Goal: Task Accomplishment & Management: Complete application form

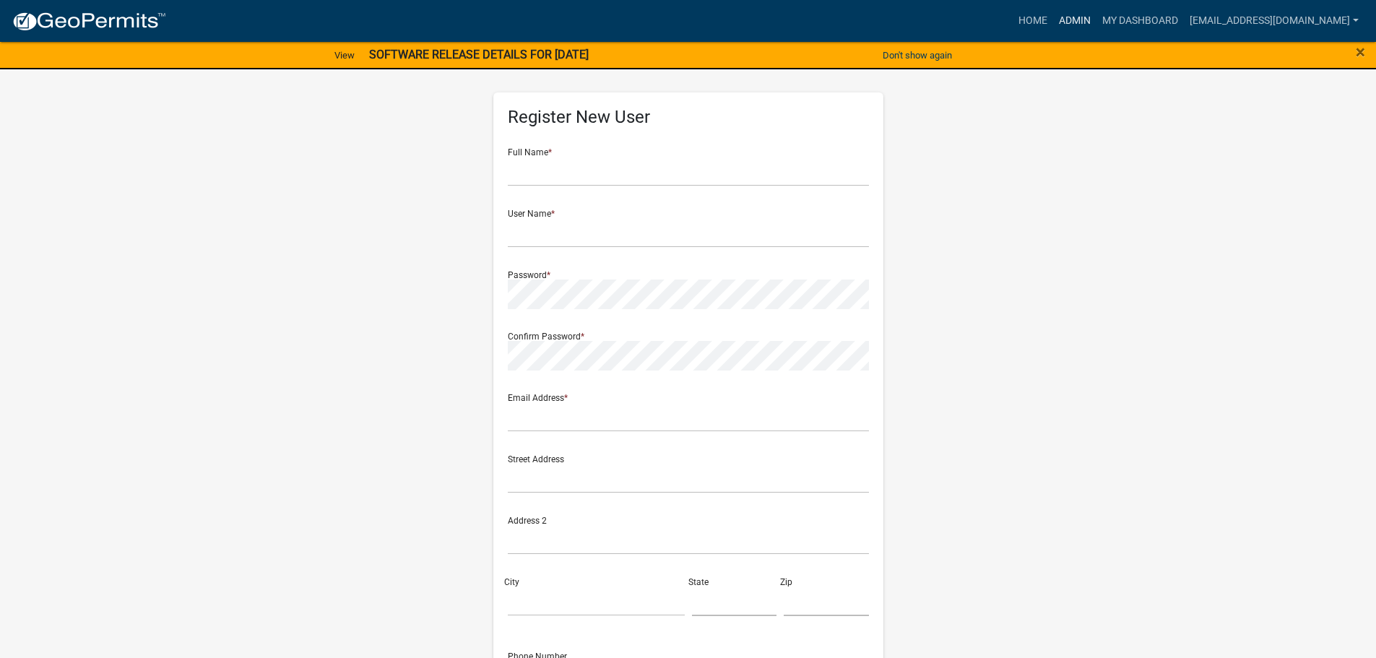
click at [1070, 17] on link "Admin" at bounding box center [1074, 20] width 43 height 27
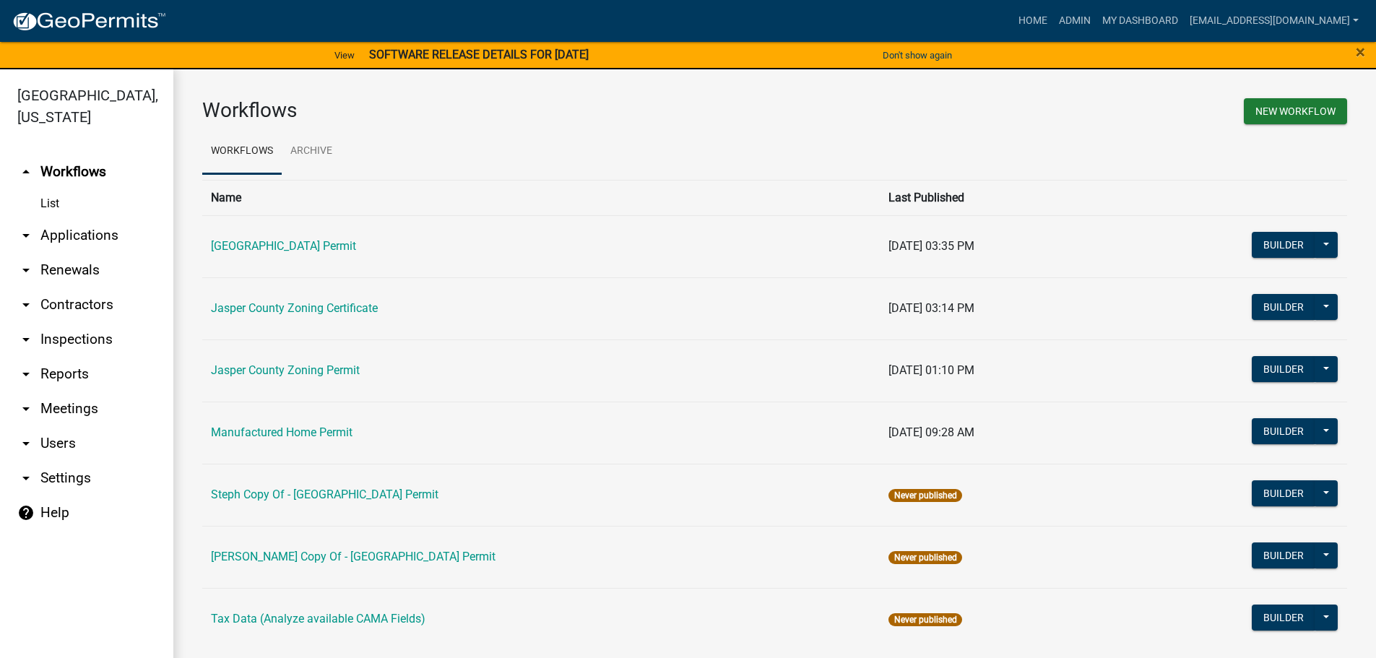
click at [72, 234] on link "arrow_drop_down Applications" at bounding box center [86, 235] width 173 height 35
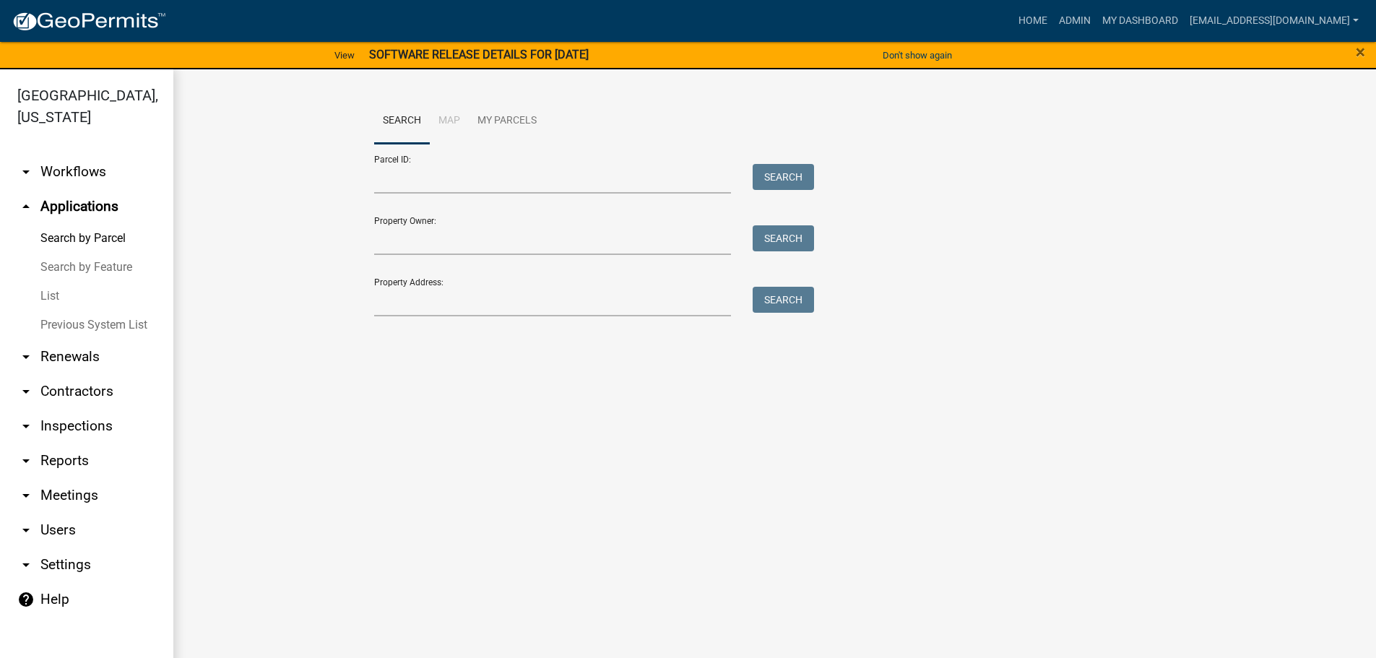
click at [48, 293] on link "List" at bounding box center [86, 296] width 173 height 29
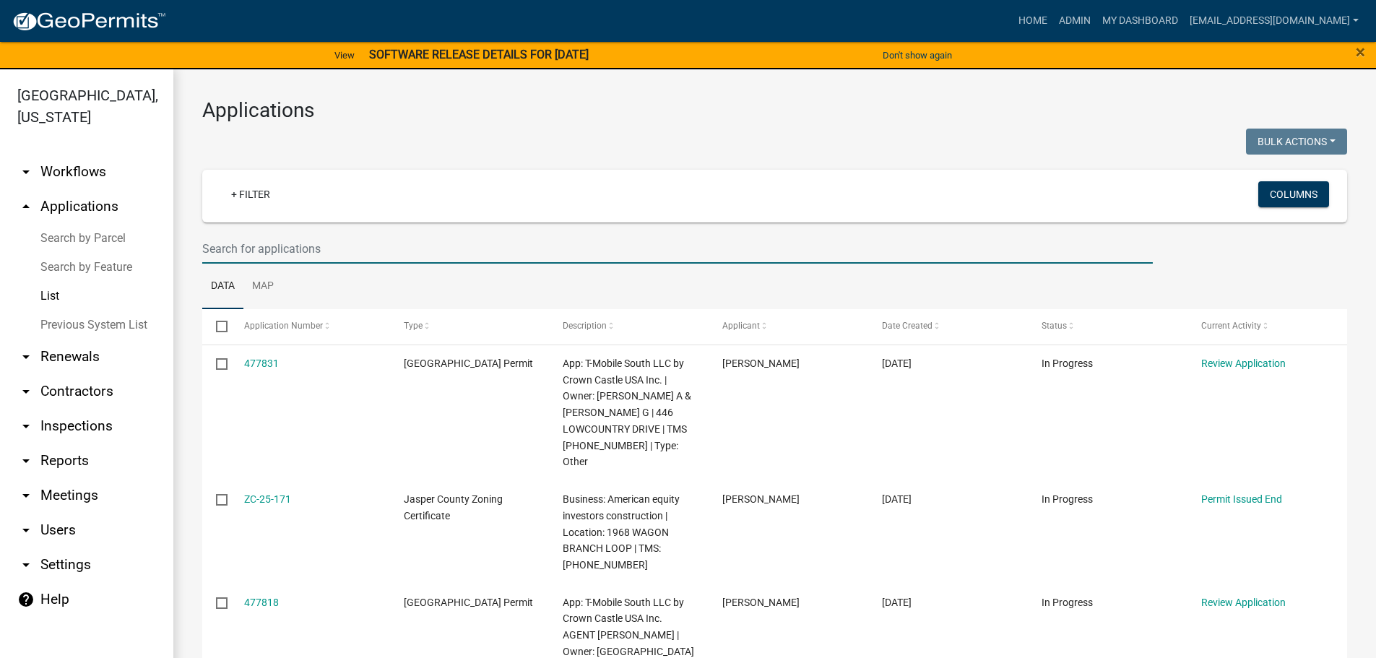
click at [330, 252] on input "text" at bounding box center [677, 249] width 951 height 30
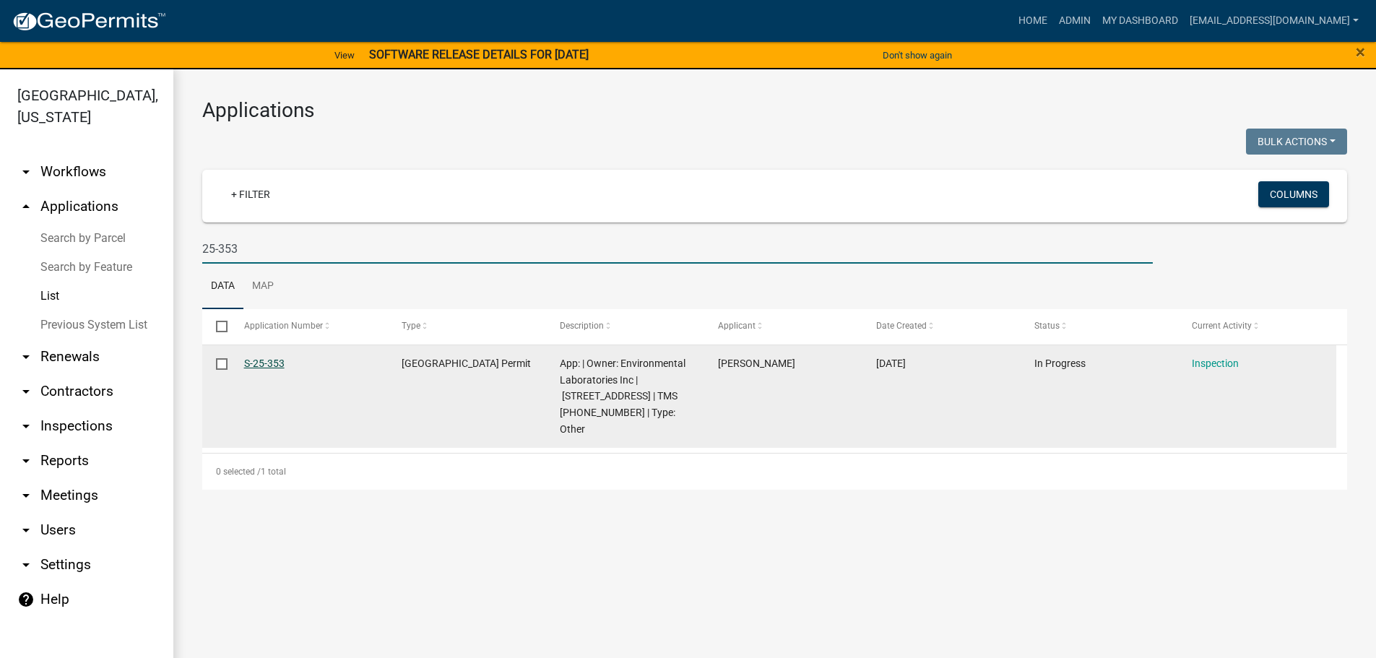
type input "25-353"
click at [255, 365] on link "S-25-353" at bounding box center [264, 364] width 40 height 12
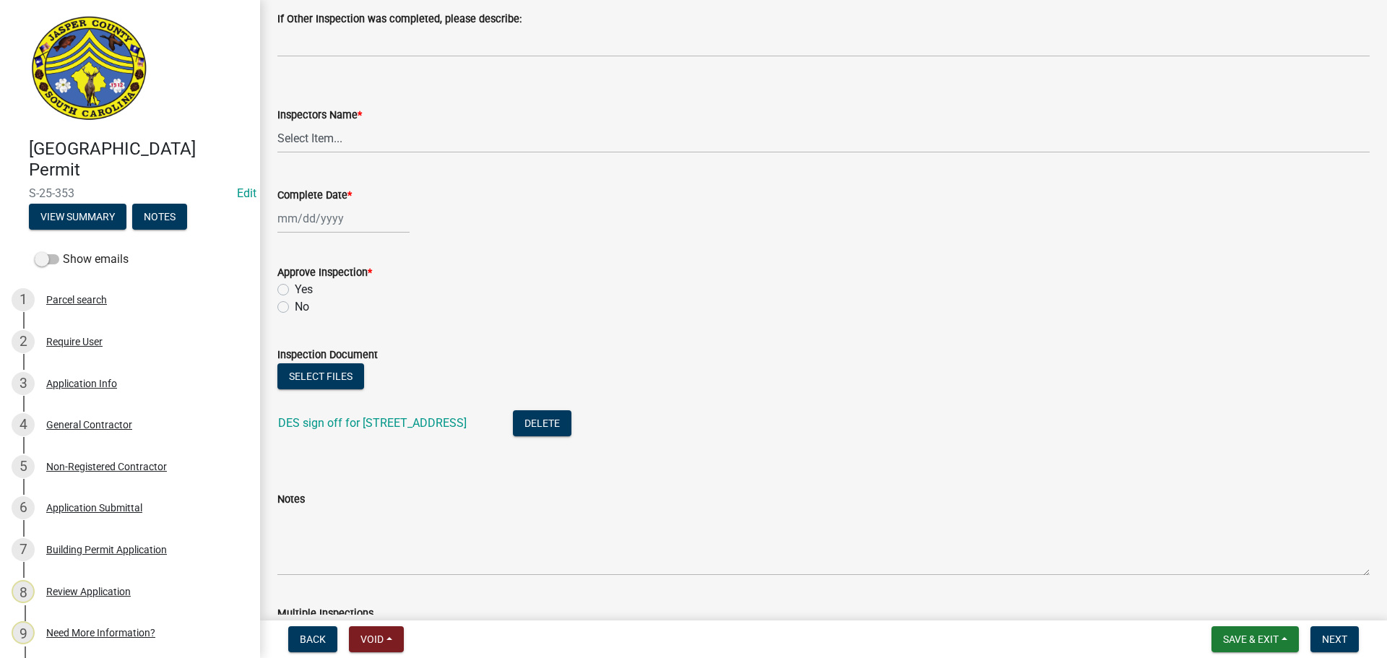
scroll to position [650, 0]
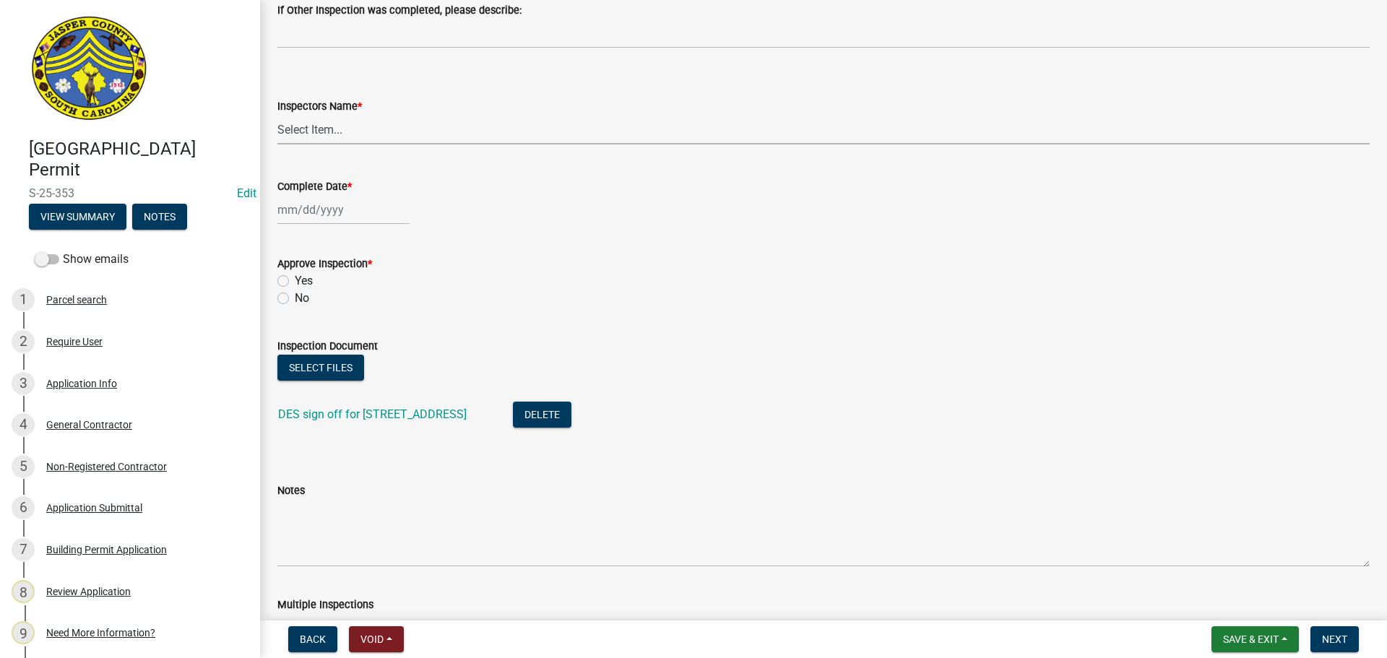
click at [306, 124] on select "Select Item... jcorwin@jaspercounty.gov (John Corwin ) rcampbell (Ryan Campbell)" at bounding box center [823, 130] width 1092 height 30
select select "2d9ba1e5-2fdd-4b15-98d0-073dcbeb5880"
click at [277, 115] on select "Select Item... jcorwin@jaspercounty.gov (John Corwin ) rcampbell (Ryan Campbell)" at bounding box center [823, 130] width 1092 height 30
click at [337, 209] on div at bounding box center [343, 210] width 132 height 30
select select "9"
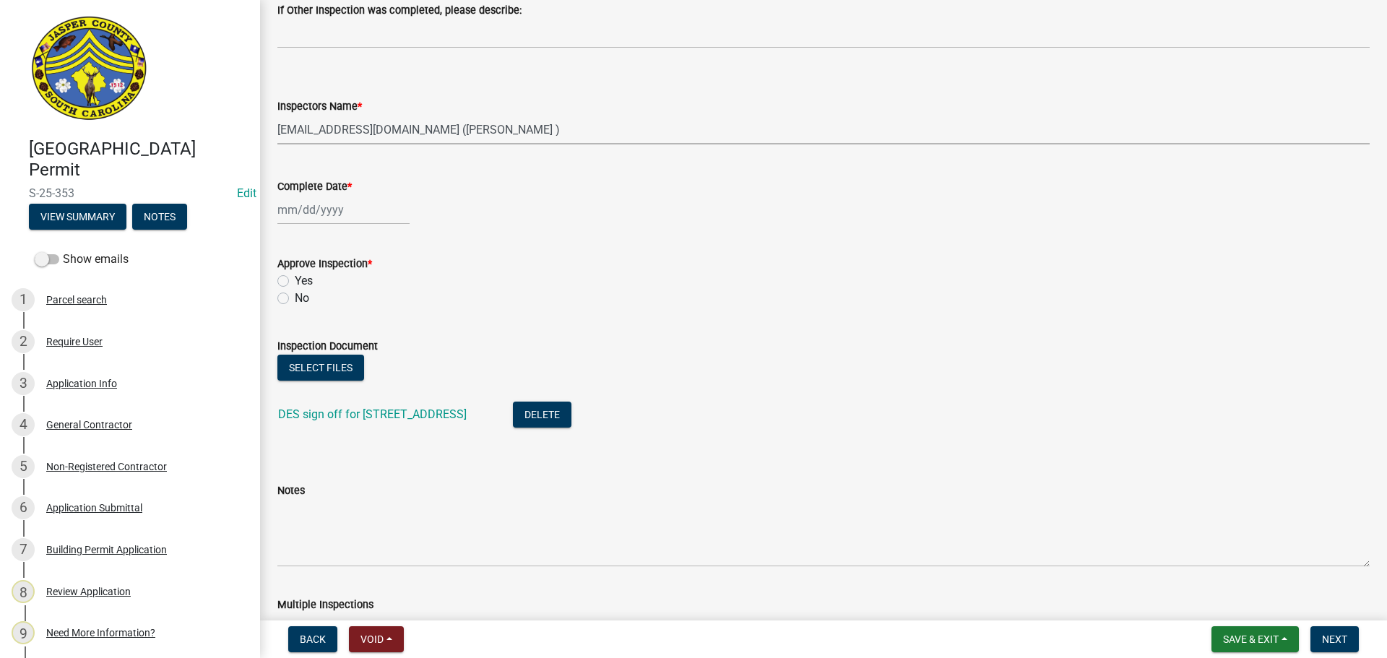
select select "2025"
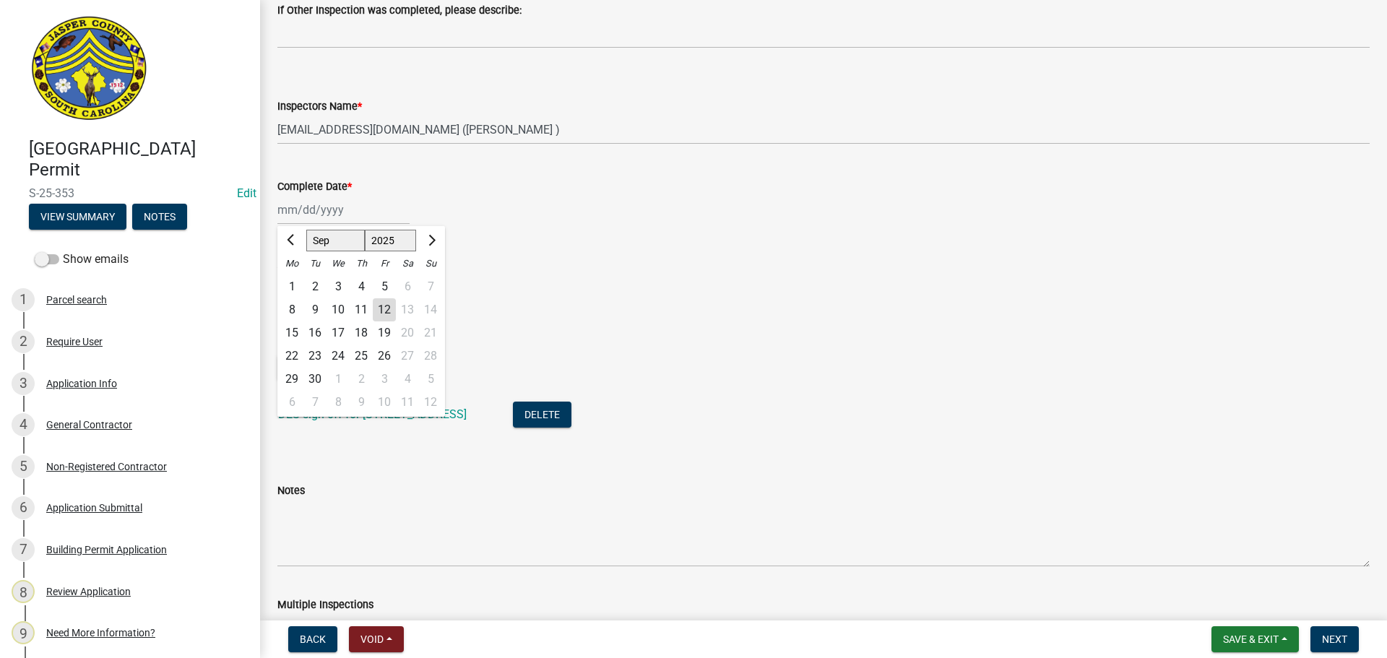
click at [383, 304] on div "12" at bounding box center [384, 309] width 23 height 23
type input "[DATE]"
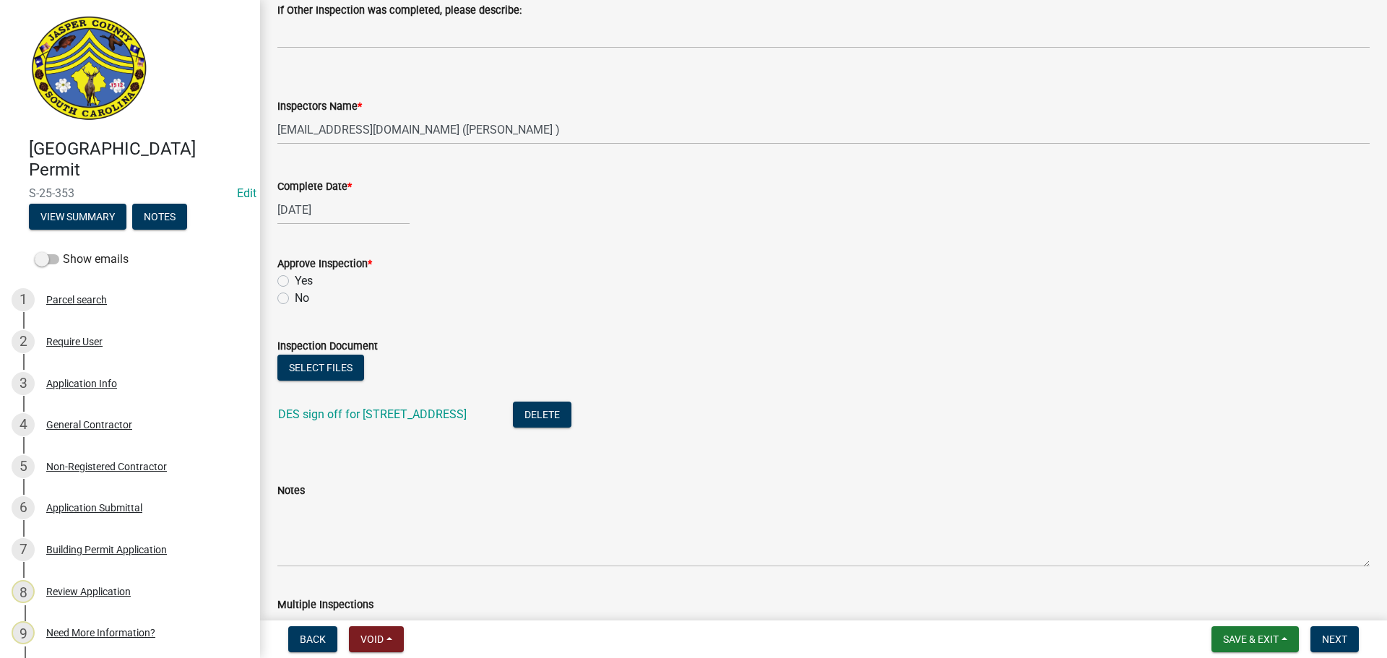
click at [295, 303] on label "No" at bounding box center [302, 298] width 14 height 17
click at [295, 299] on input "No" at bounding box center [299, 294] width 9 height 9
radio input "true"
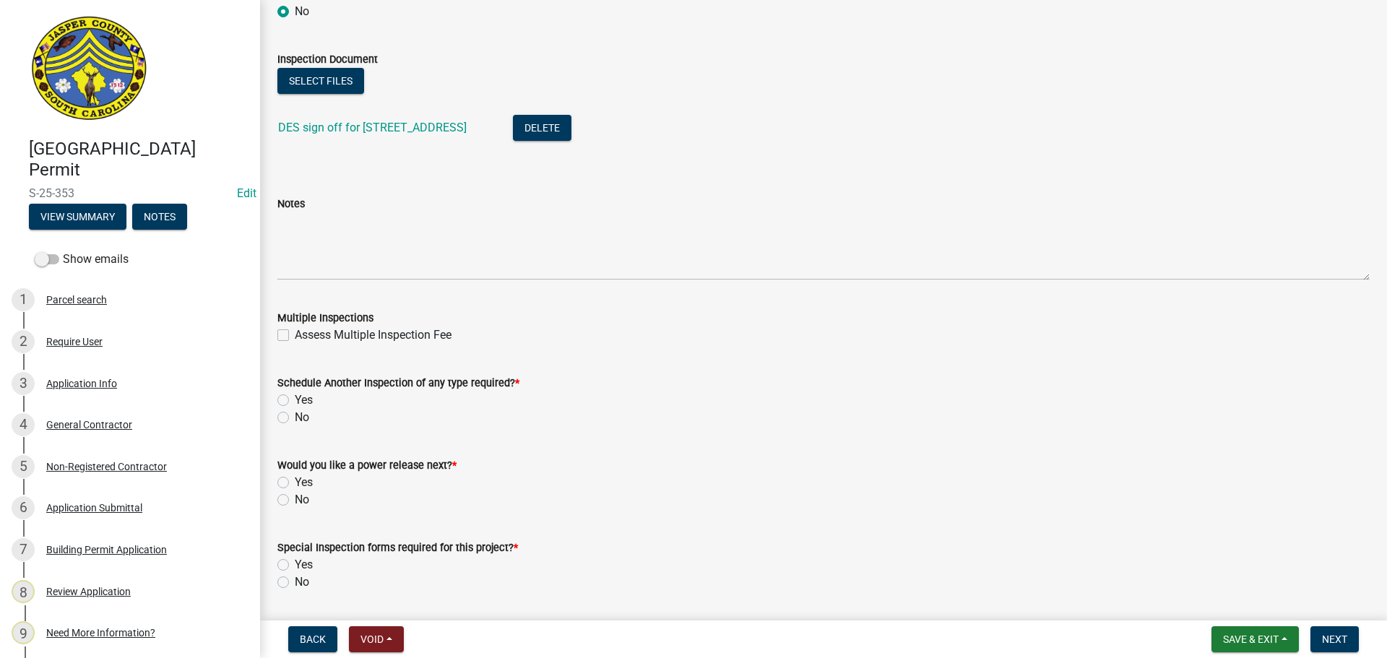
scroll to position [939, 0]
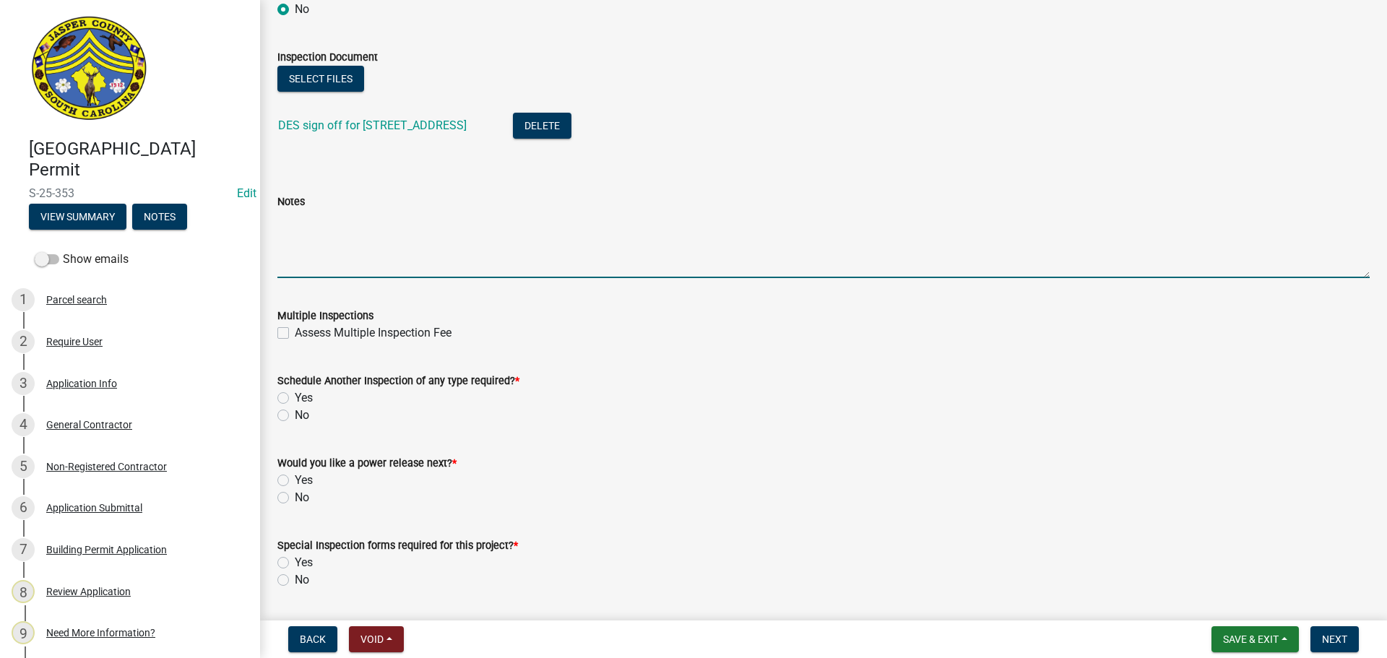
click at [358, 238] on textarea "Notes" at bounding box center [823, 244] width 1092 height 68
click at [283, 224] on textarea "$ pumps not wired" at bounding box center [823, 244] width 1092 height 68
click at [381, 219] on textarea "4 pumps not wired" at bounding box center [823, 244] width 1092 height 68
click at [280, 259] on textarea "4 pumps not wired Seal offs not filled with compound Some fuel lines not hooked…" at bounding box center [823, 244] width 1092 height 68
click at [284, 257] on textarea "4 pumps not wired Seal offs not filled with compound Some fuel lines not hooked…" at bounding box center [823, 244] width 1092 height 68
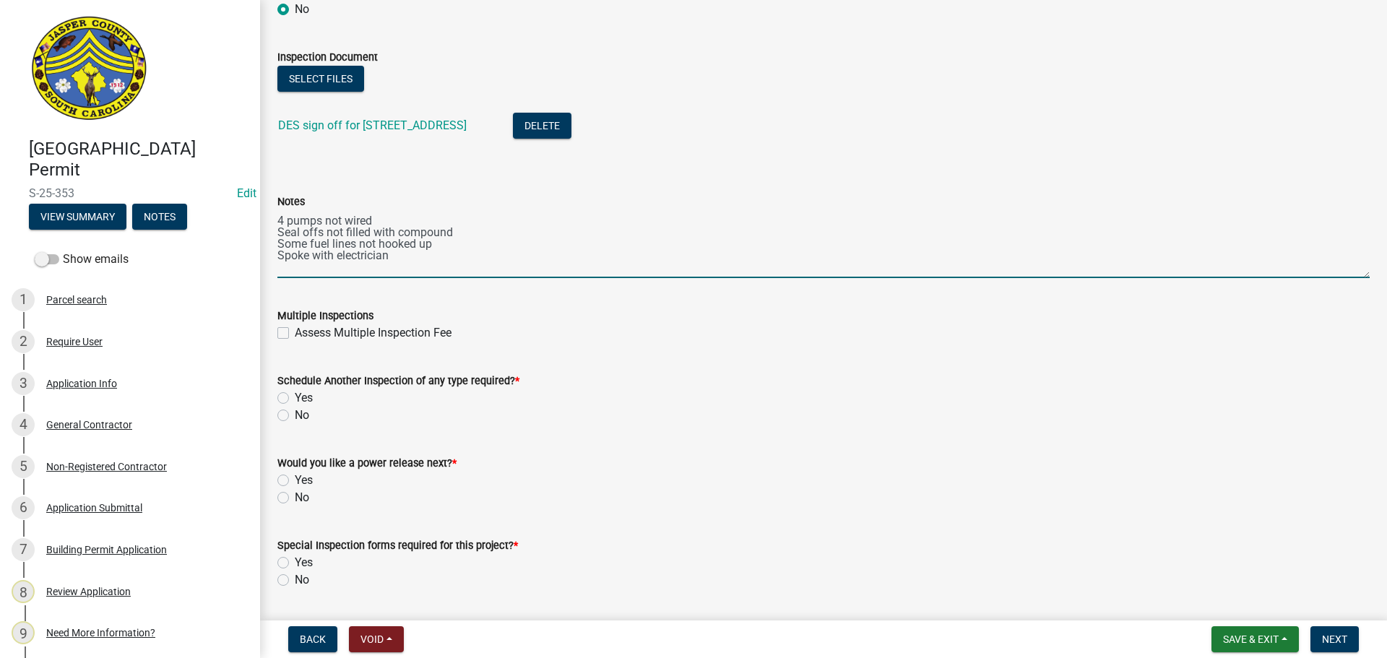
click at [392, 261] on textarea "4 pumps not wired Seal offs not filled with compound Some fuel lines not hooked…" at bounding box center [823, 244] width 1092 height 68
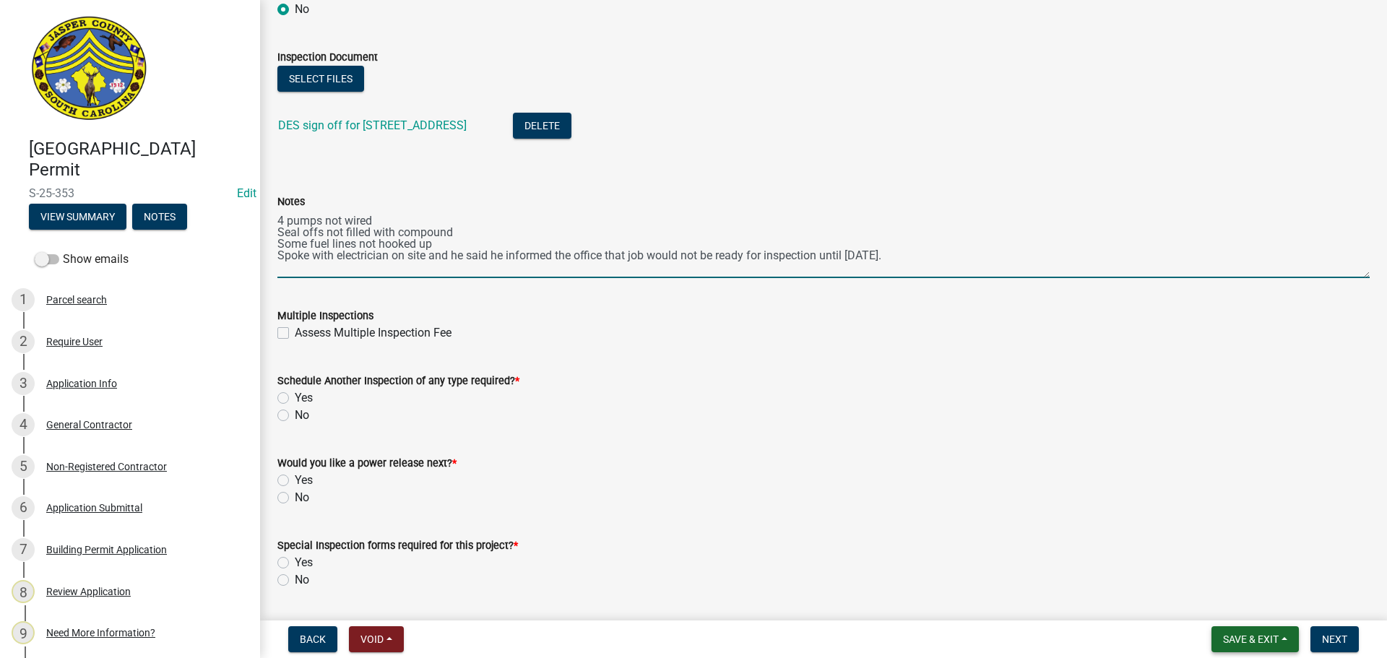
type textarea "4 pumps not wired Seal offs not filled with compound Some fuel lines not hooked…"
click at [1241, 631] on button "Save & Exit" at bounding box center [1254, 639] width 87 height 26
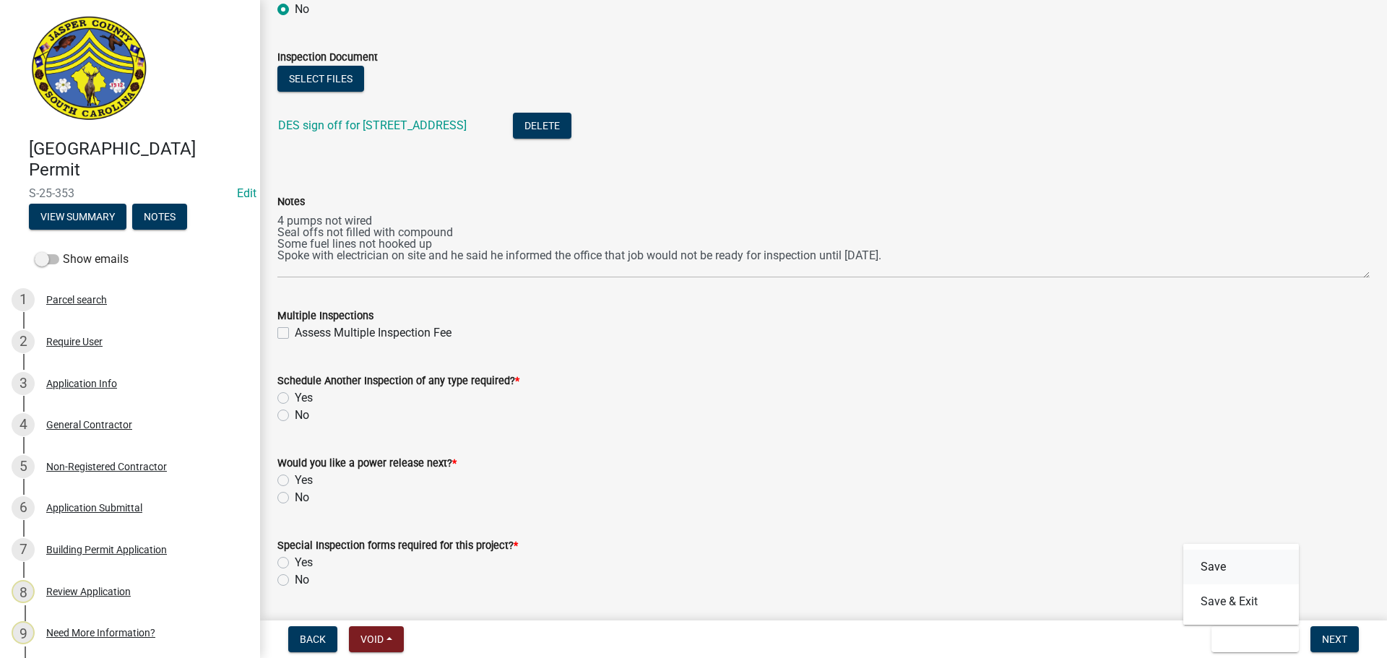
click at [1209, 564] on button "Save" at bounding box center [1241, 567] width 116 height 35
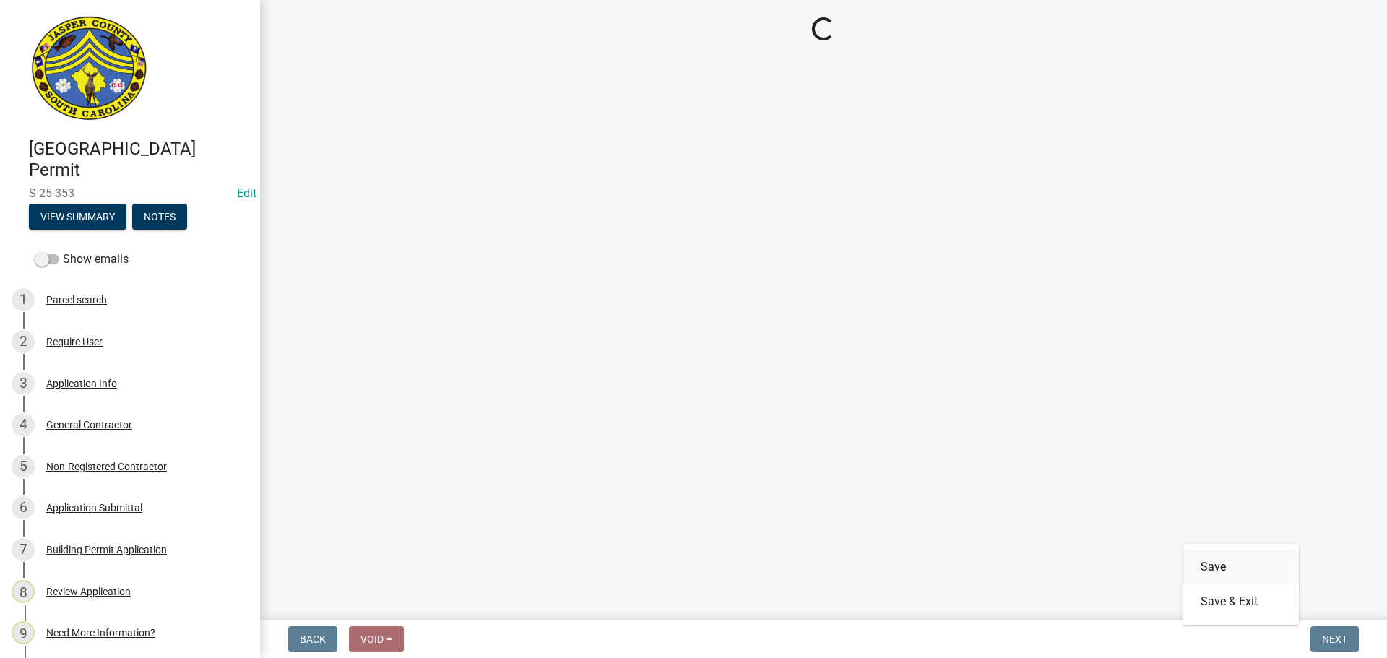
scroll to position [0, 0]
select select "2d9ba1e5-2fdd-4b15-98d0-073dcbeb5880"
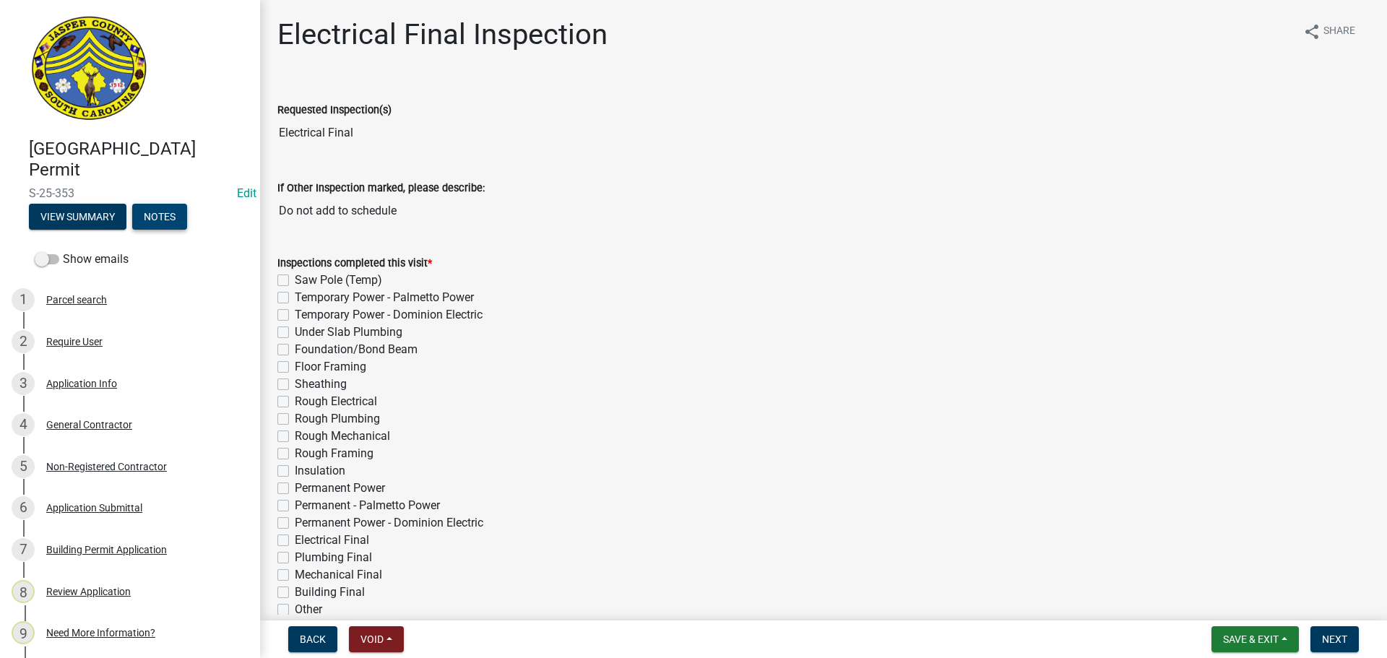
click at [160, 219] on button "Notes" at bounding box center [159, 217] width 55 height 26
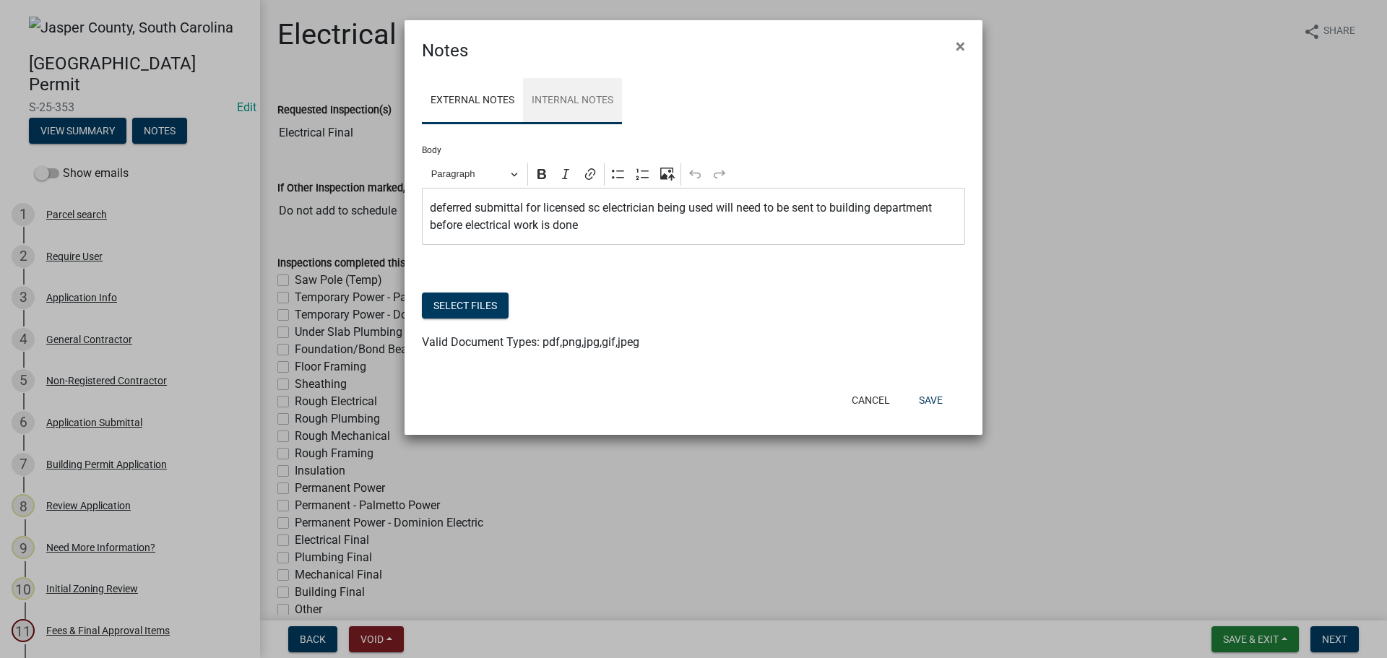
click at [553, 100] on link "Internal Notes" at bounding box center [572, 101] width 99 height 46
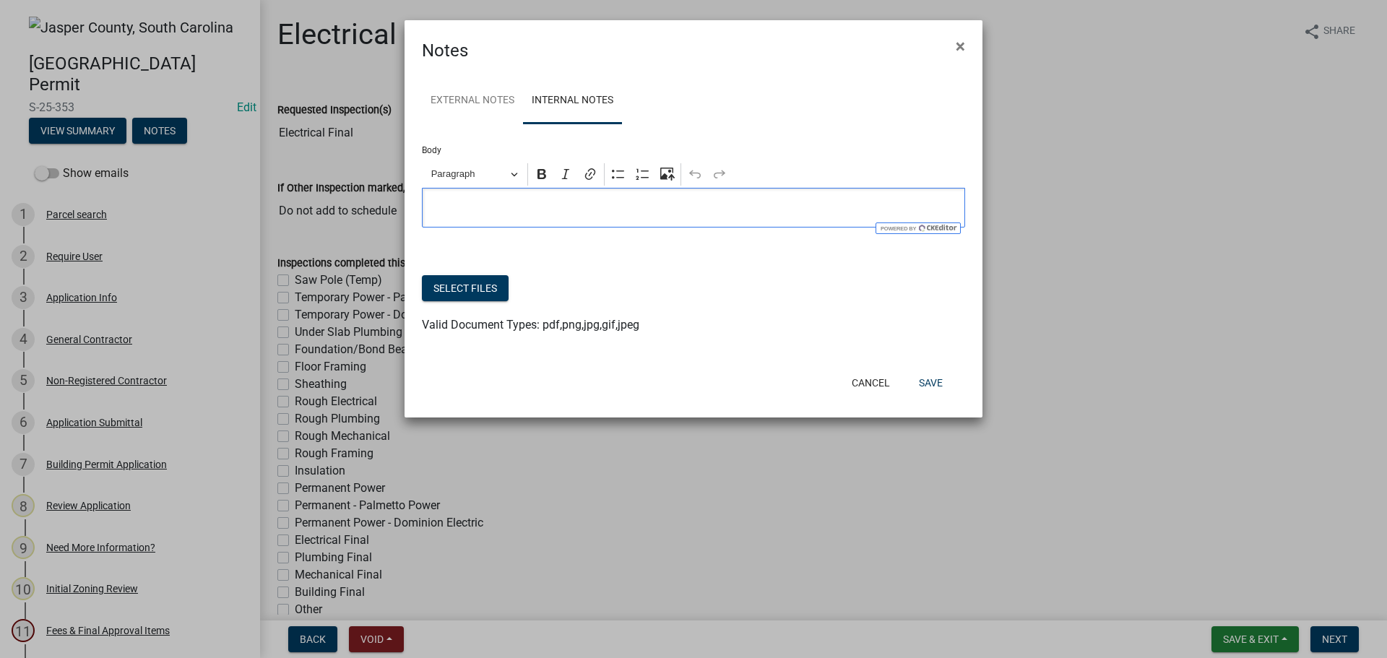
click at [448, 196] on div "Editor editing area: main. Press Alt+0 for help." at bounding box center [693, 208] width 543 height 40
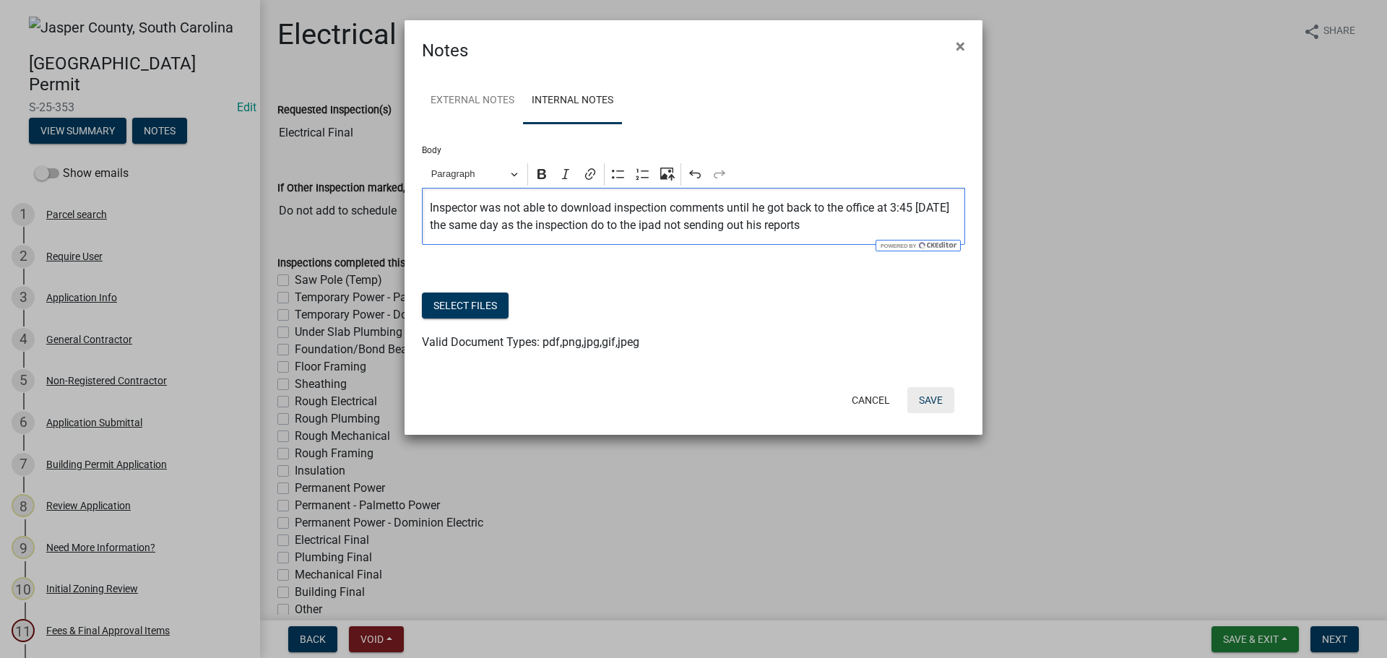
click at [936, 405] on button "Save" at bounding box center [930, 400] width 47 height 26
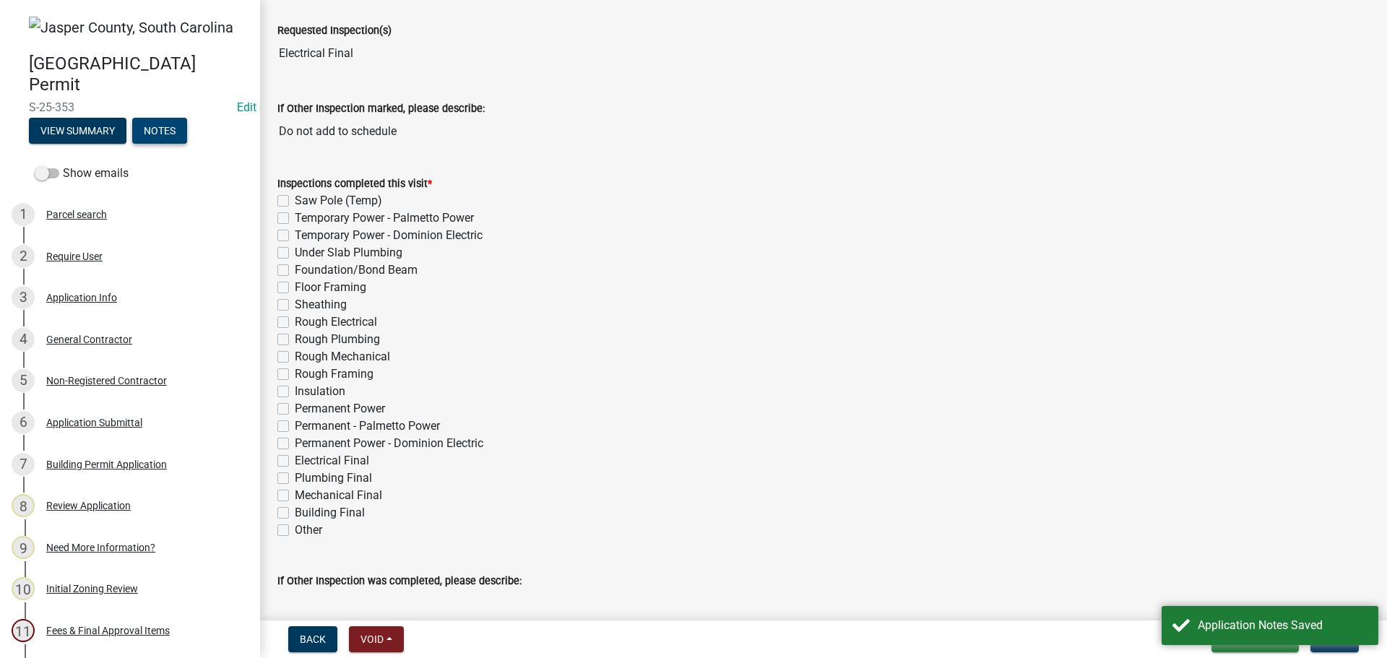
scroll to position [72, 0]
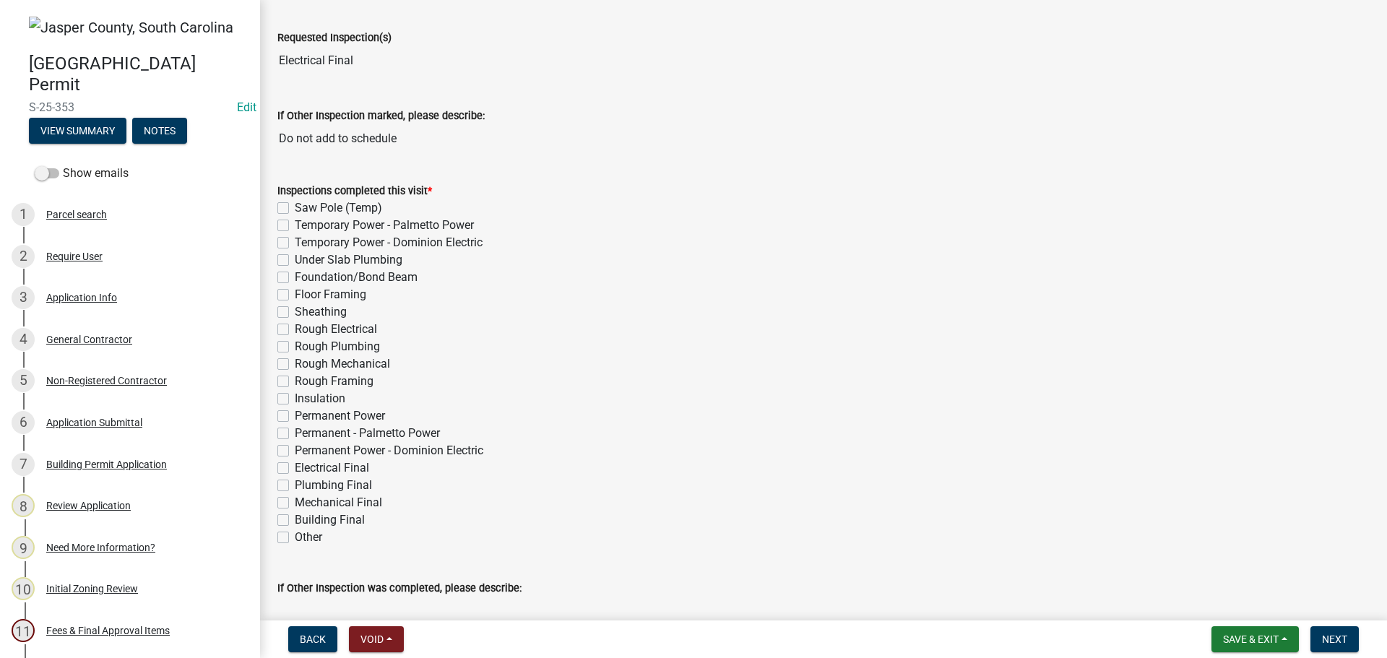
click at [295, 467] on label "Electrical Final" at bounding box center [332, 467] width 74 height 17
click at [295, 467] on input "Electrical Final" at bounding box center [299, 463] width 9 height 9
checkbox input "true"
checkbox input "false"
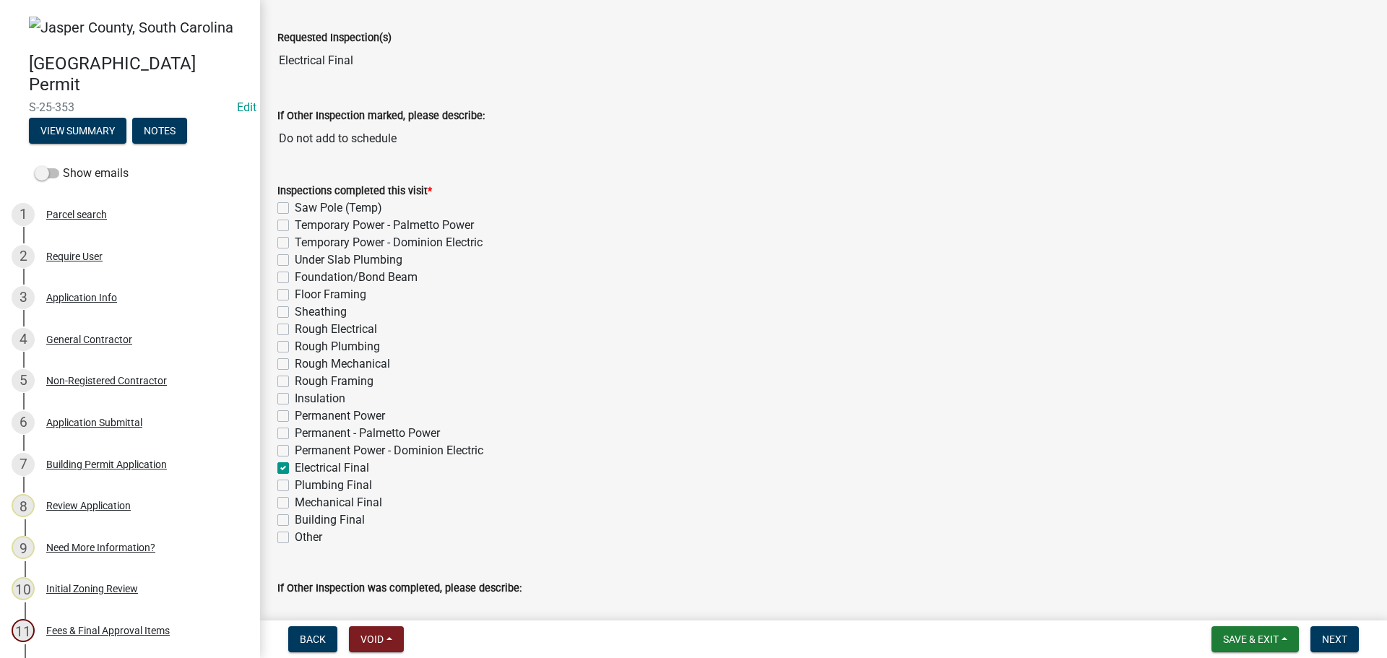
checkbox input "false"
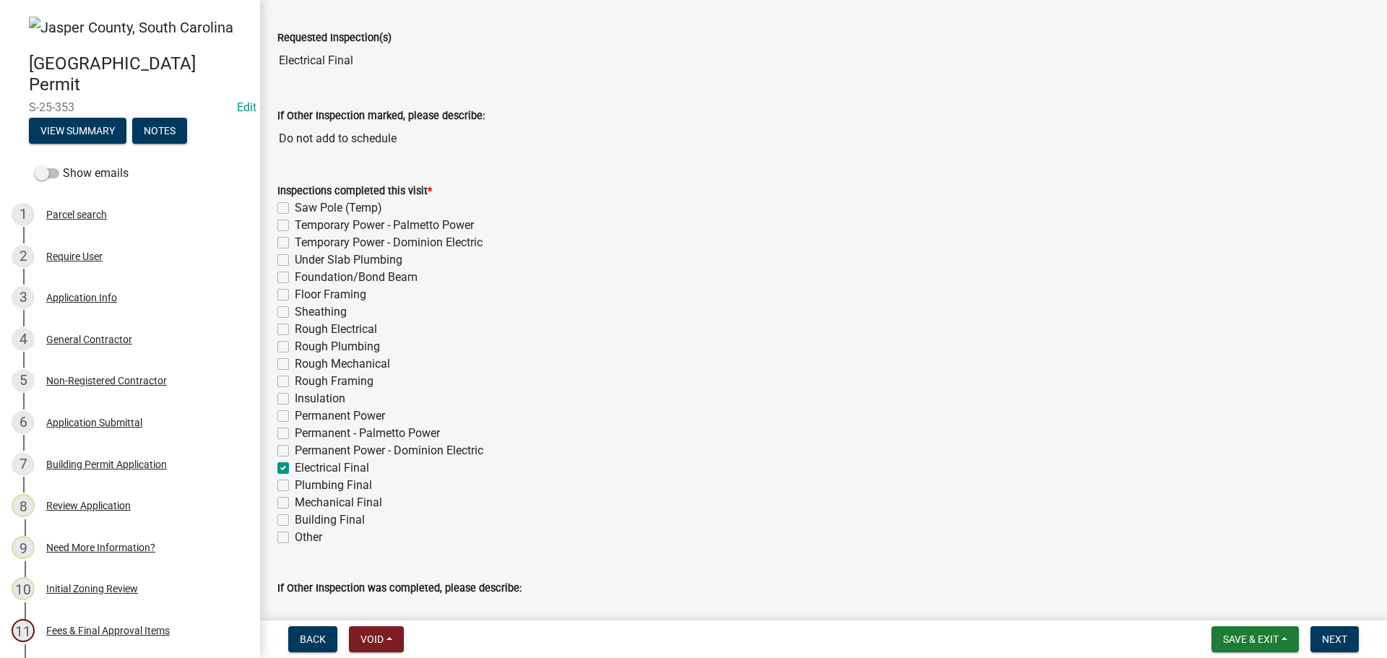
checkbox input "false"
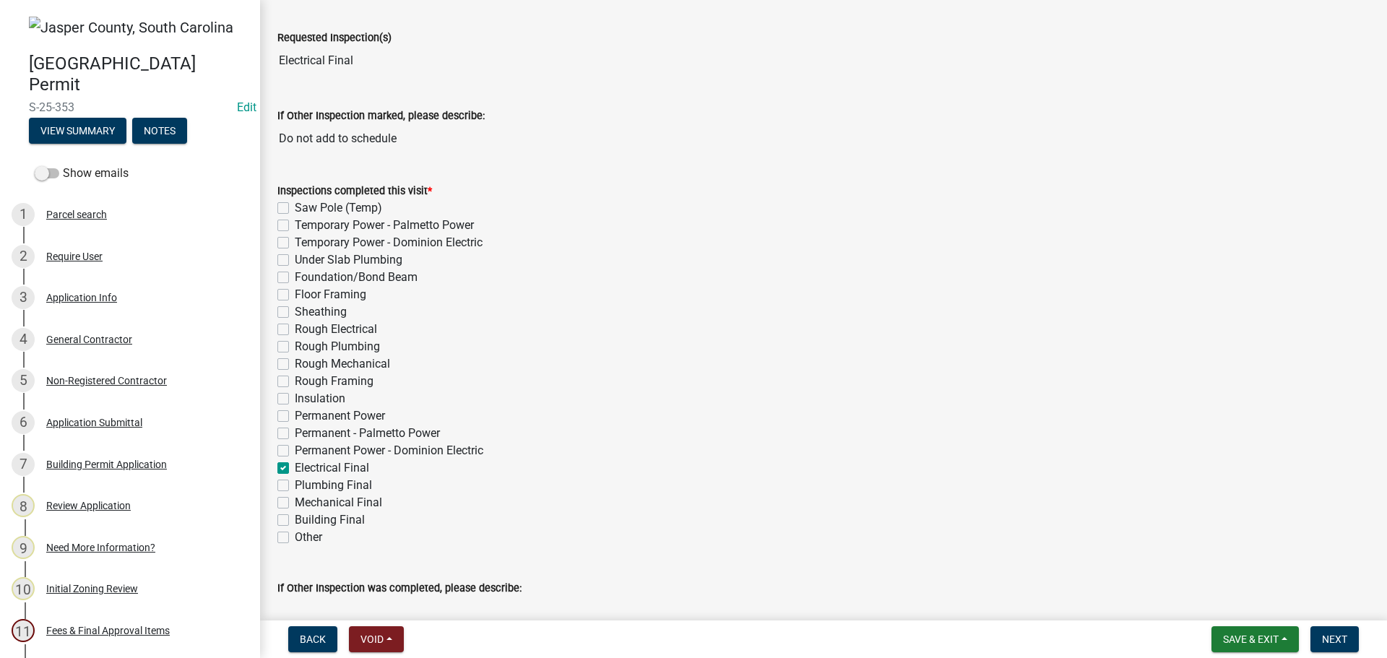
checkbox input "false"
checkbox input "true"
checkbox input "false"
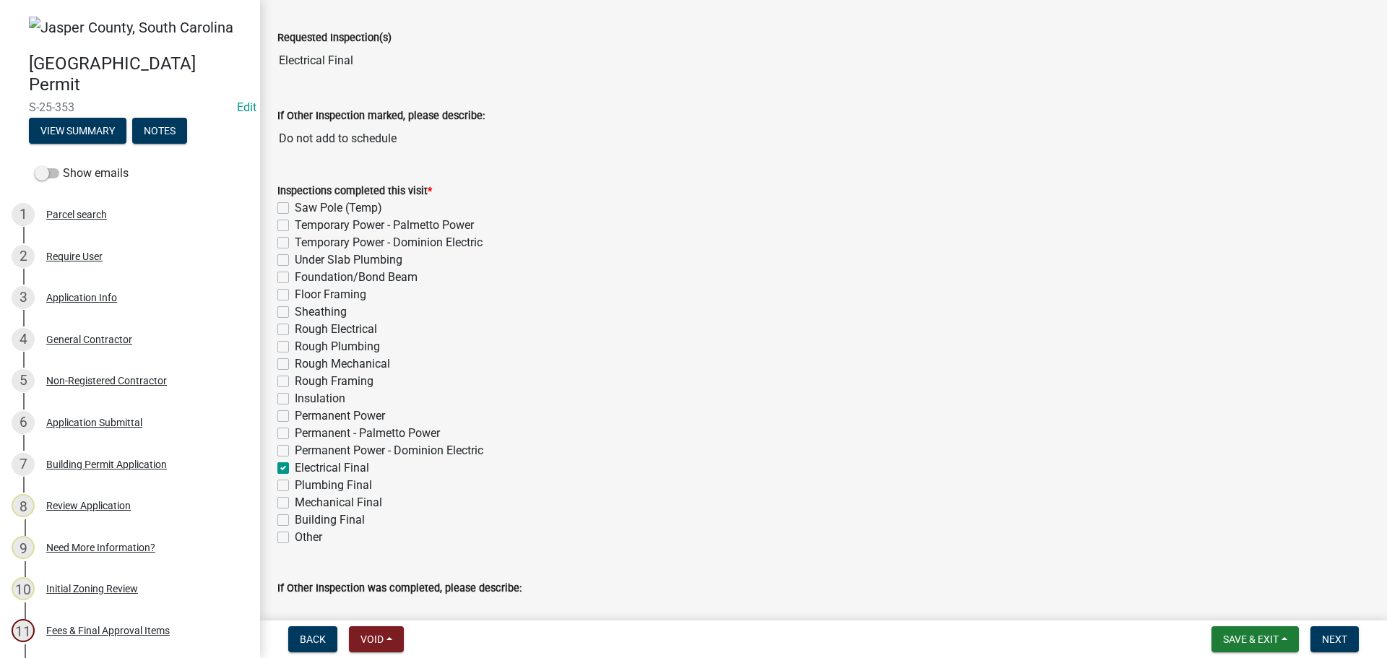
checkbox input "false"
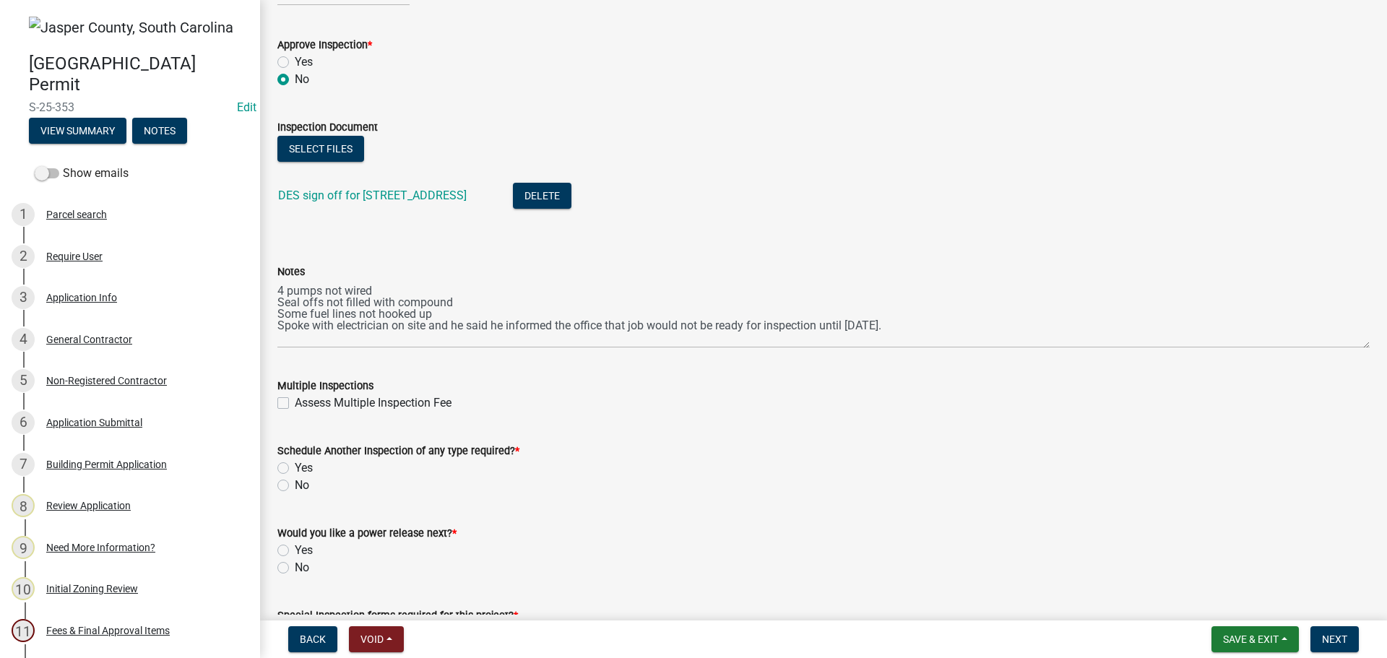
scroll to position [982, 0]
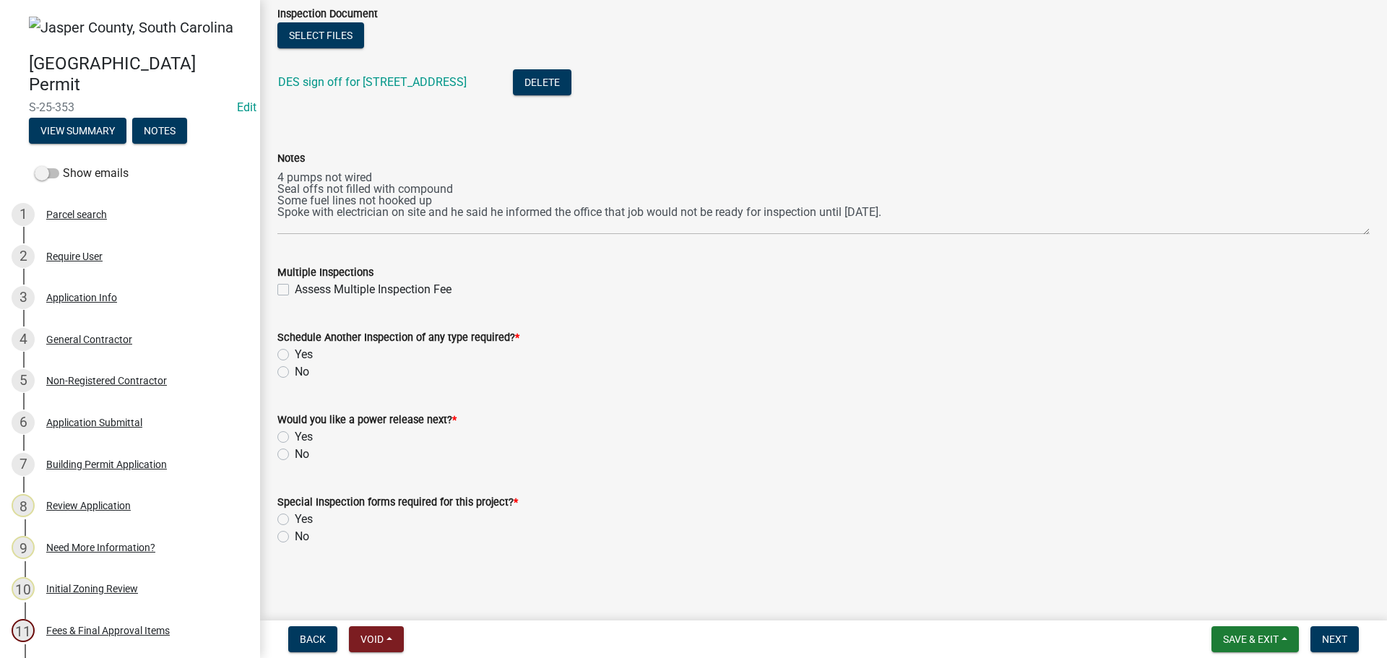
click at [295, 352] on label "Yes" at bounding box center [304, 354] width 18 height 17
click at [295, 352] on input "Yes" at bounding box center [299, 350] width 9 height 9
radio input "true"
click at [295, 455] on label "No" at bounding box center [302, 454] width 14 height 17
click at [295, 455] on input "No" at bounding box center [299, 450] width 9 height 9
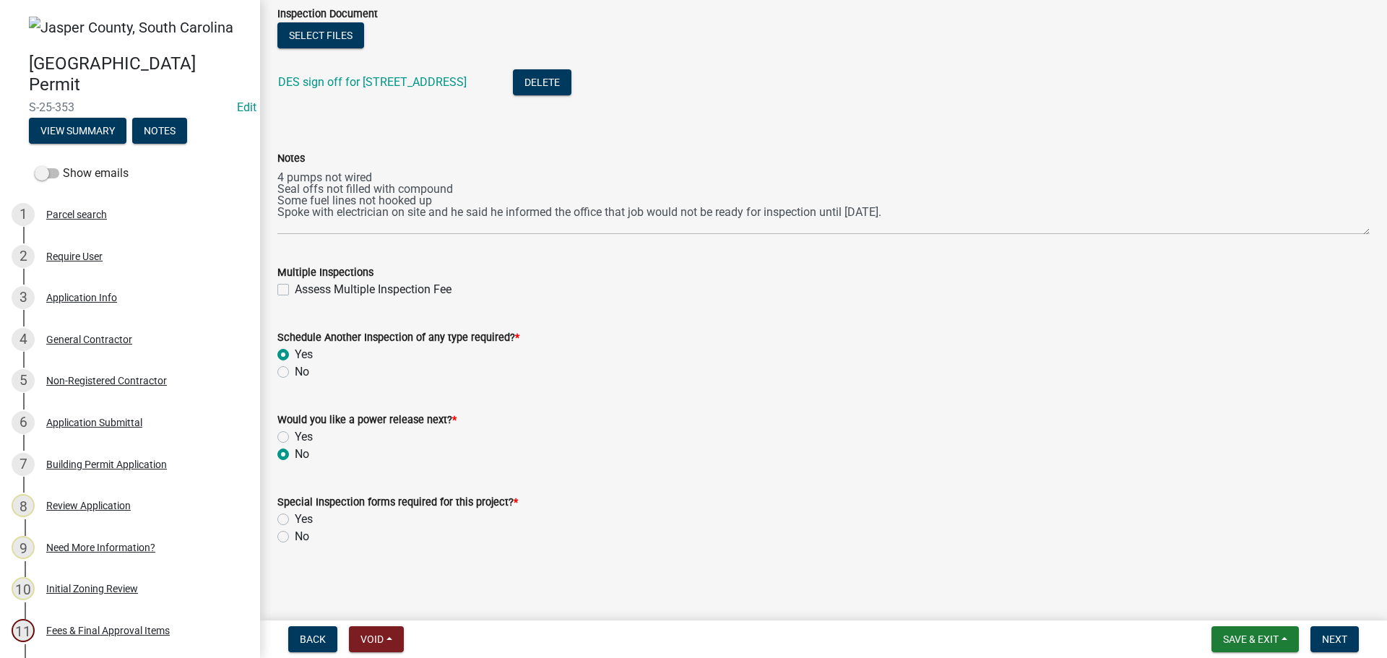
radio input "true"
click at [295, 539] on label "No" at bounding box center [302, 536] width 14 height 17
click at [295, 537] on input "No" at bounding box center [299, 532] width 9 height 9
radio input "true"
click at [1329, 634] on span "Next" at bounding box center [1334, 639] width 25 height 12
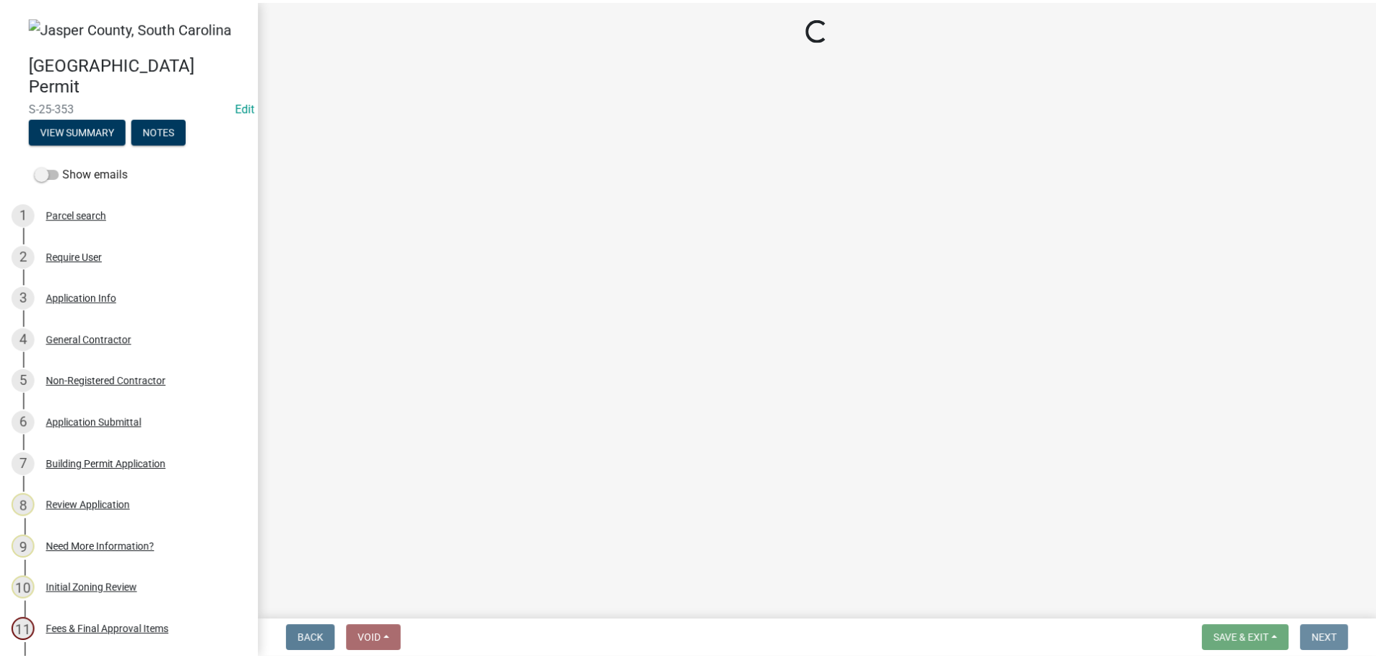
scroll to position [0, 0]
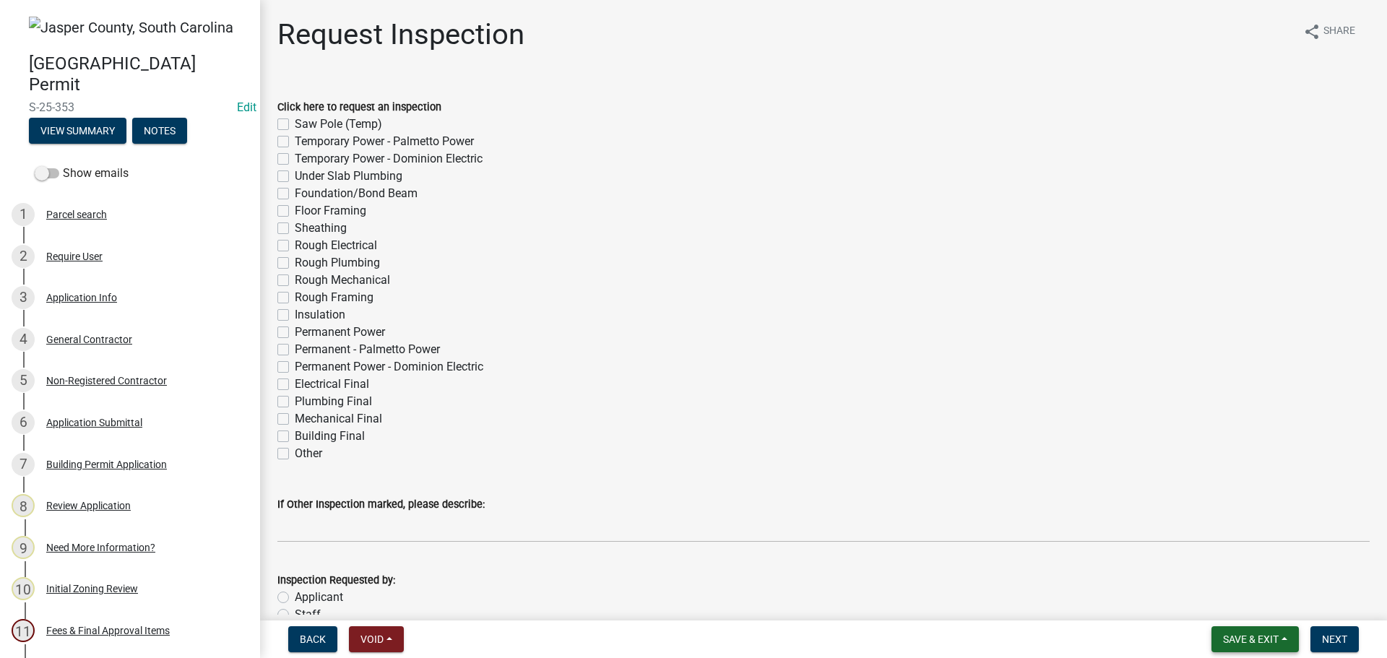
click at [1239, 640] on span "Save & Exit" at bounding box center [1251, 639] width 56 height 12
click at [1212, 600] on button "Save & Exit" at bounding box center [1241, 601] width 116 height 35
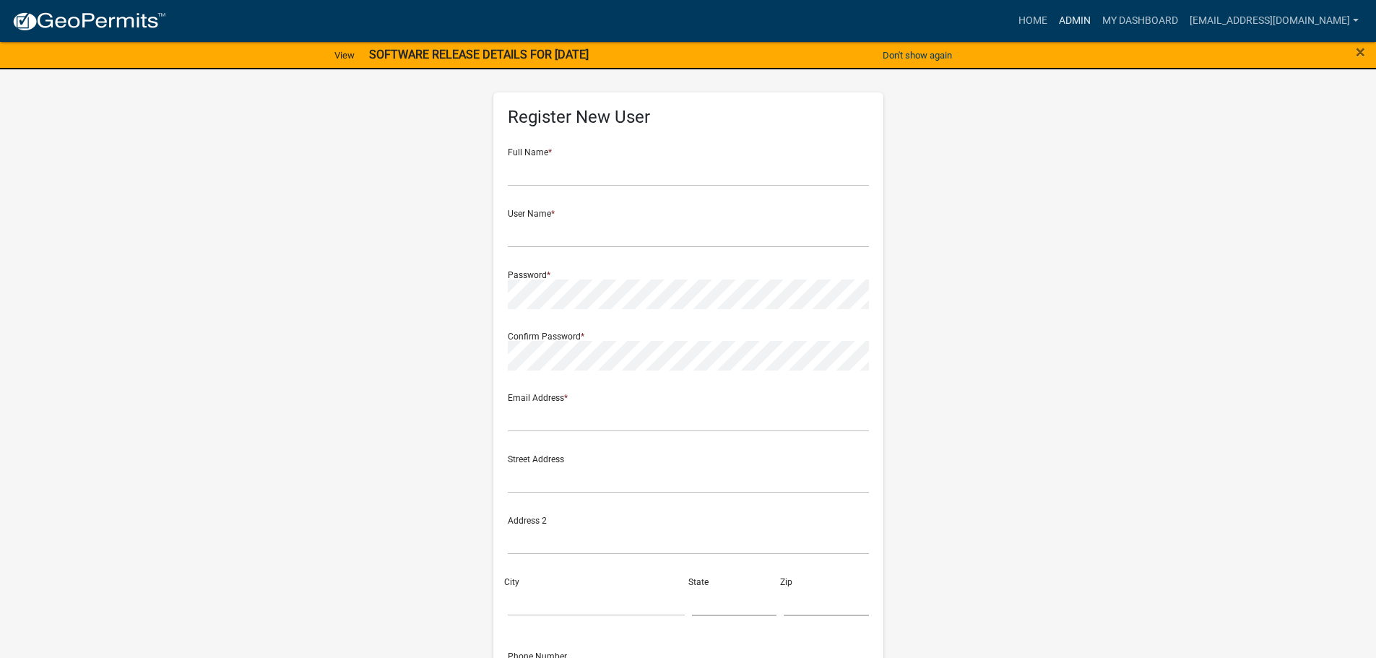
click at [1069, 22] on link "Admin" at bounding box center [1074, 20] width 43 height 27
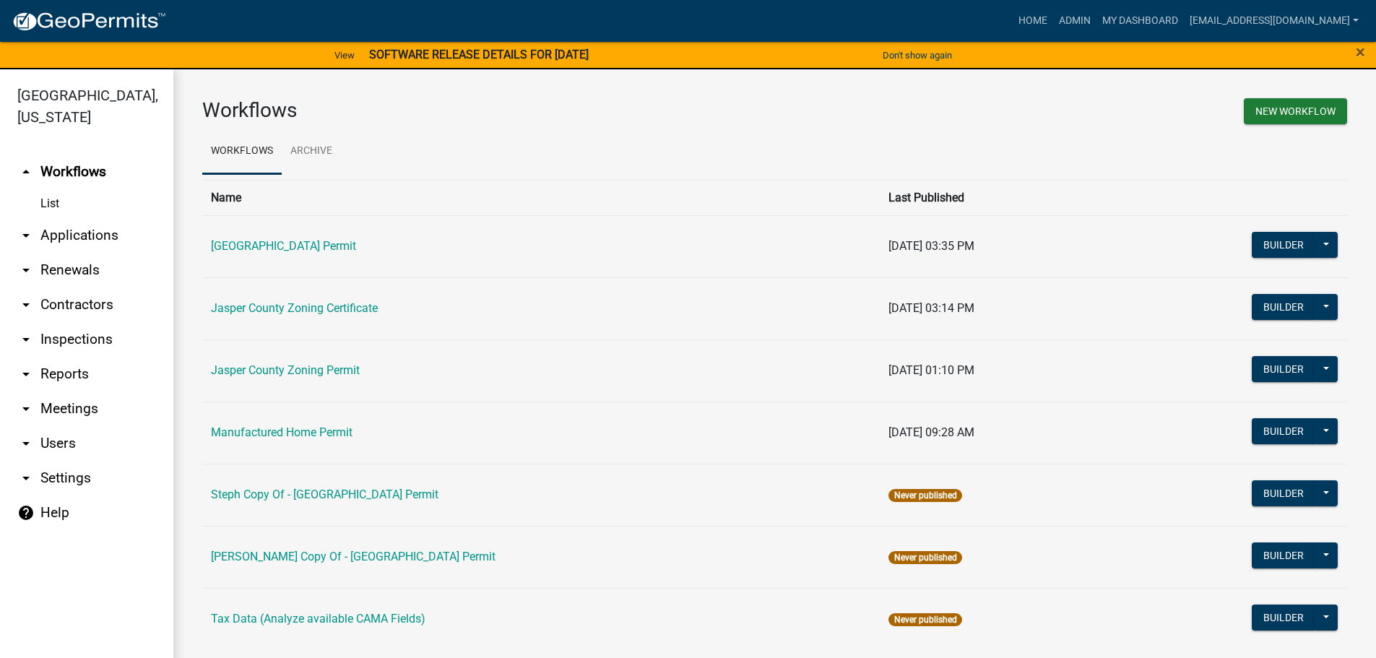
click at [83, 233] on link "arrow_drop_down Applications" at bounding box center [86, 235] width 173 height 35
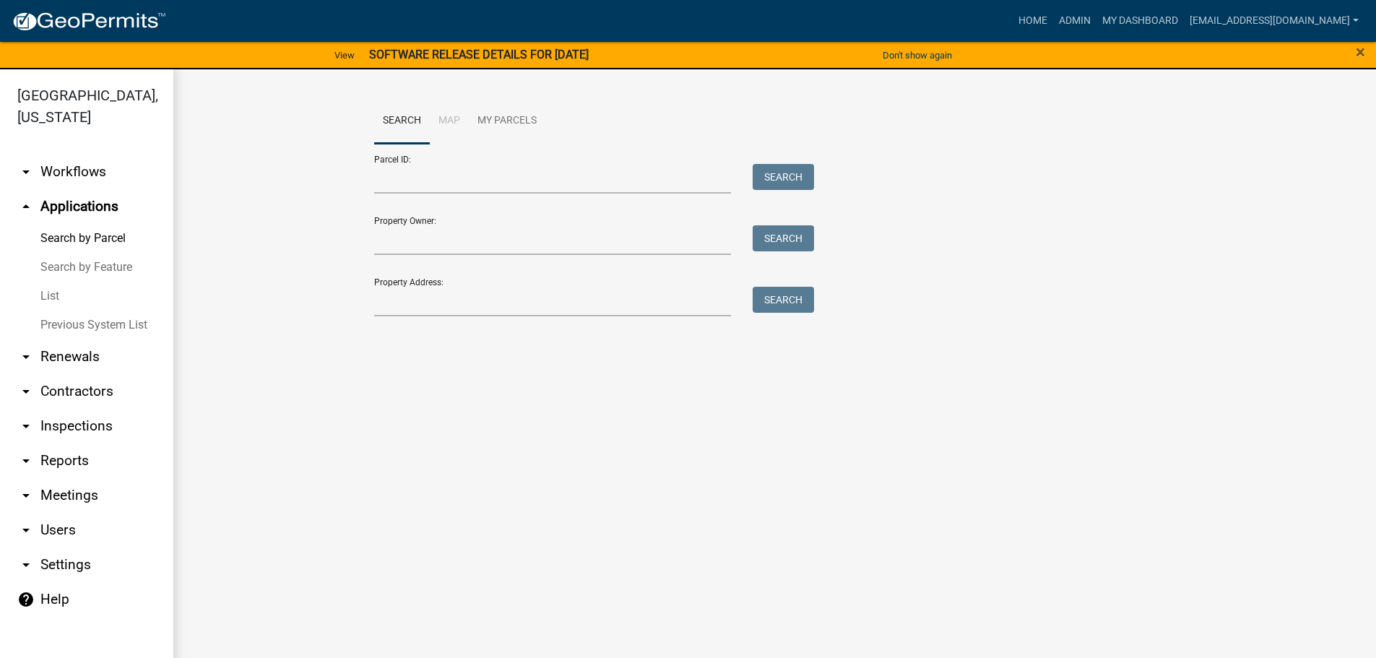
click at [55, 290] on link "List" at bounding box center [86, 296] width 173 height 29
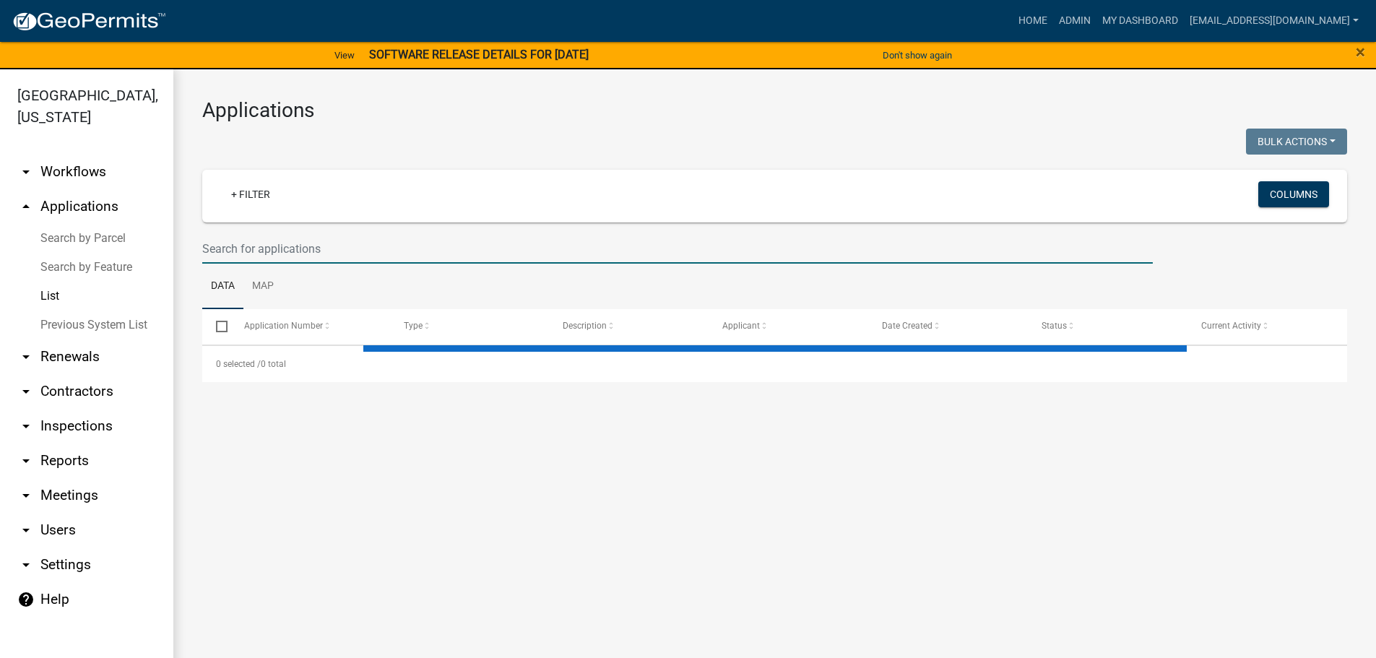
click at [243, 251] on input "text" at bounding box center [677, 249] width 951 height 30
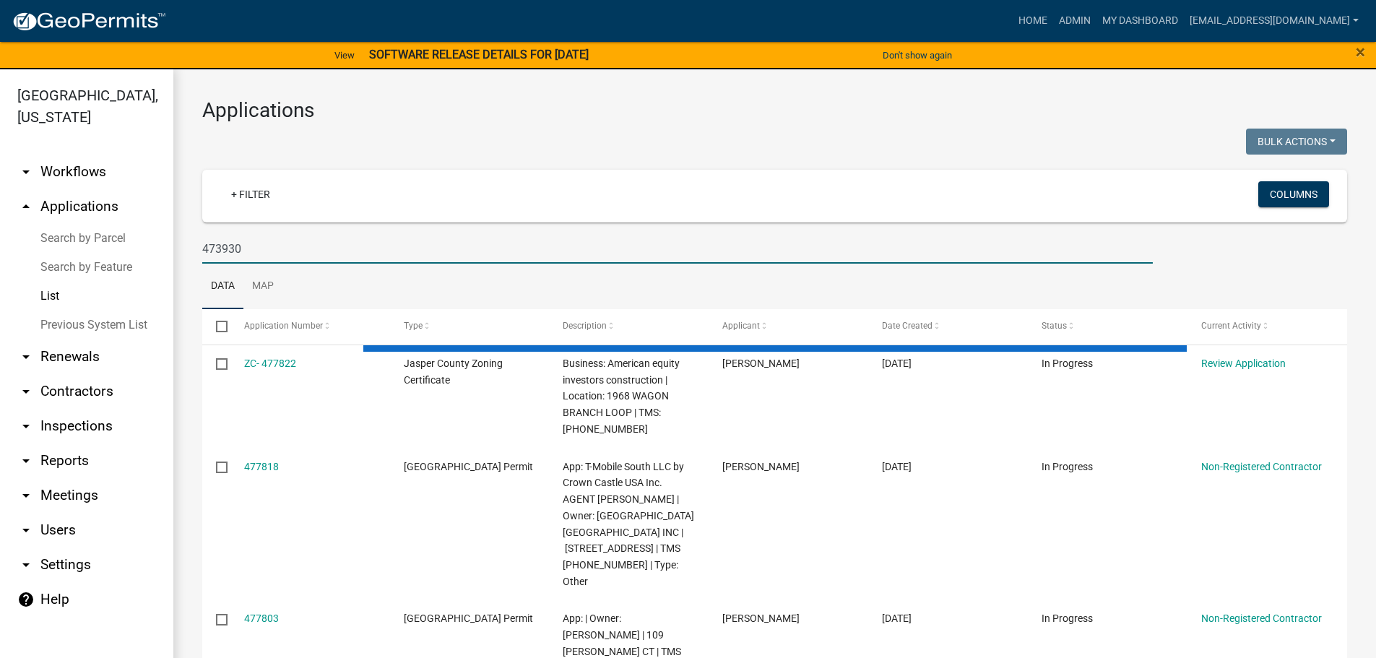
type input "473930"
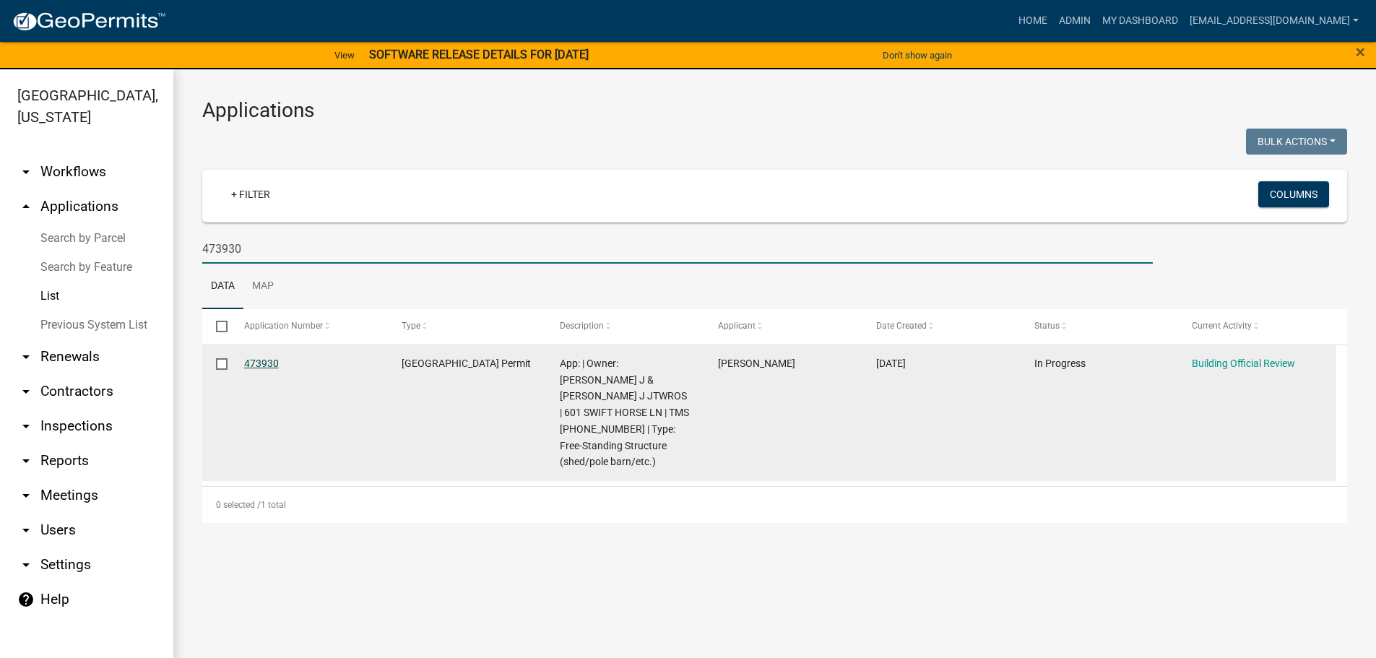
click at [259, 359] on link "473930" at bounding box center [261, 364] width 35 height 12
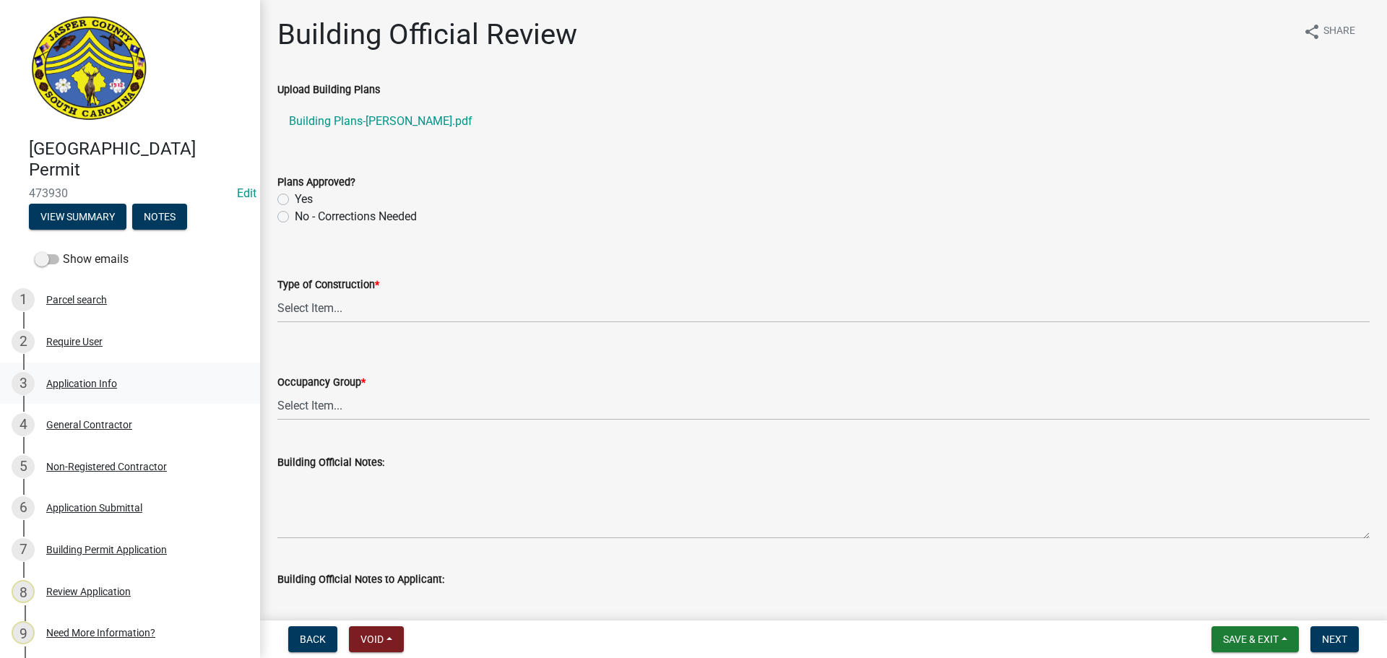
click at [94, 373] on div "3 Application Info" at bounding box center [124, 383] width 225 height 23
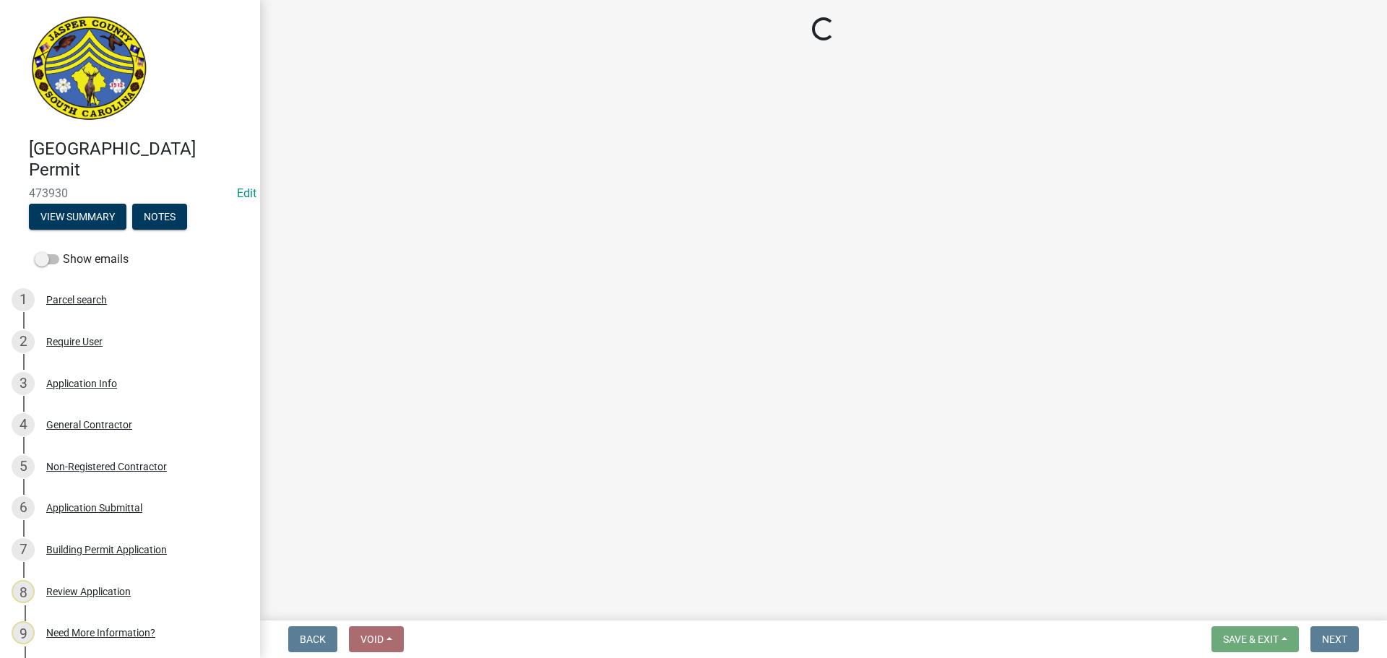
select select "f53fa719-3ff7-48d2-9eb7-3bbc18bb9995"
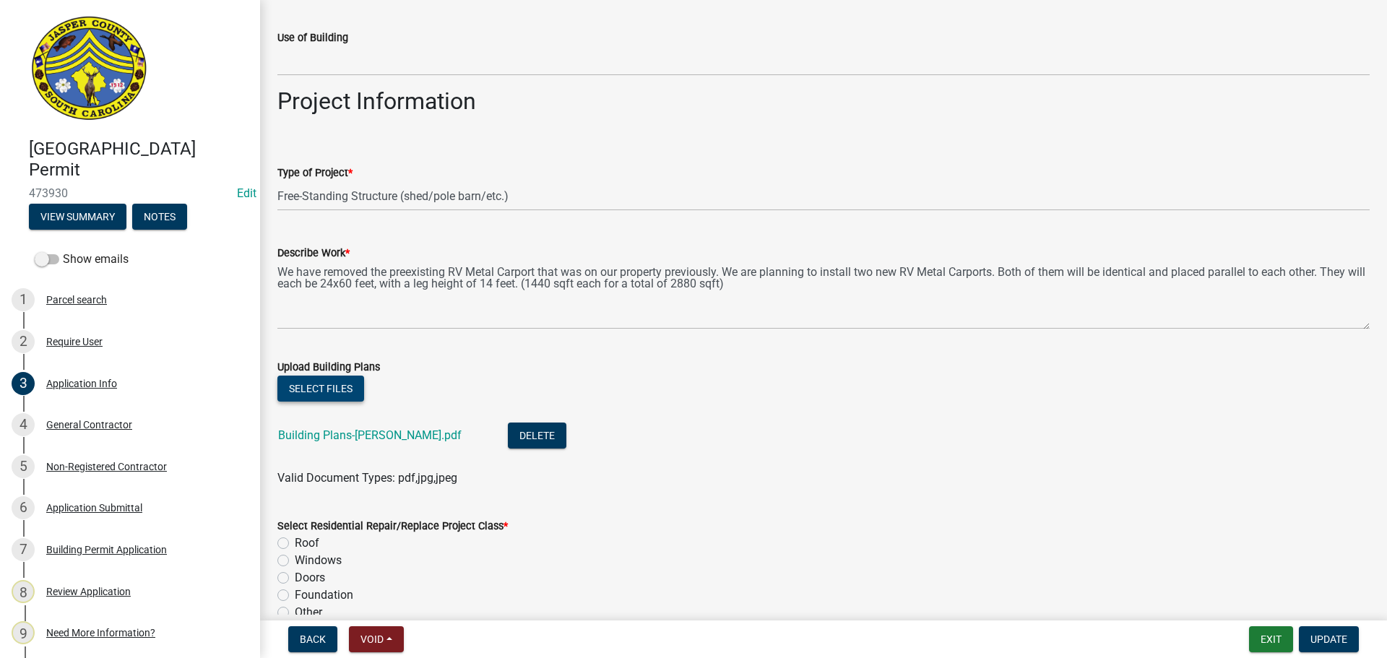
scroll to position [1517, 0]
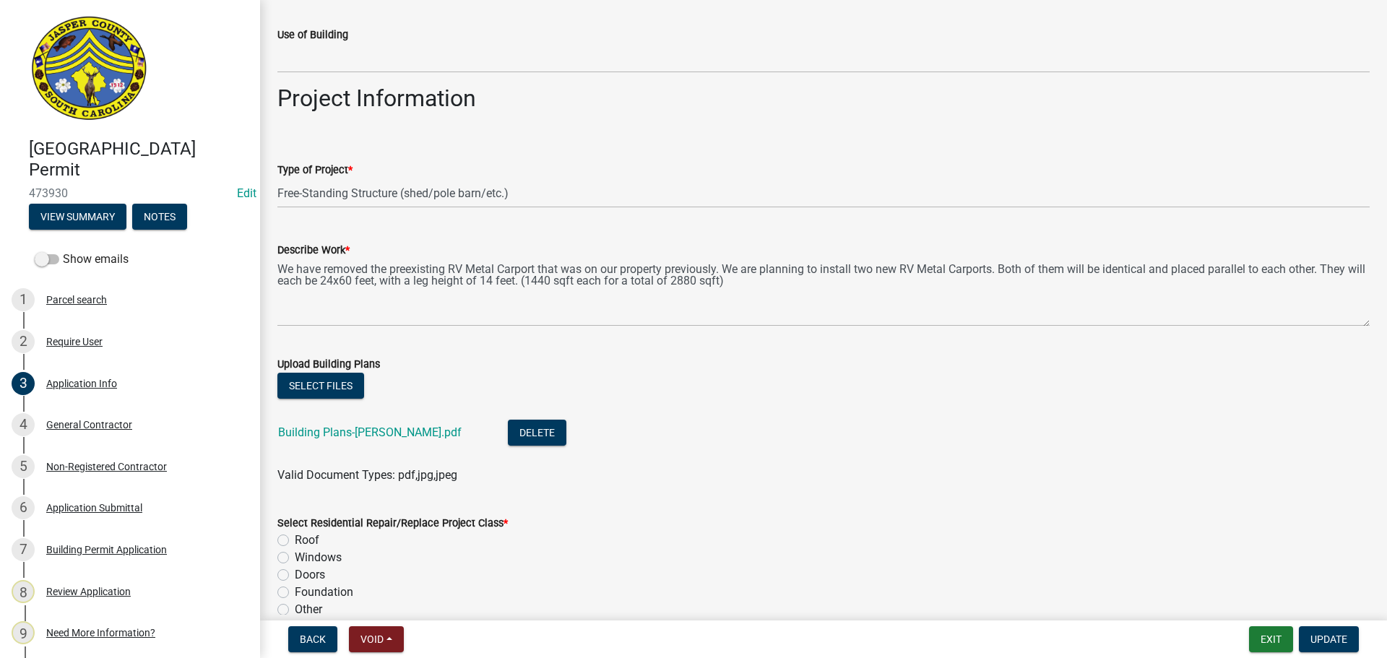
click at [325, 424] on div "Building Plans-Raley.pdf" at bounding box center [381, 435] width 207 height 30
click at [331, 428] on link "Building Plans-Raley.pdf" at bounding box center [369, 432] width 183 height 14
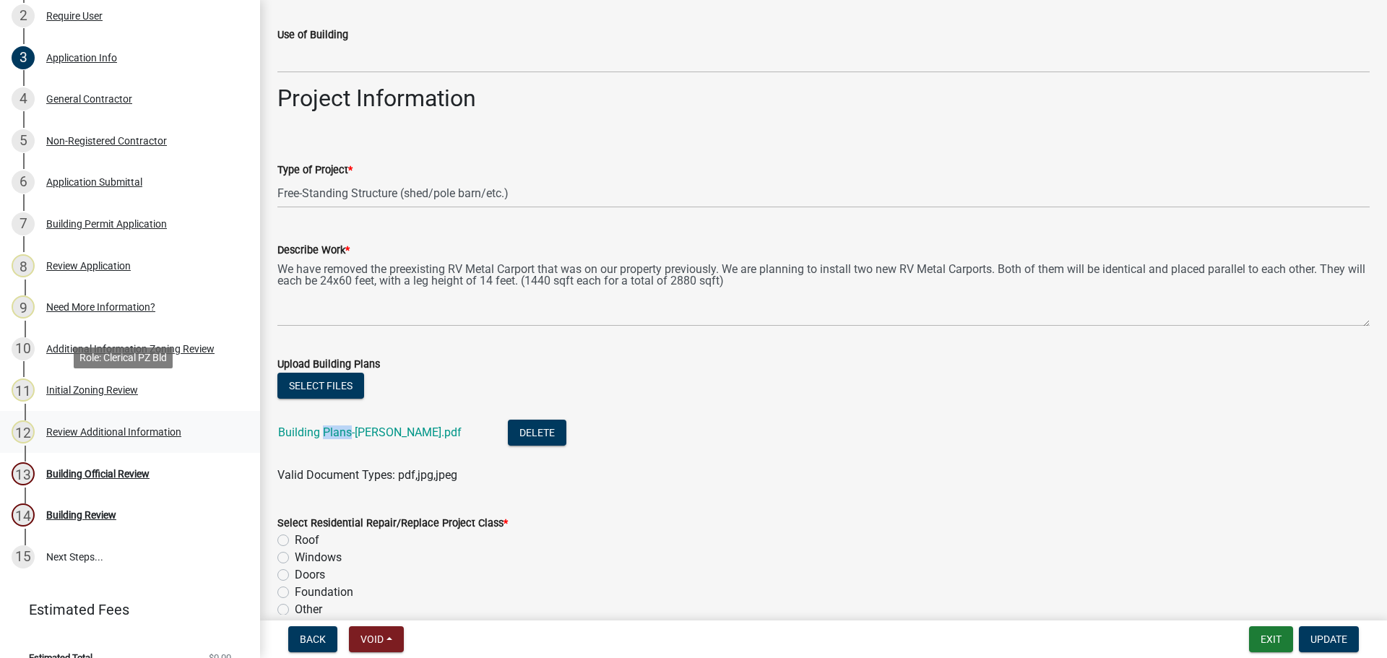
scroll to position [347, 0]
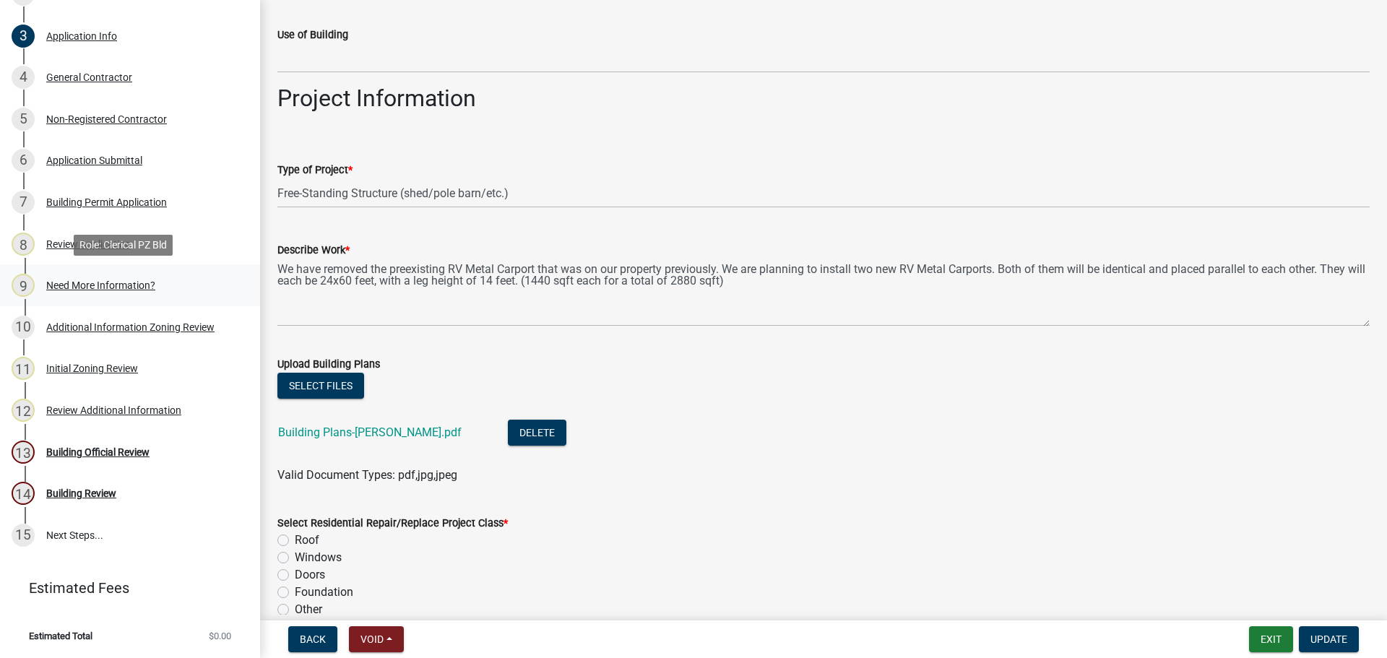
click at [93, 282] on div "Need More Information?" at bounding box center [100, 285] width 109 height 10
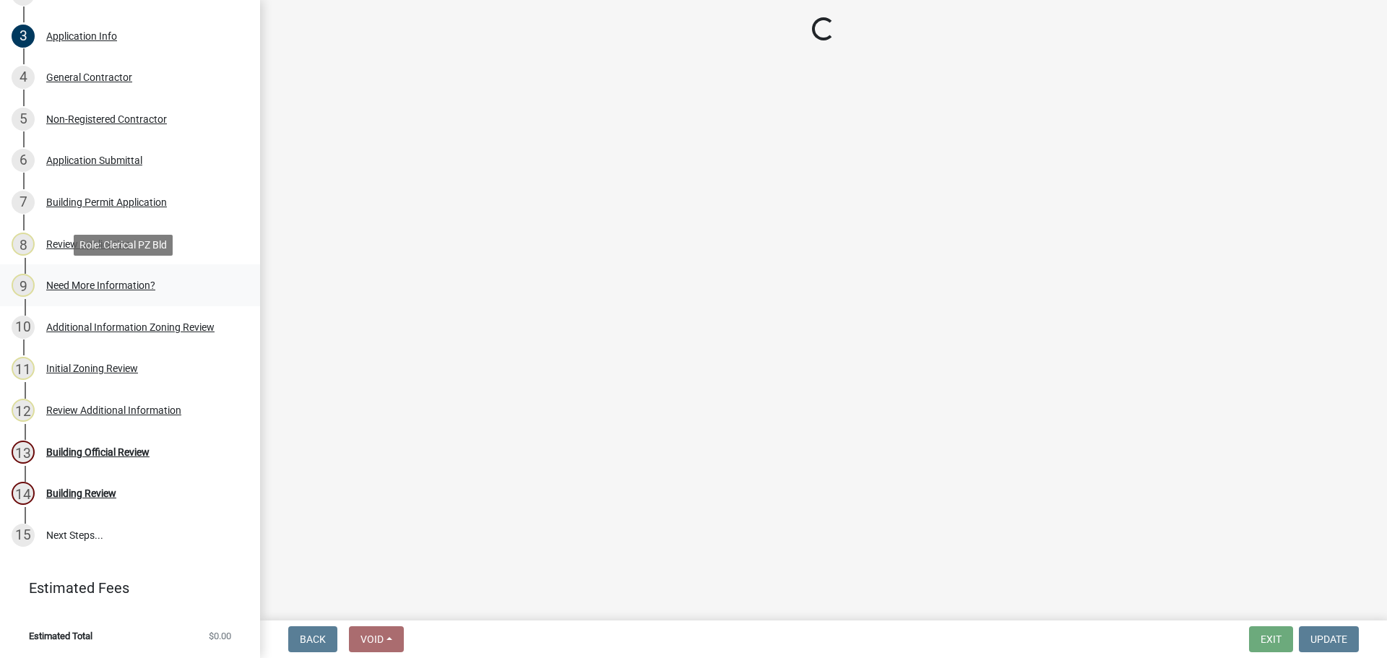
scroll to position [0, 0]
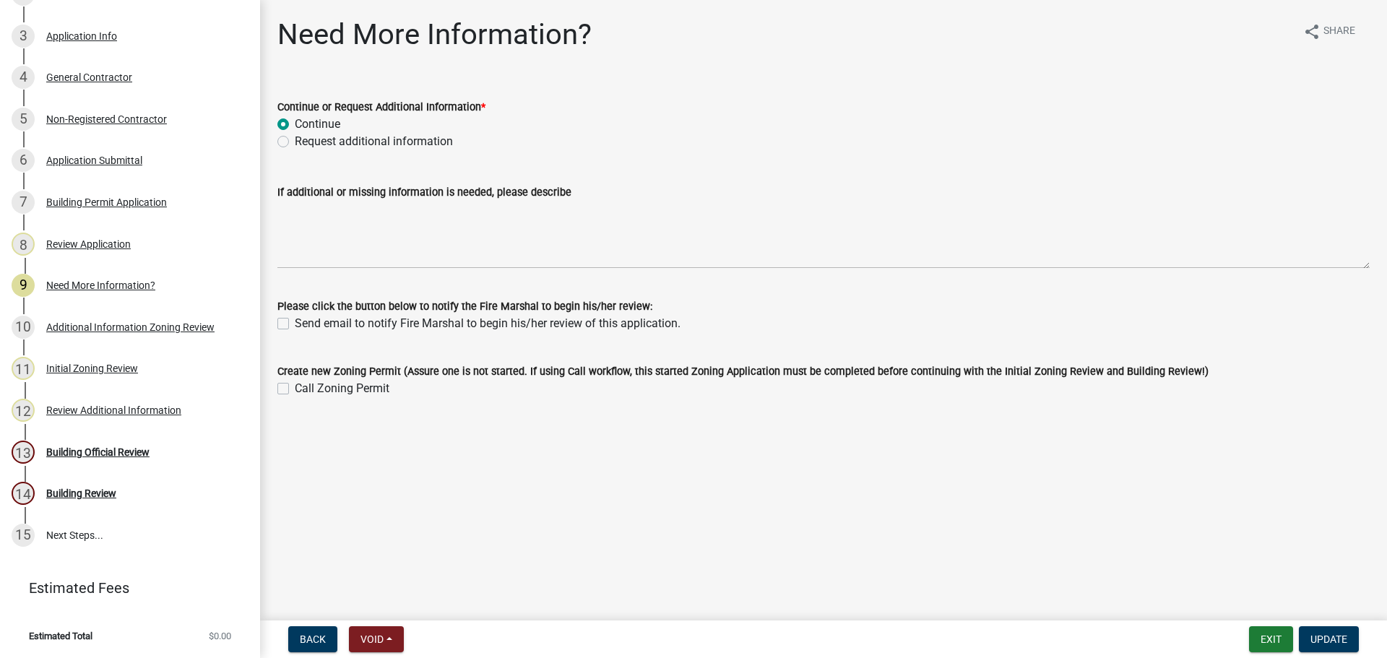
click at [273, 159] on div "Need More Information? share Share Continue or Request Additional Information *…" at bounding box center [824, 220] width 1114 height 406
click at [276, 141] on div "Continue or Request Additional Information * Continue Request additional inform…" at bounding box center [824, 115] width 1114 height 69
click at [295, 139] on label "Request additional information" at bounding box center [374, 141] width 158 height 17
click at [295, 139] on input "Request additional information" at bounding box center [299, 137] width 9 height 9
radio input "true"
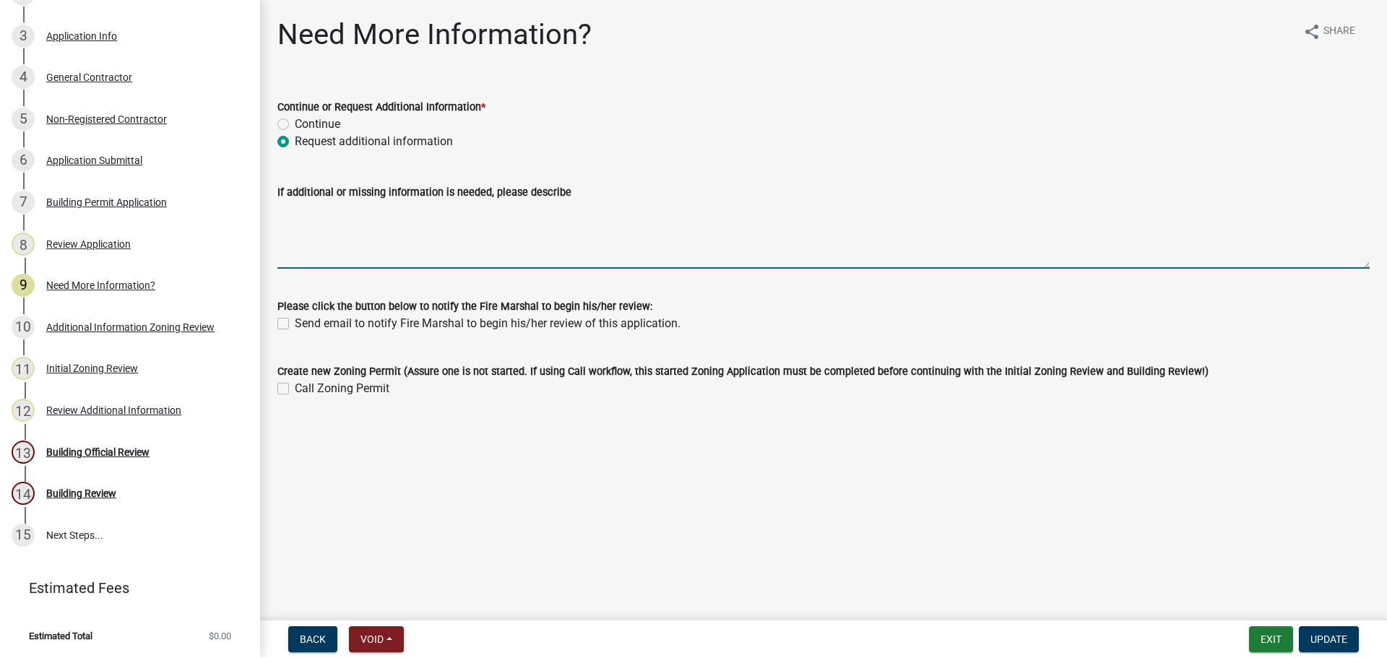
click at [317, 214] on textarea "If additional or missing information is needed, please describe" at bounding box center [823, 235] width 1092 height 68
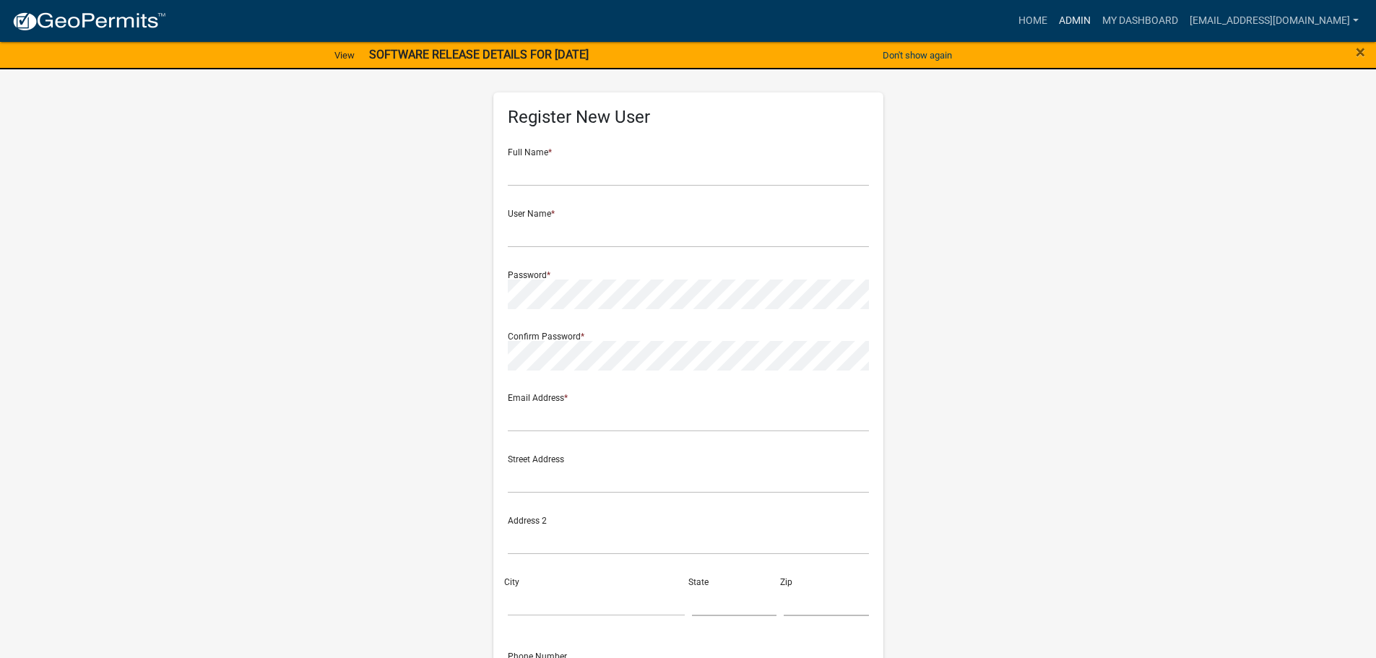
click at [1084, 18] on link "Admin" at bounding box center [1074, 20] width 43 height 27
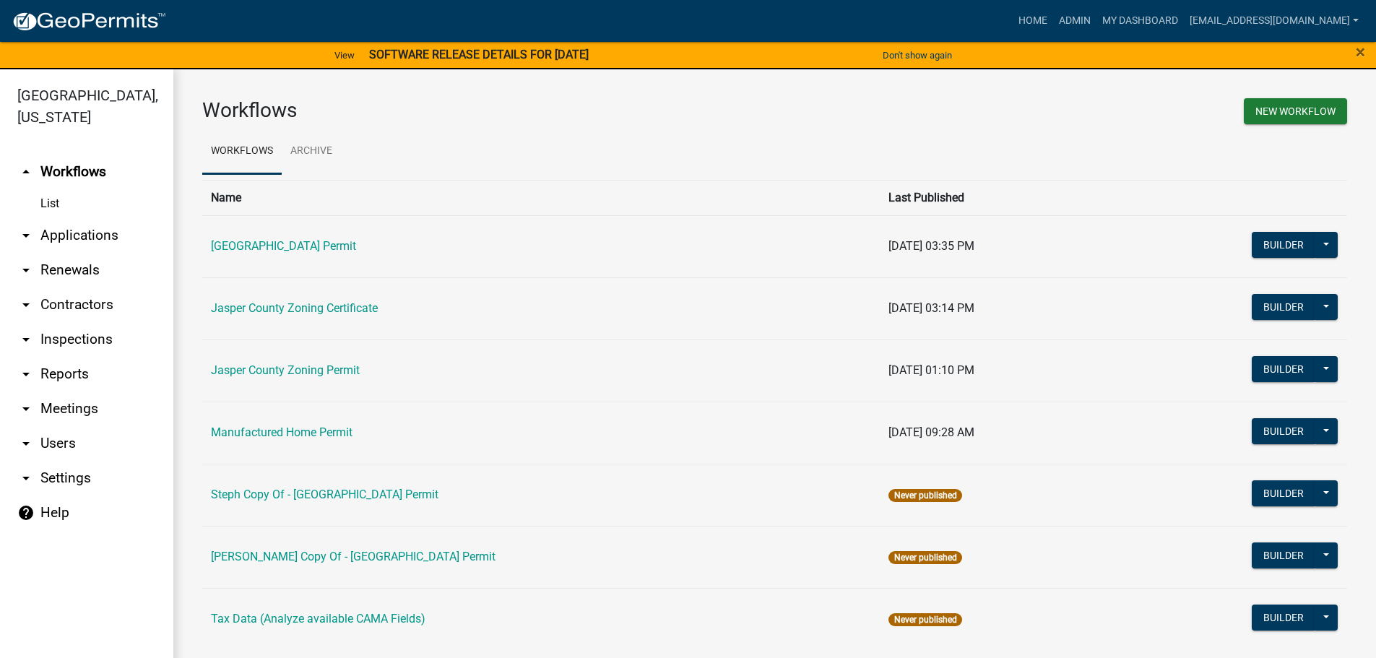
click at [71, 233] on link "arrow_drop_down Applications" at bounding box center [86, 235] width 173 height 35
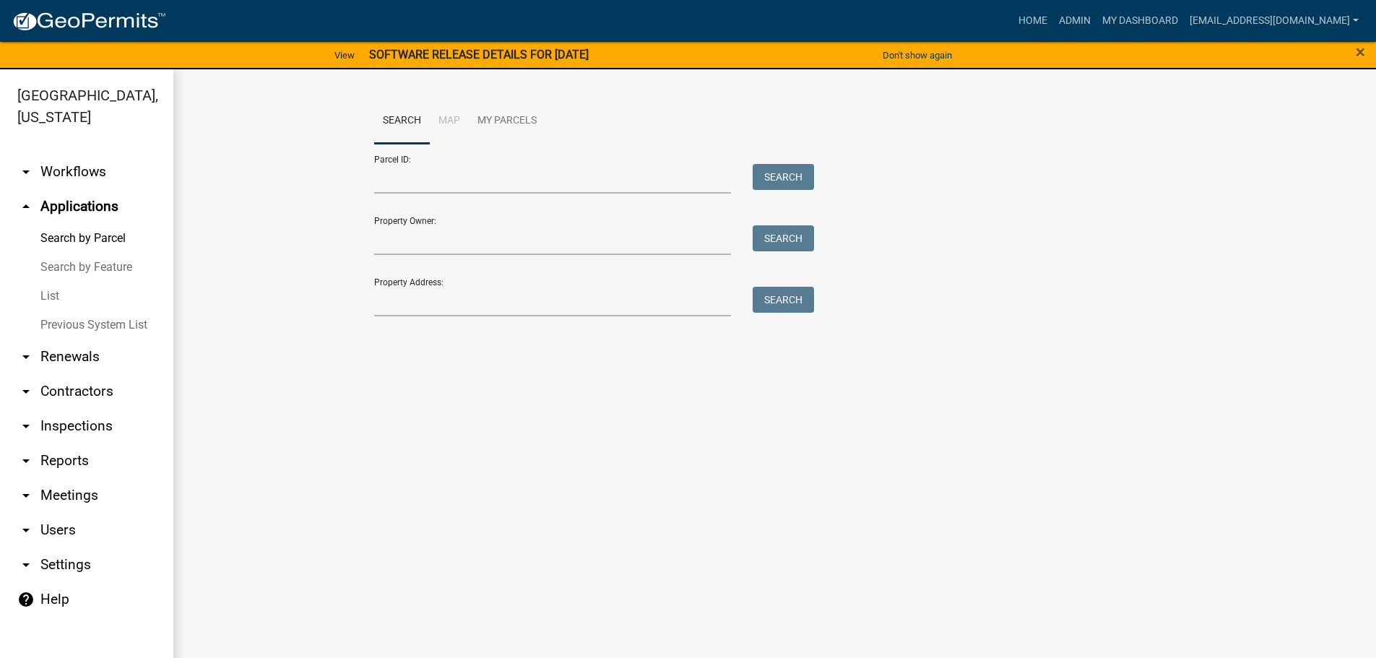
click at [49, 295] on link "List" at bounding box center [86, 296] width 173 height 29
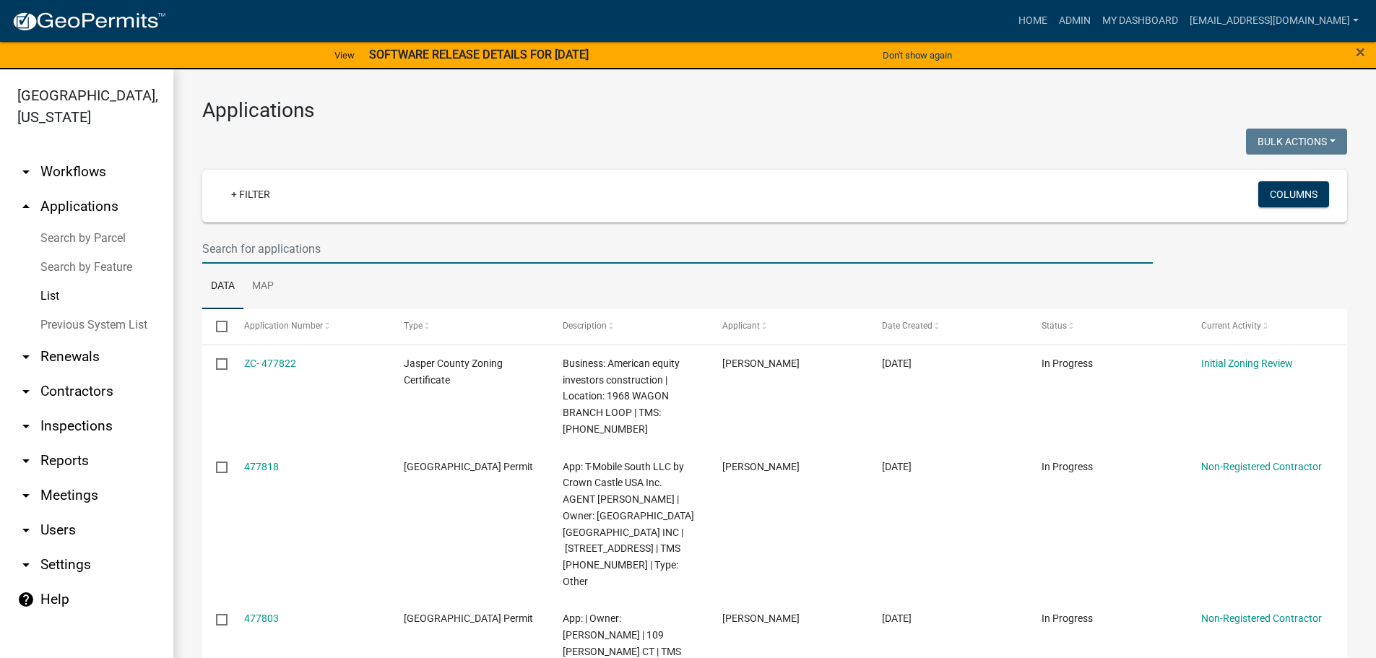
click at [295, 235] on input "text" at bounding box center [677, 249] width 951 height 30
click at [237, 256] on input "text" at bounding box center [677, 249] width 951 height 30
click at [209, 248] on input "text" at bounding box center [677, 249] width 951 height 30
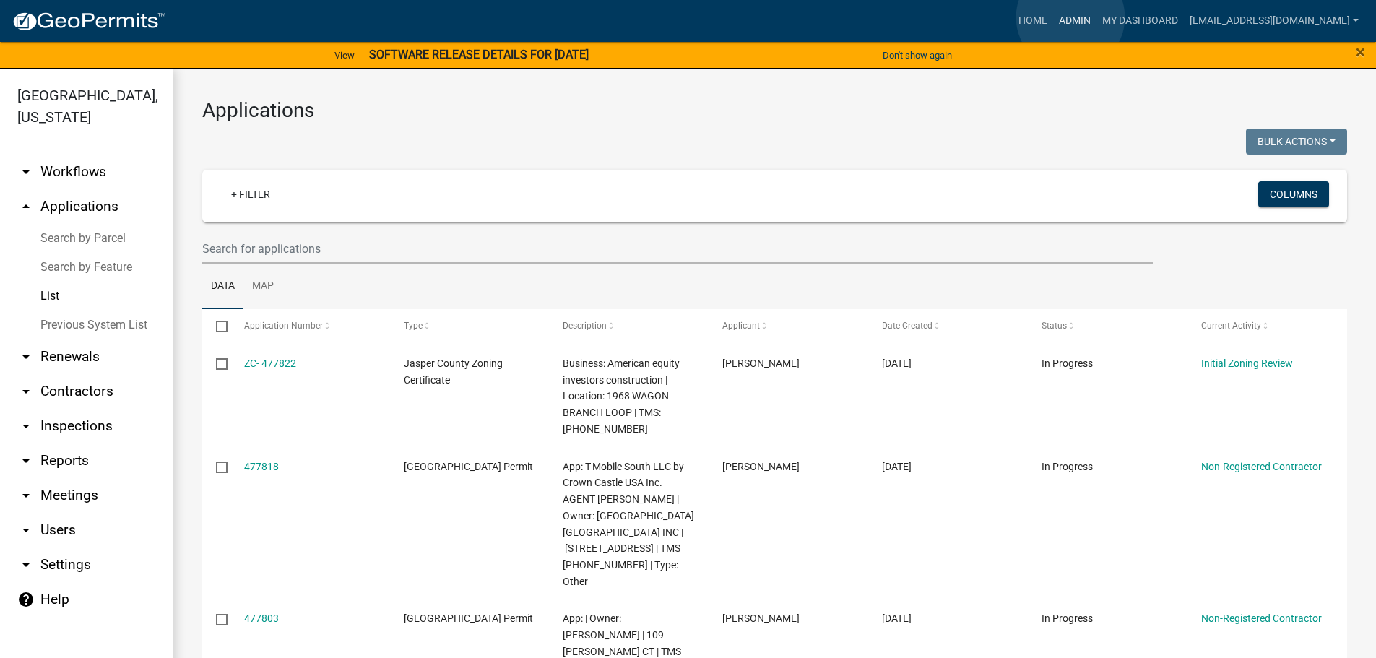
click at [1070, 17] on link "Admin" at bounding box center [1074, 20] width 43 height 27
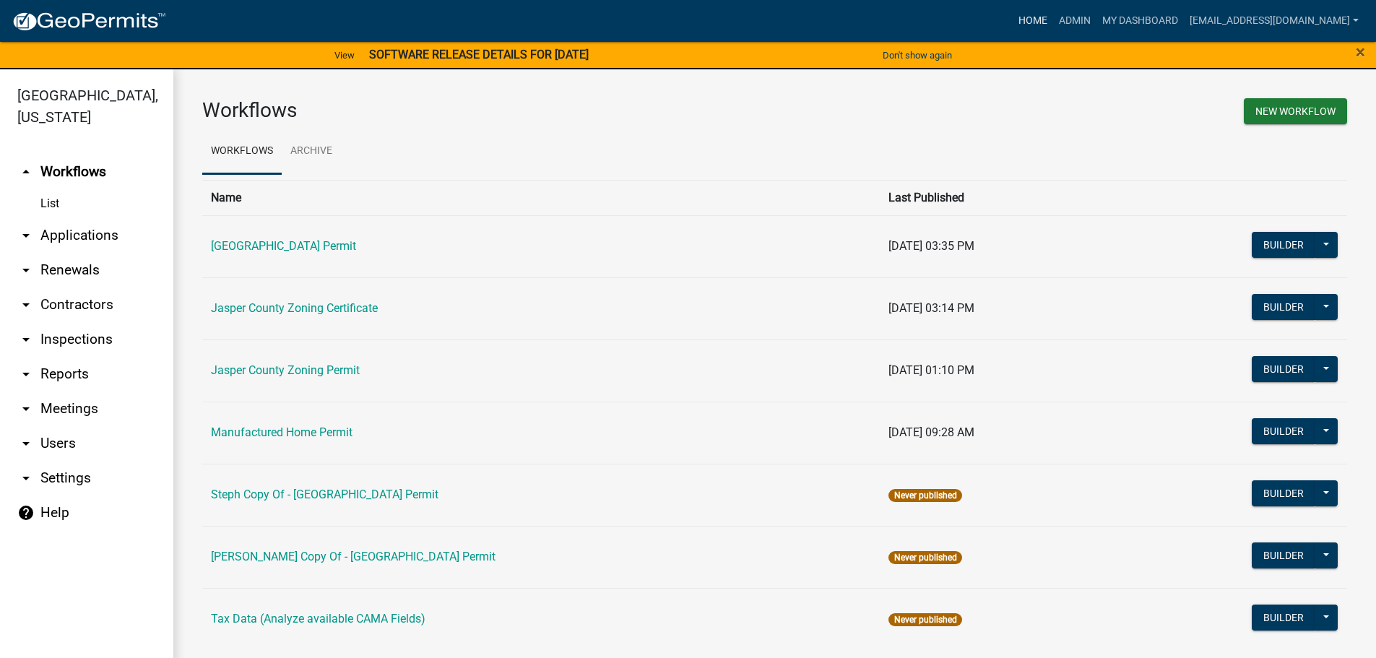
click at [1048, 16] on link "Home" at bounding box center [1033, 20] width 40 height 27
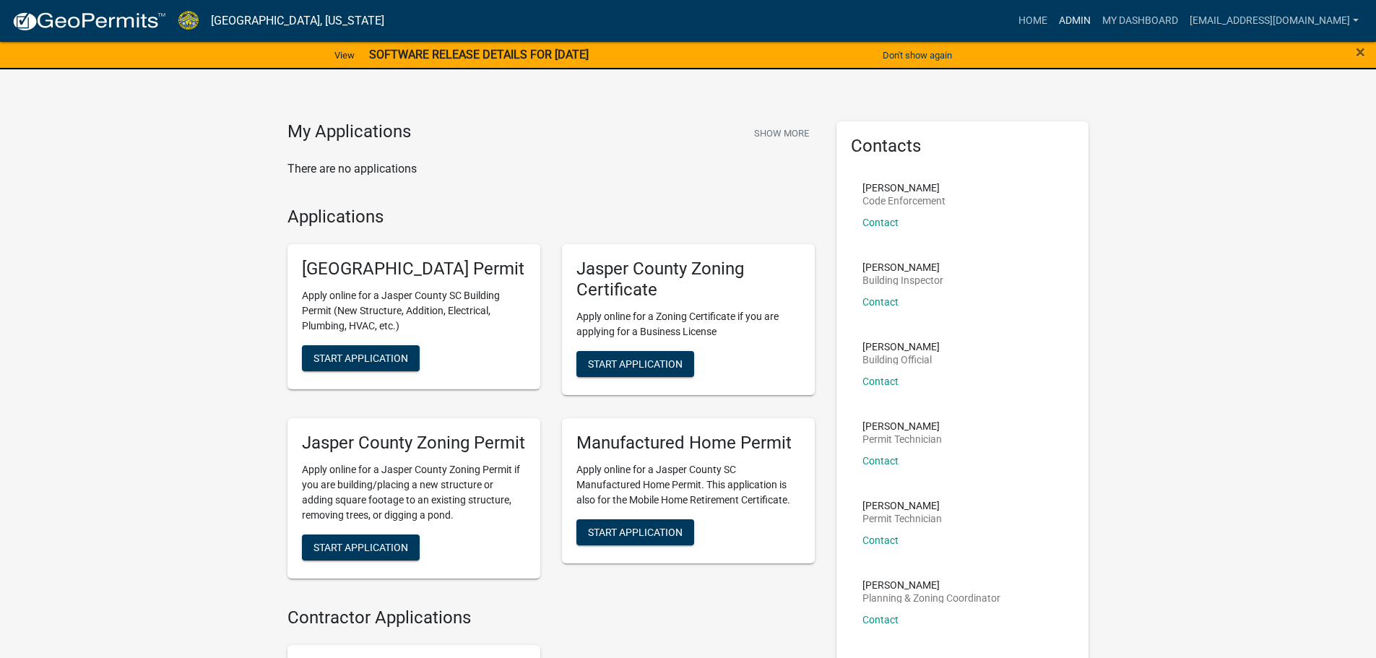
click at [1073, 21] on link "Admin" at bounding box center [1074, 20] width 43 height 27
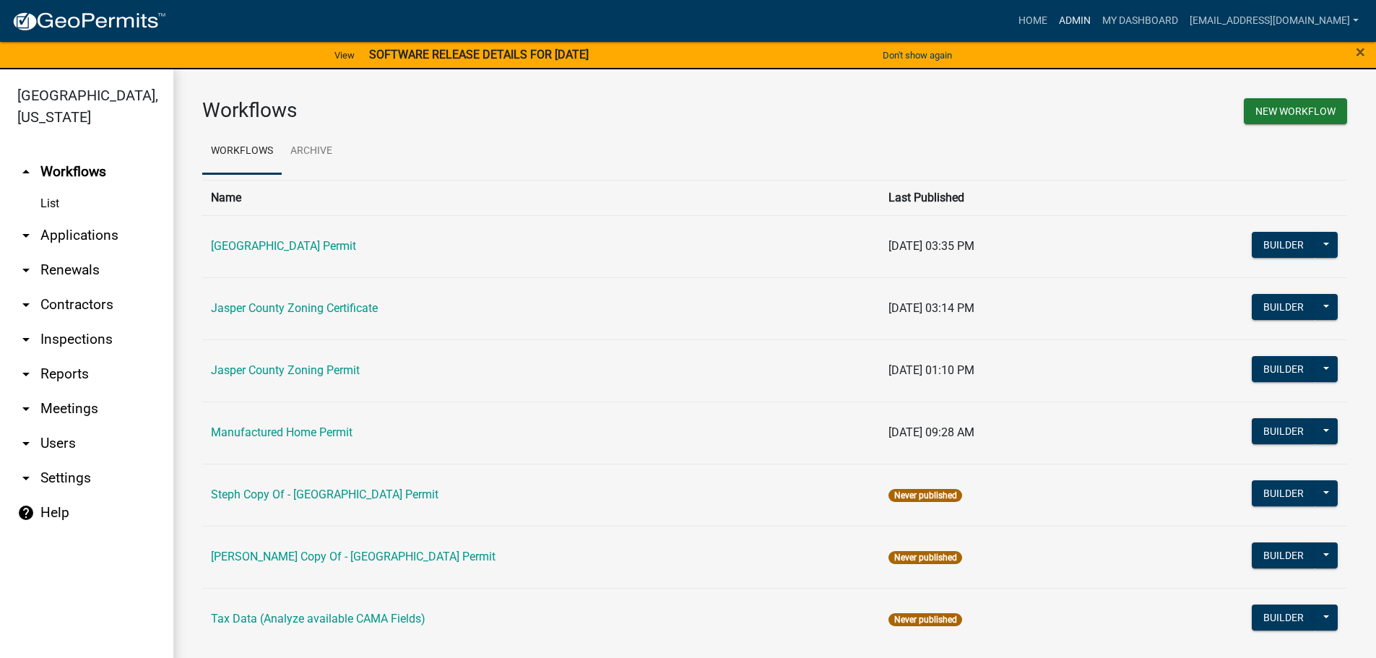
click at [1084, 21] on link "Admin" at bounding box center [1074, 20] width 43 height 27
click at [55, 242] on link "arrow_drop_down Applications" at bounding box center [86, 235] width 173 height 35
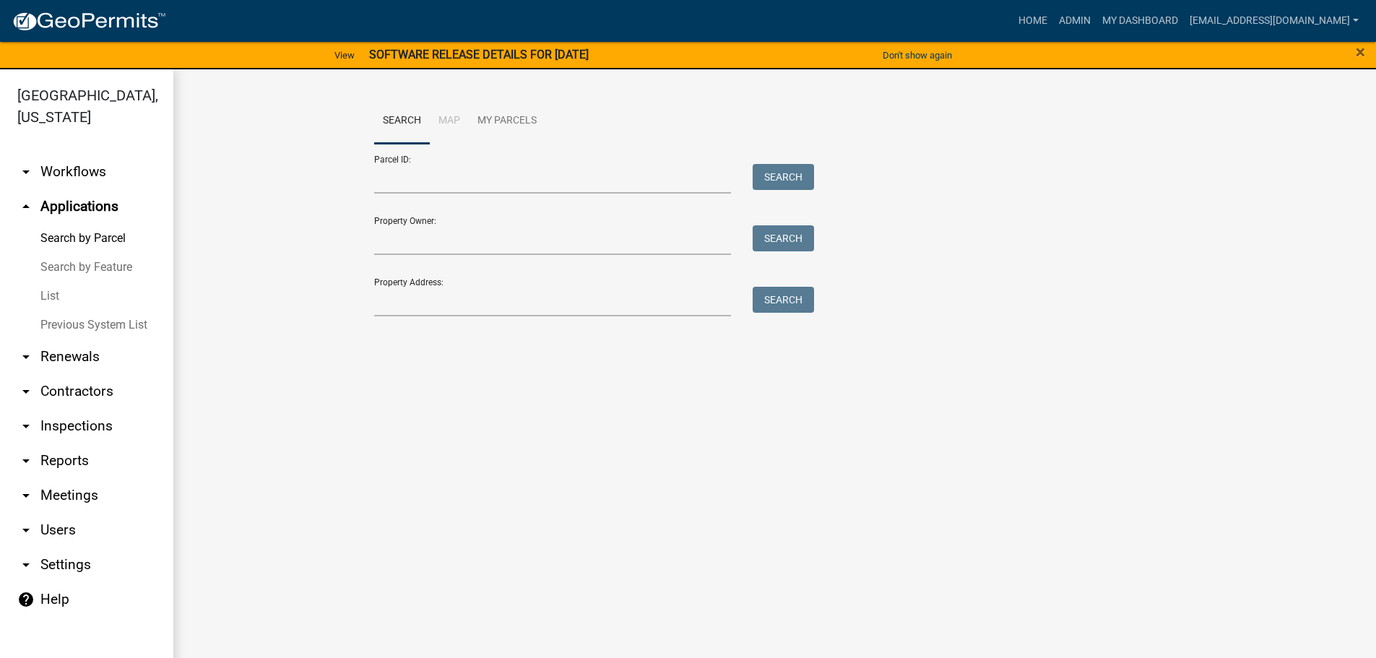
click at [56, 285] on link "List" at bounding box center [86, 296] width 173 height 29
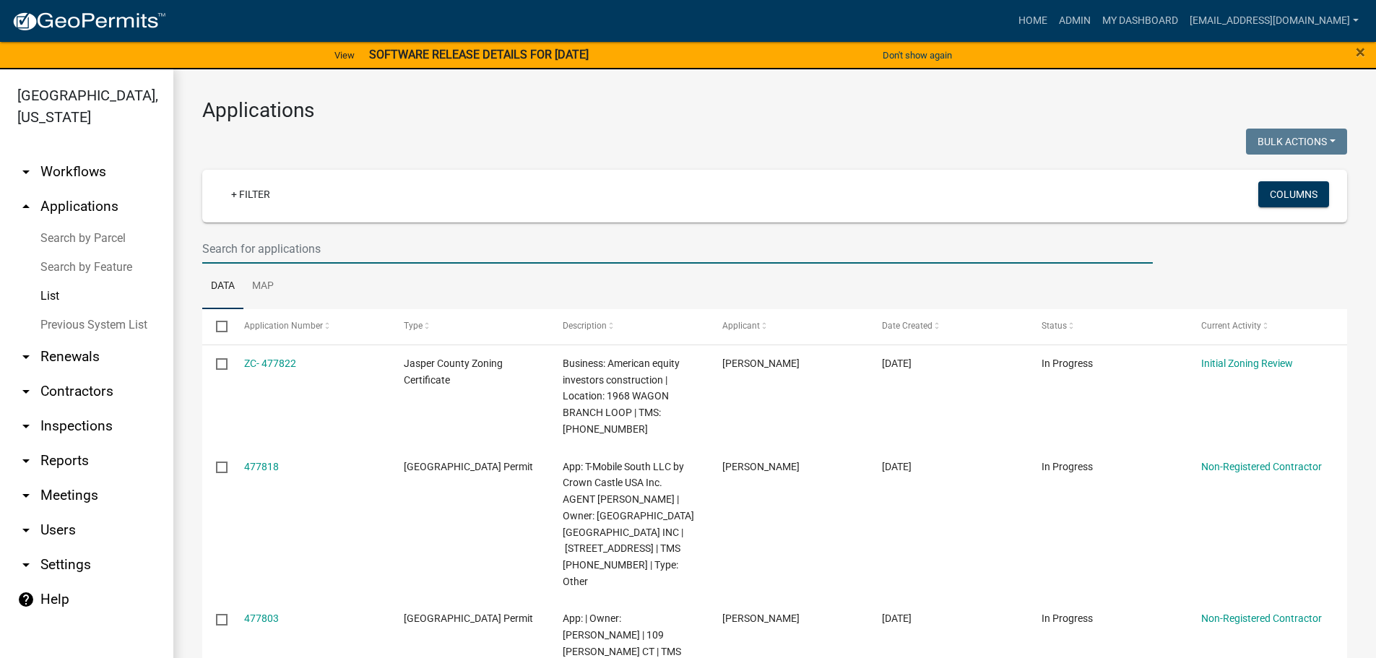
click at [265, 239] on input "text" at bounding box center [677, 249] width 951 height 30
click at [787, 657] on html "Internet Explorer does NOT work with GeoPermits. Get a new browser for more sec…" at bounding box center [688, 329] width 1376 height 658
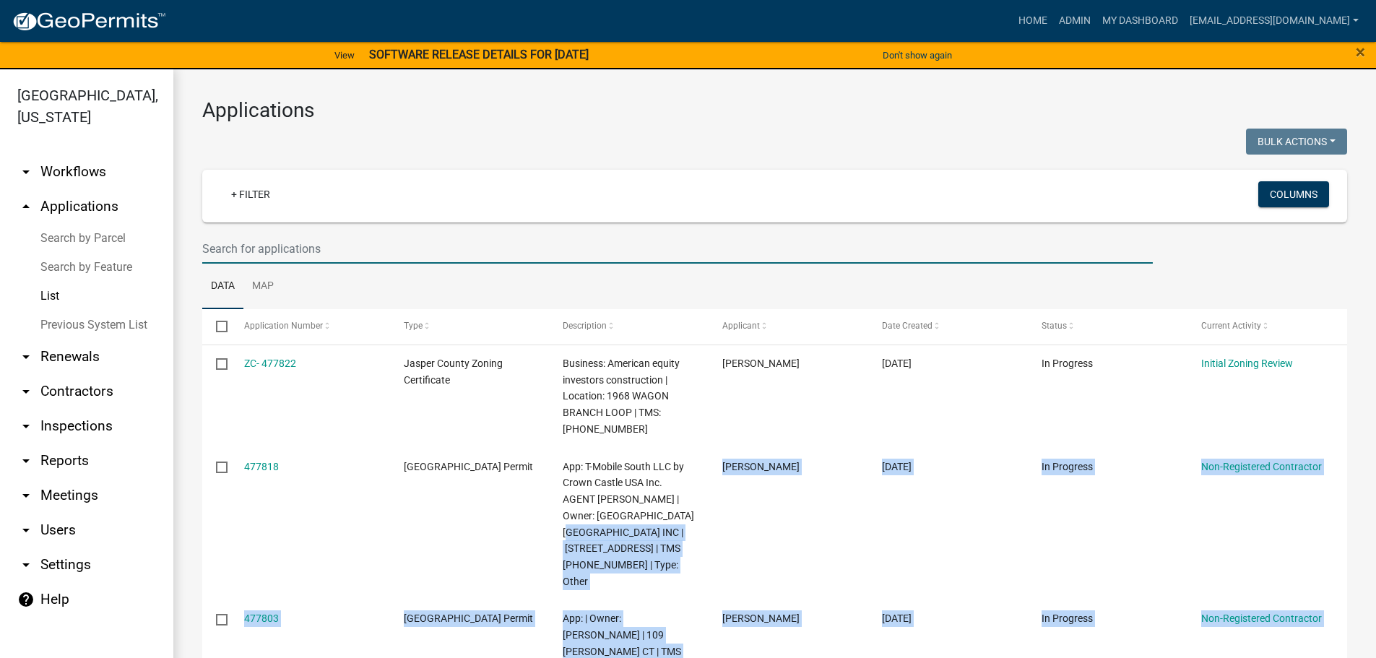
scroll to position [17, 0]
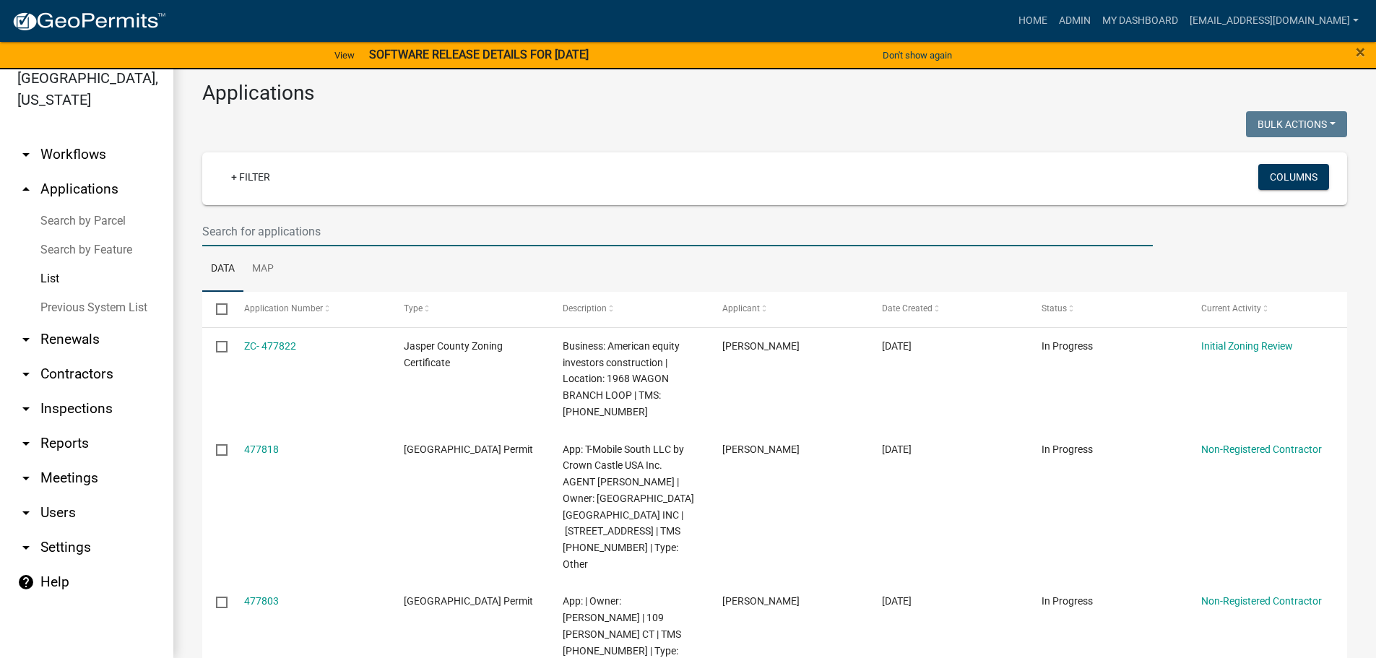
click at [334, 230] on input "text" at bounding box center [677, 232] width 951 height 30
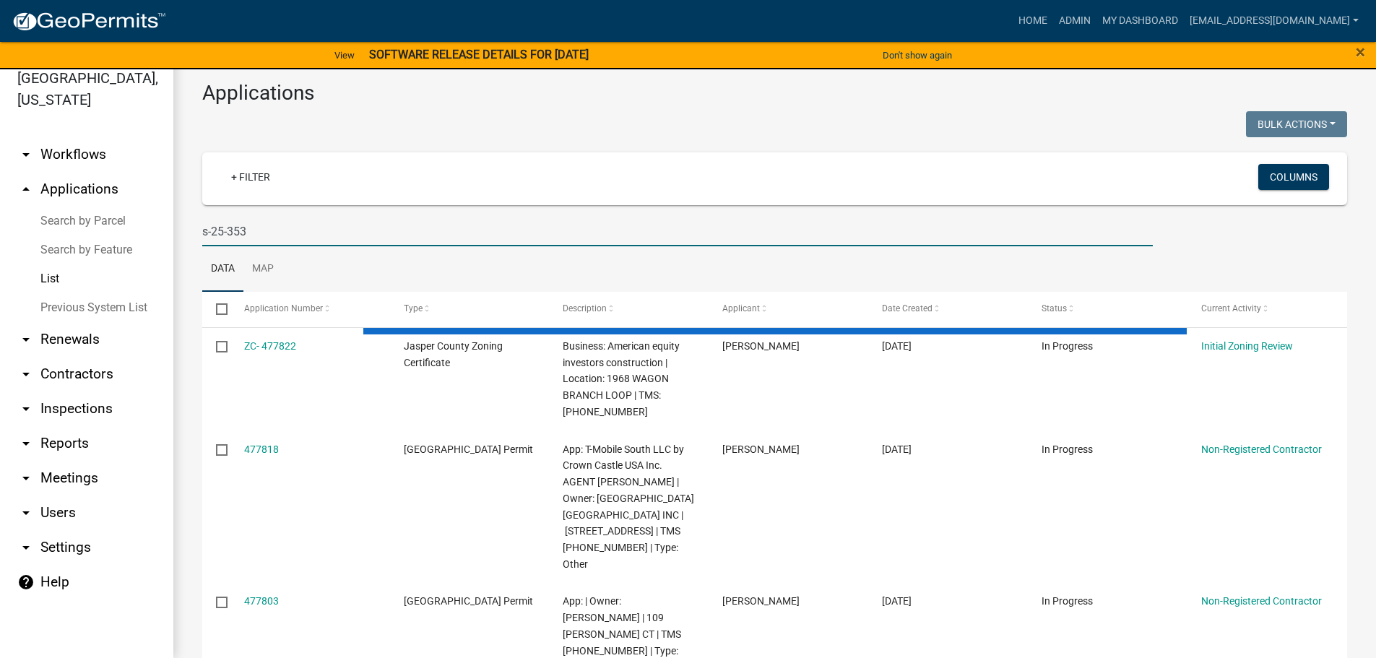
type input "s-25-353"
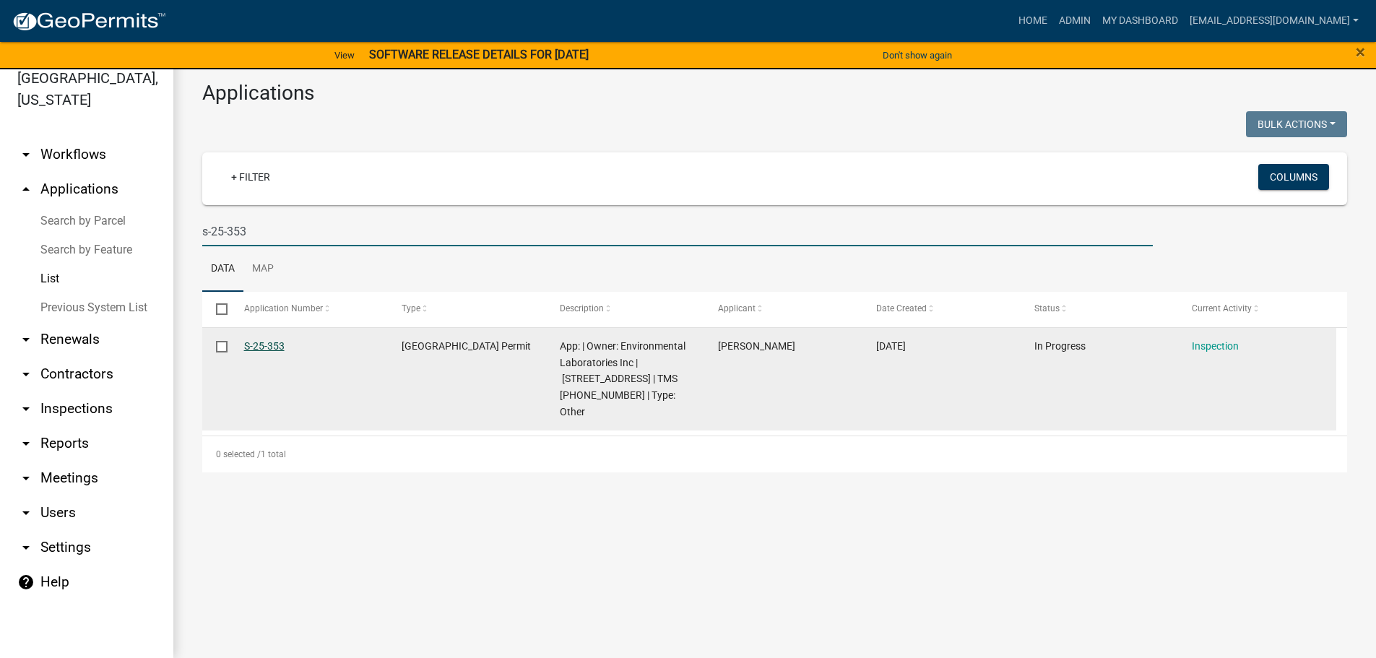
click at [273, 347] on link "S-25-353" at bounding box center [264, 346] width 40 height 12
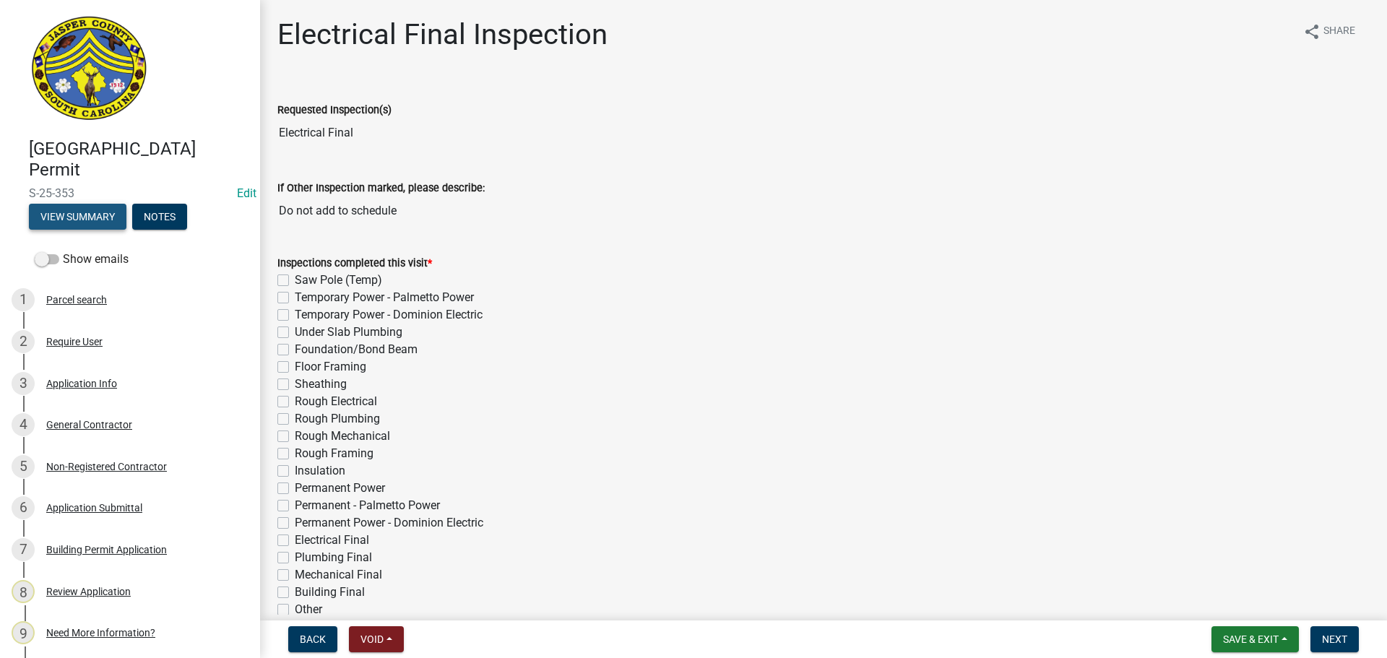
click at [82, 215] on button "View Summary" at bounding box center [78, 217] width 98 height 26
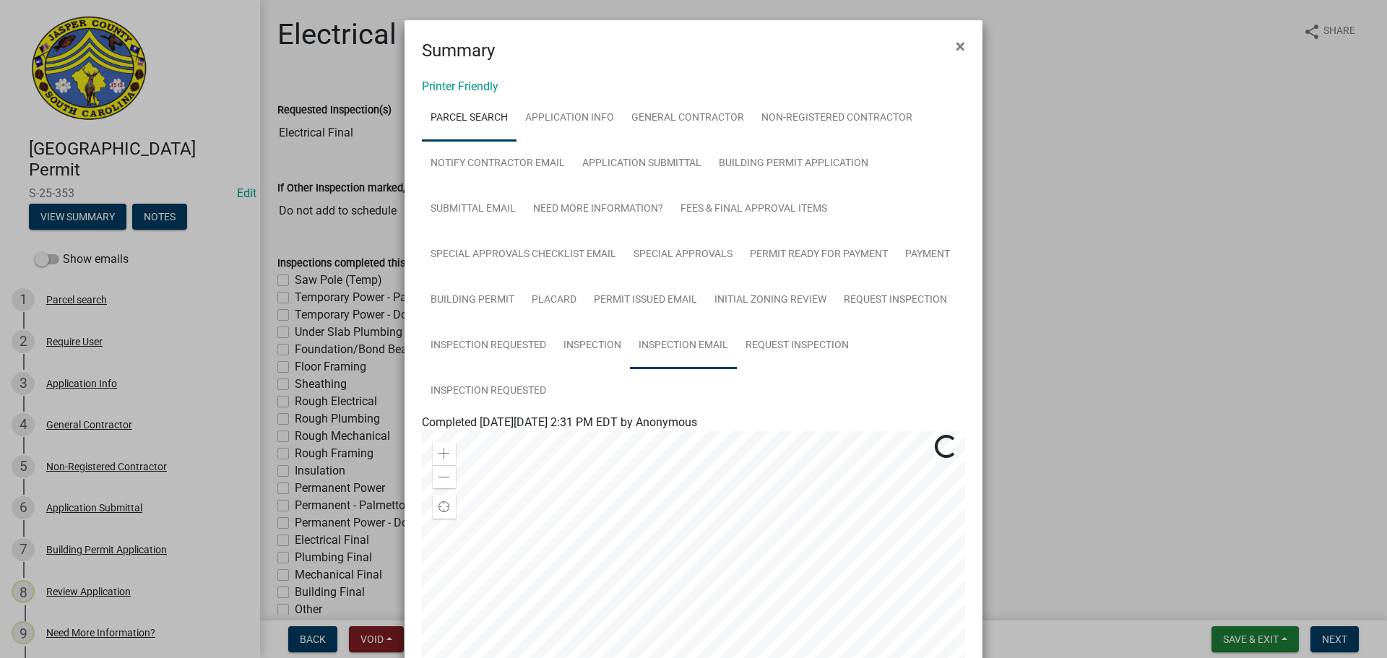
click at [695, 346] on link "Inspection Email" at bounding box center [683, 346] width 107 height 46
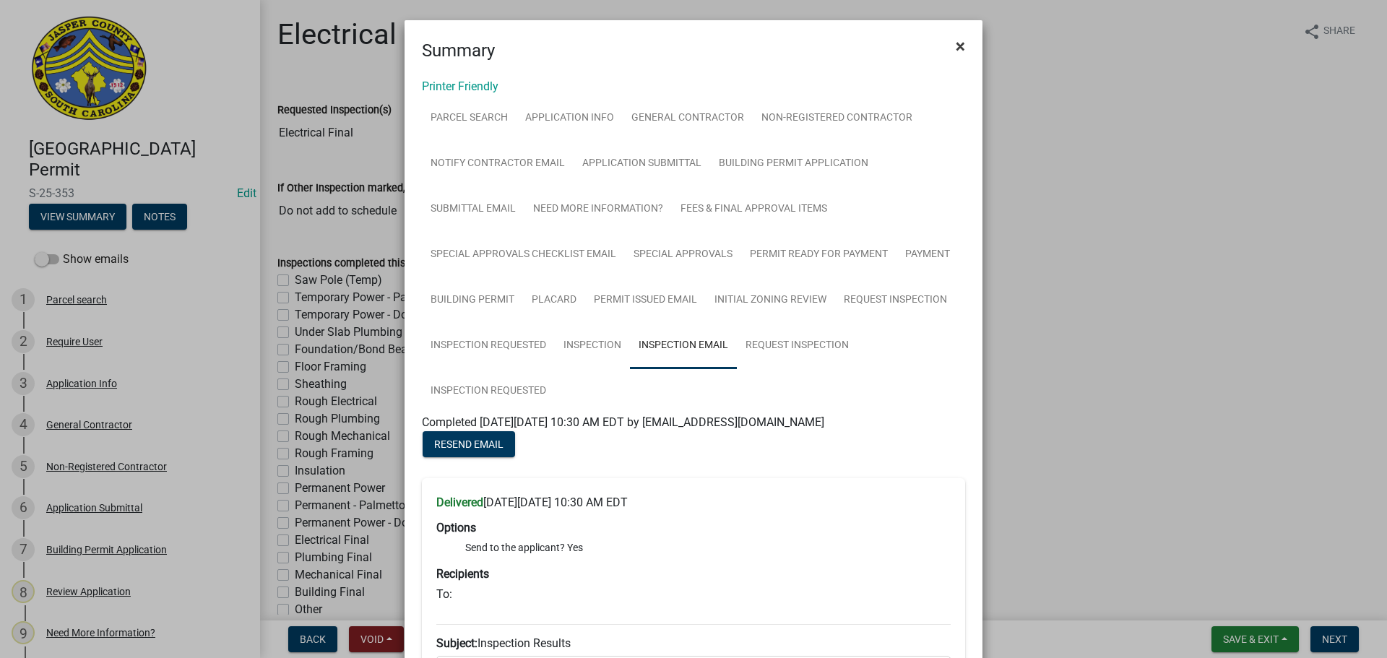
click at [958, 48] on span "×" at bounding box center [960, 46] width 9 height 20
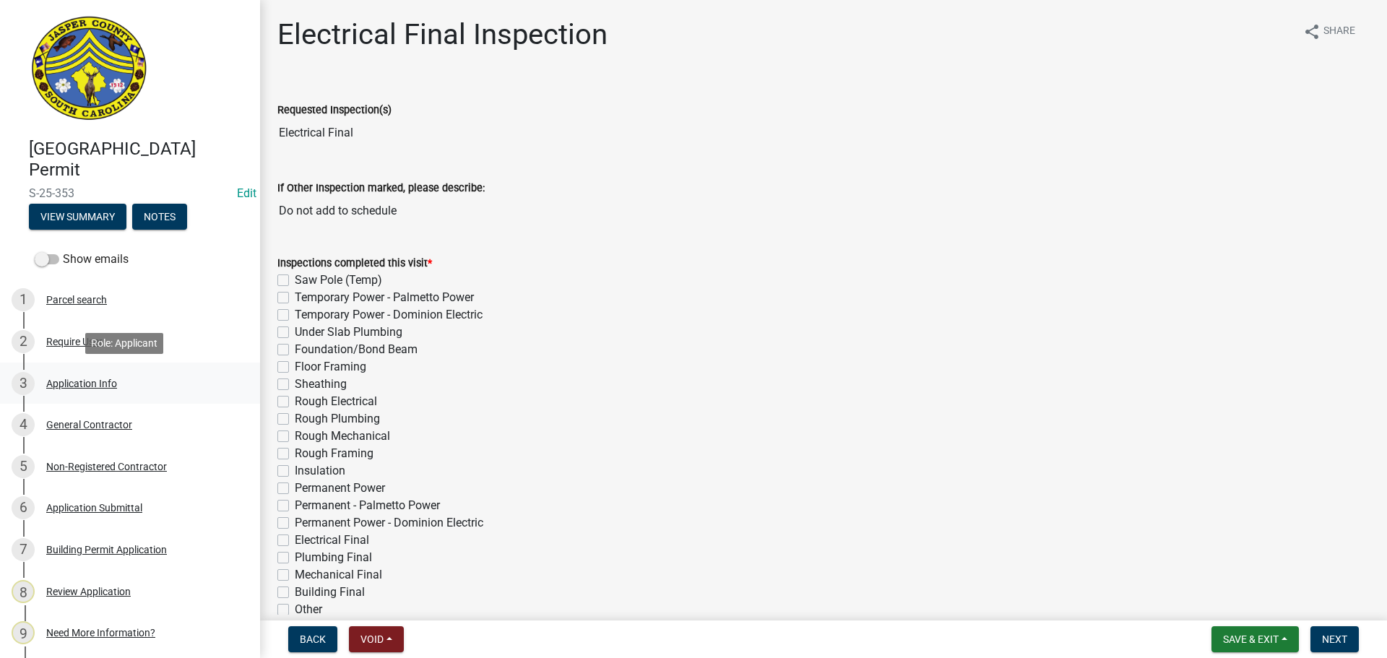
click at [79, 378] on div "Application Info" at bounding box center [81, 383] width 71 height 10
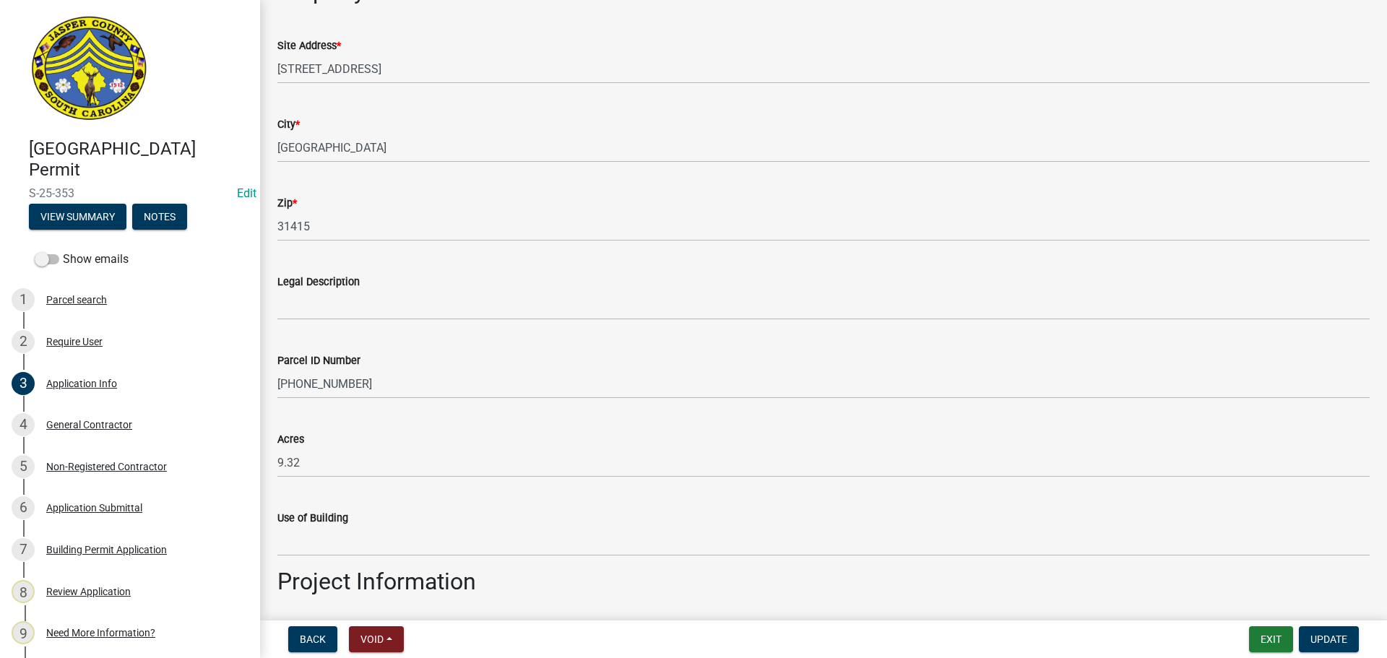
scroll to position [939, 0]
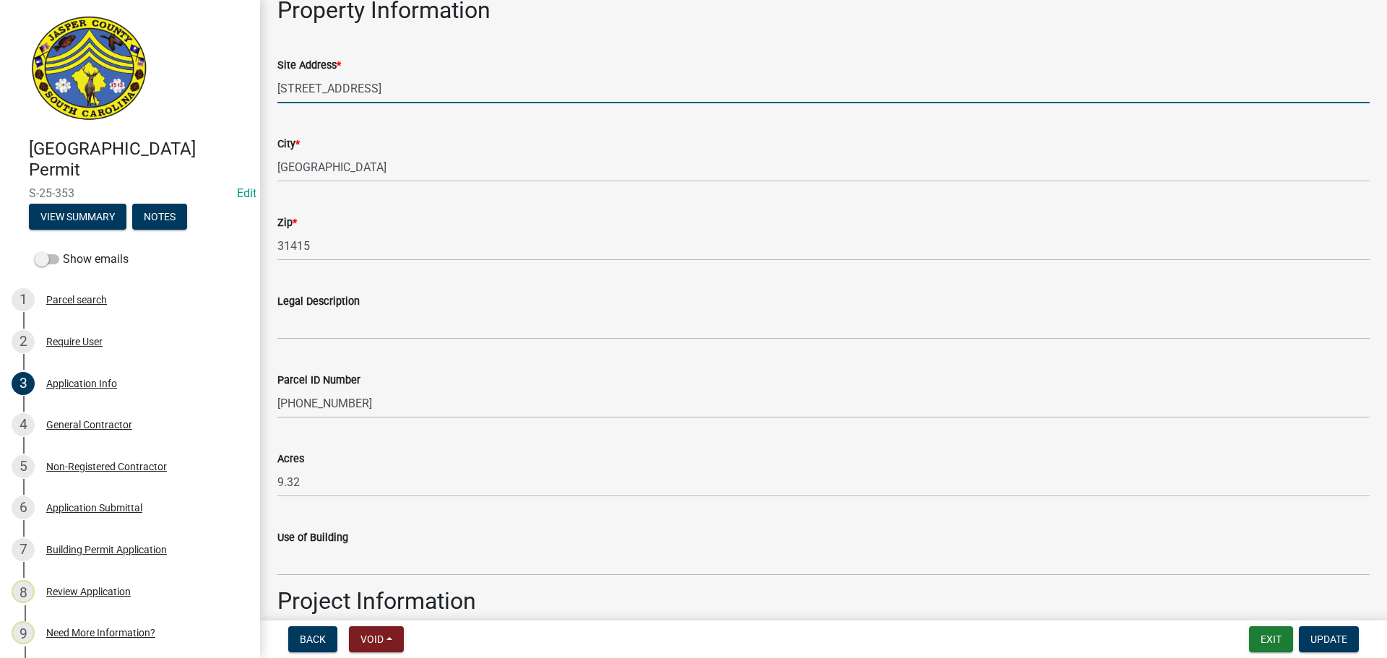
drag, startPoint x: 278, startPoint y: 83, endPoint x: 420, endPoint y: 70, distance: 142.2
click at [420, 70] on form "Site Address * 448 INDEPENDENCE BLVD" at bounding box center [823, 79] width 1092 height 47
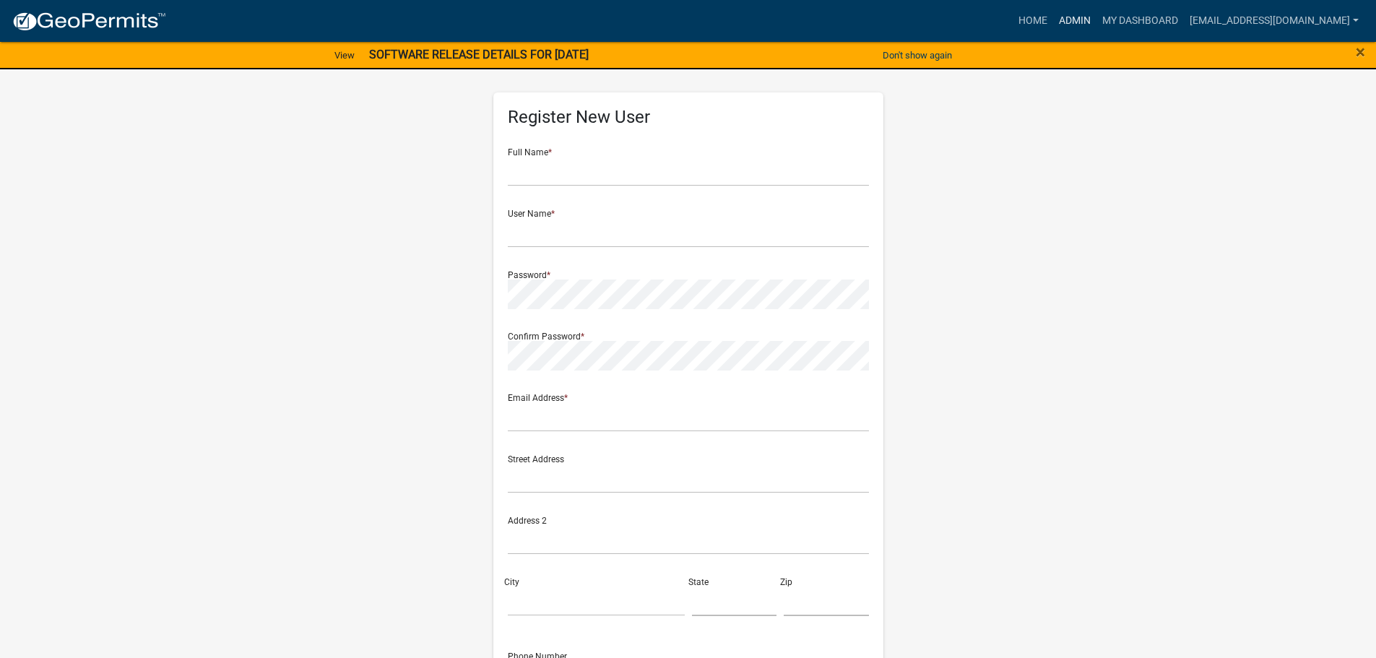
click at [1074, 17] on link "Admin" at bounding box center [1074, 20] width 43 height 27
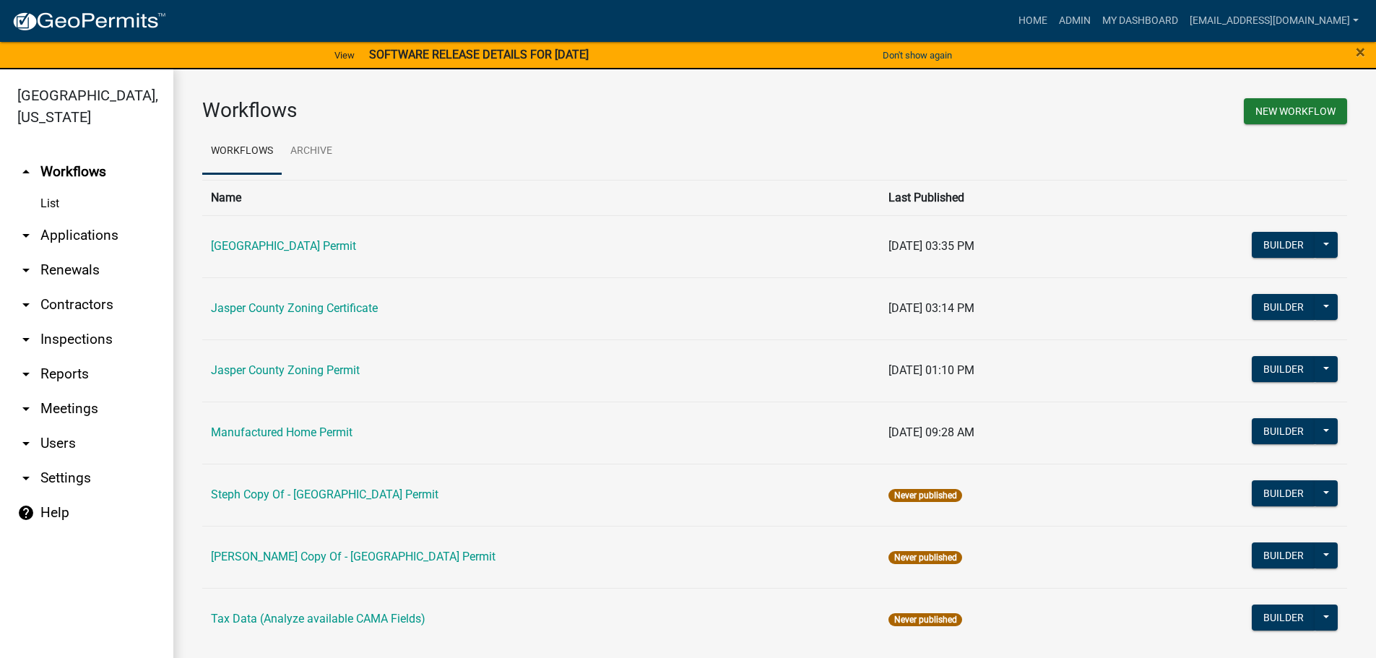
click at [79, 228] on link "arrow_drop_down Applications" at bounding box center [86, 235] width 173 height 35
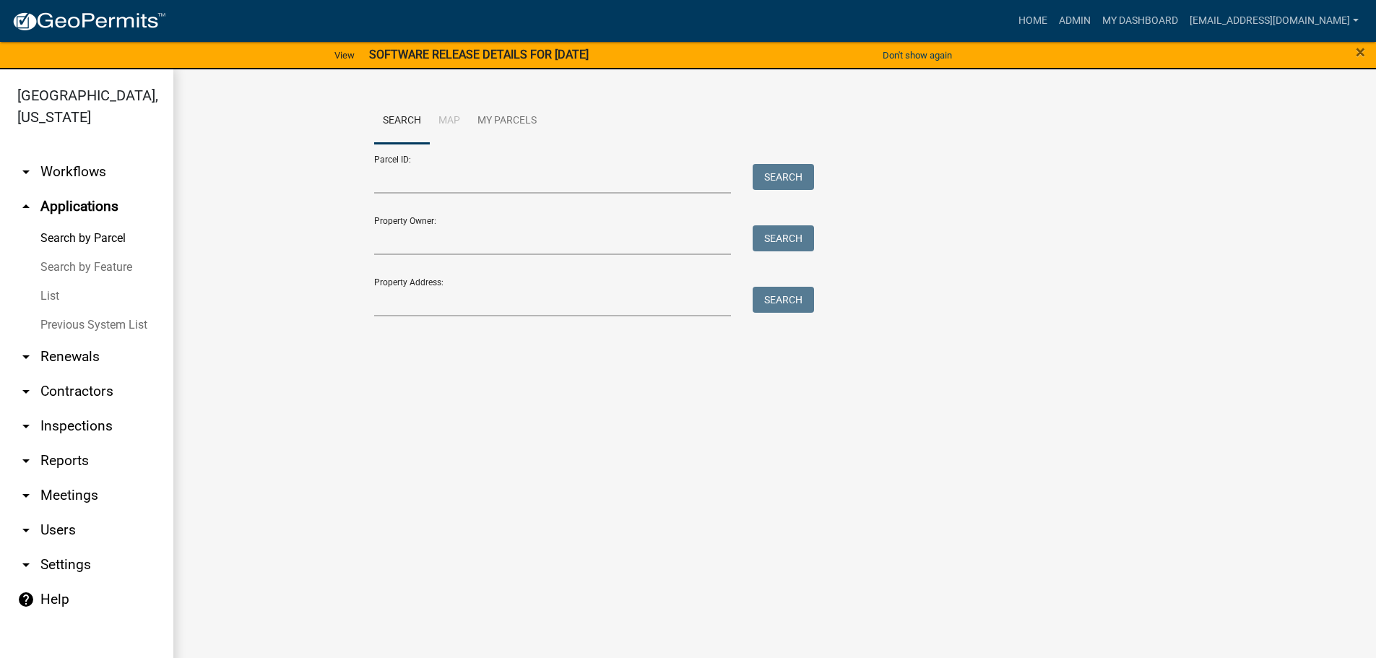
click at [48, 300] on link "List" at bounding box center [86, 296] width 173 height 29
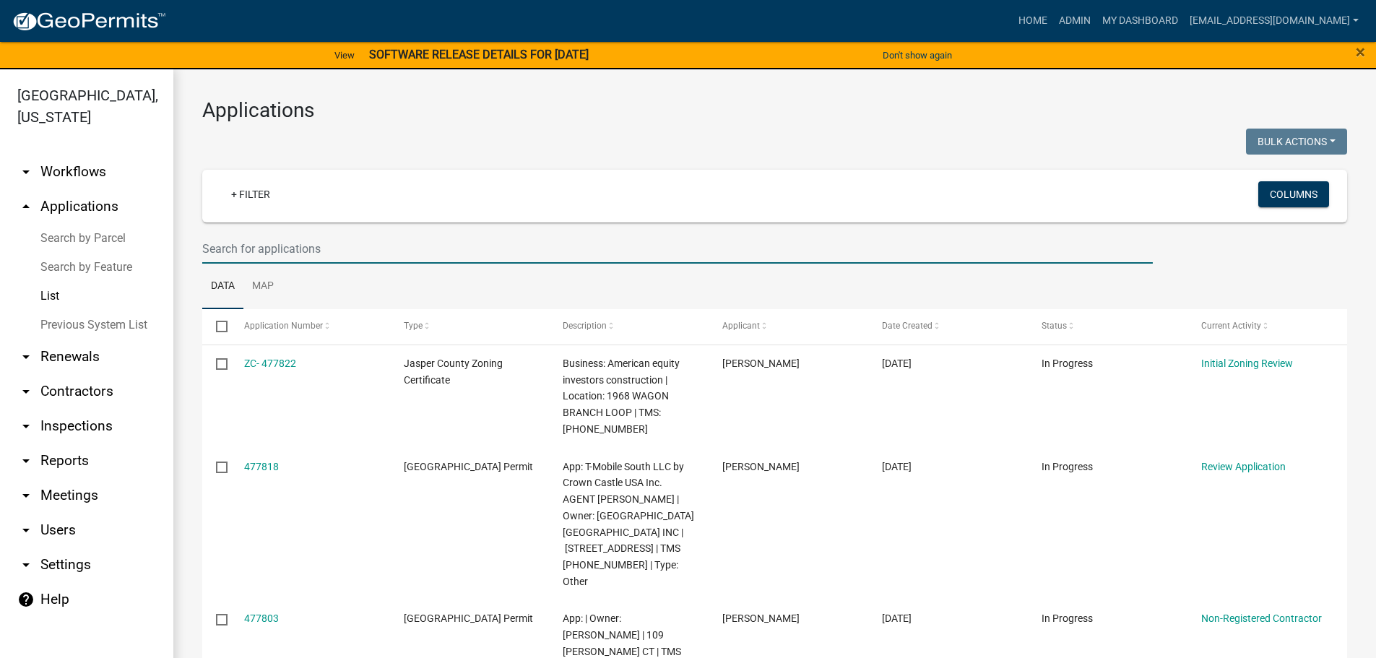
click at [241, 246] on input "text" at bounding box center [677, 249] width 951 height 30
paste input "[STREET_ADDRESS]"
type input "[STREET_ADDRESS]"
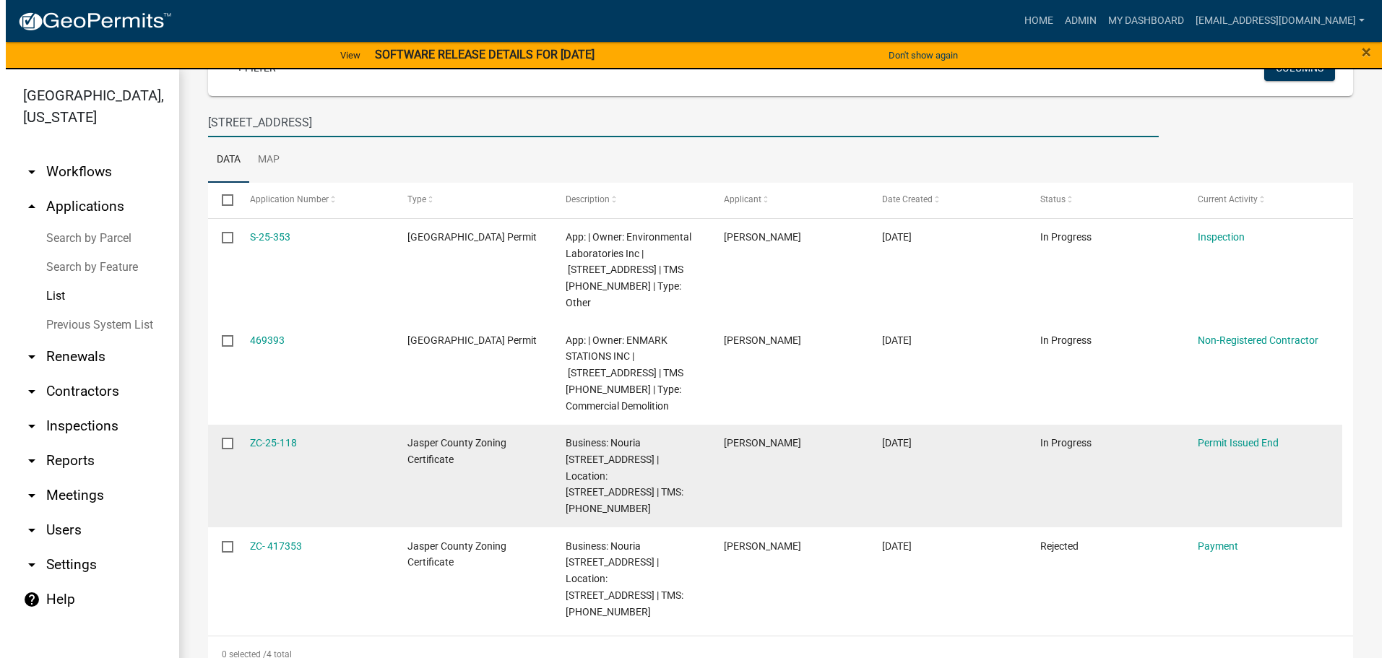
scroll to position [152, 0]
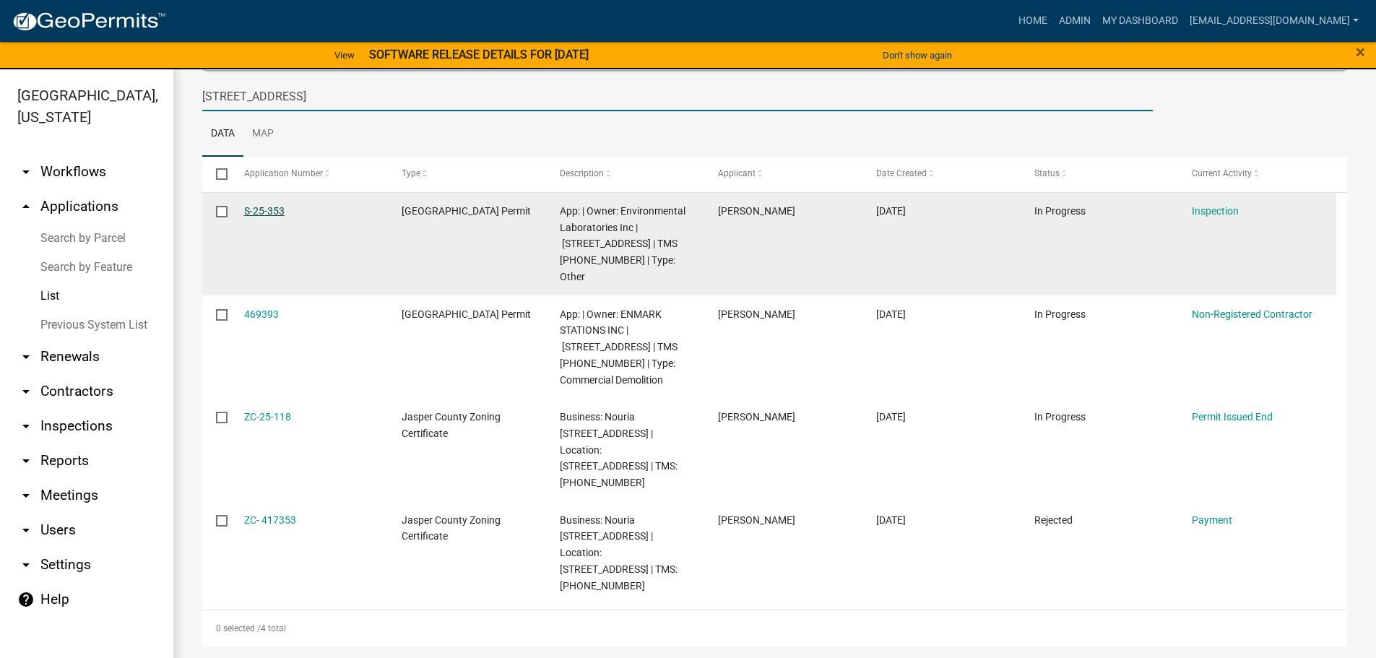
click at [264, 211] on link "S-25-353" at bounding box center [264, 211] width 40 height 12
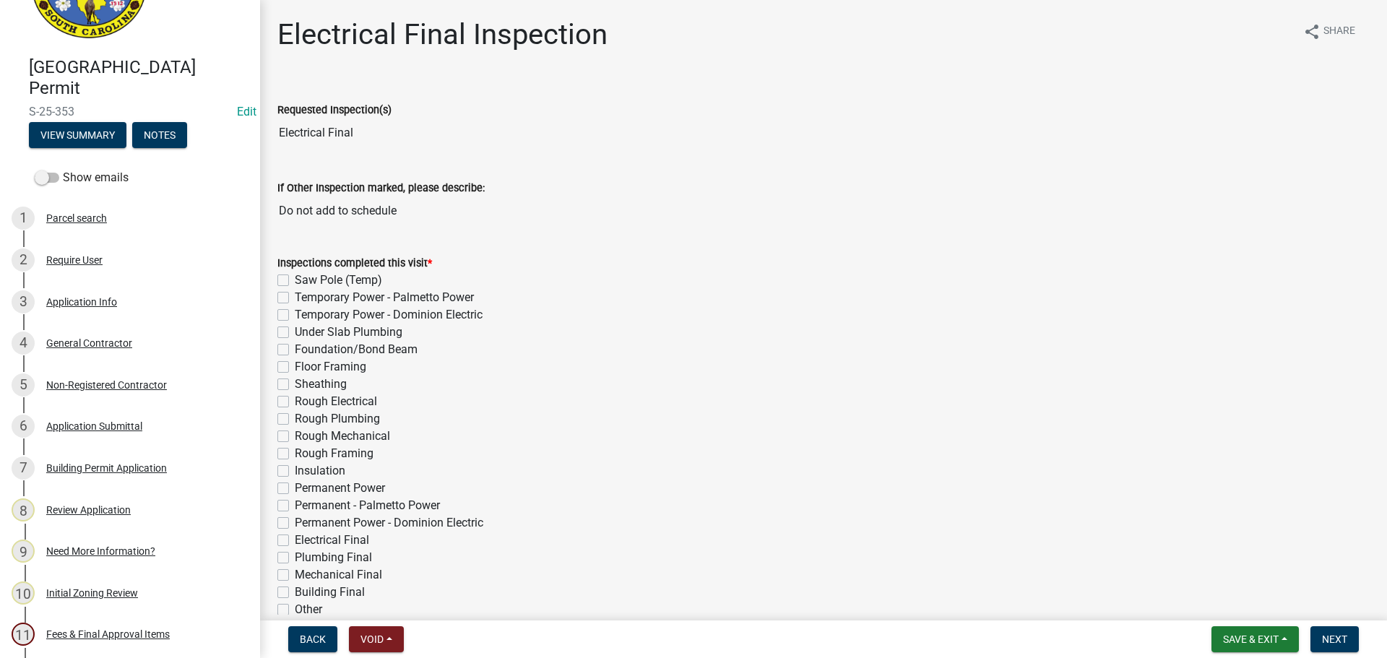
scroll to position [72, 0]
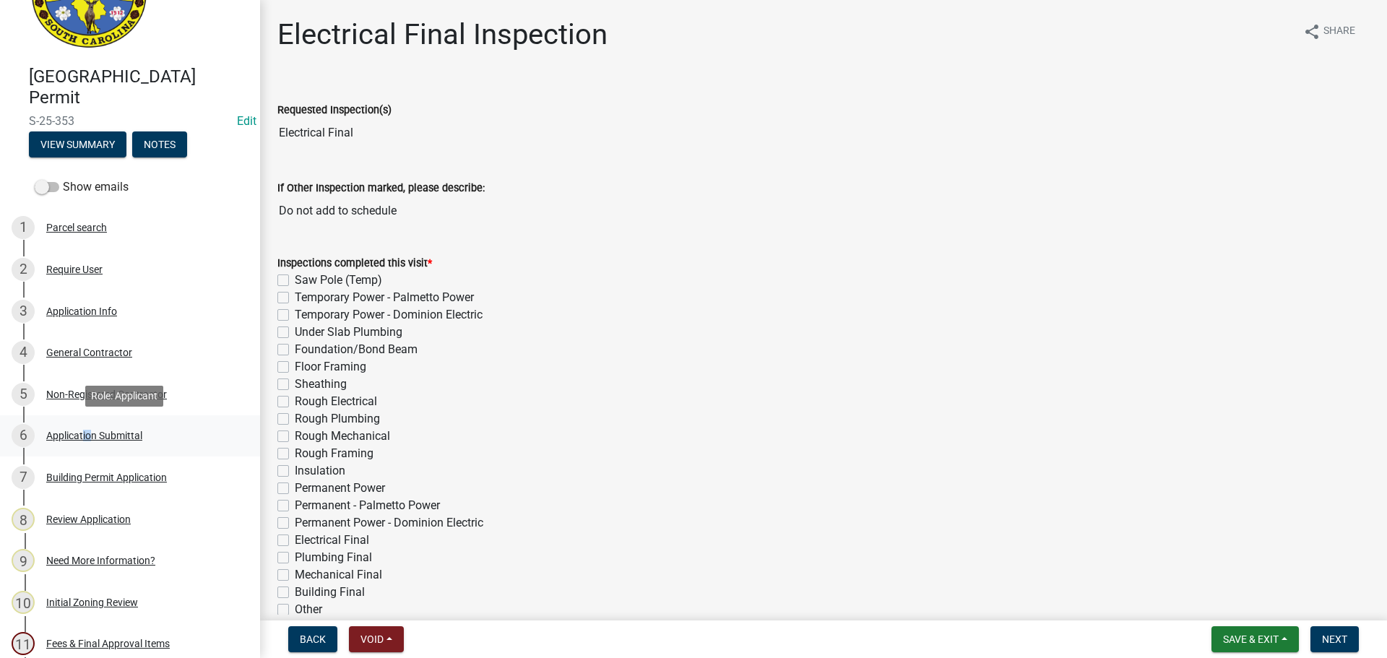
drag, startPoint x: 78, startPoint y: 439, endPoint x: 85, endPoint y: 434, distance: 8.8
click at [85, 436] on div "Application Submittal" at bounding box center [94, 436] width 96 height 10
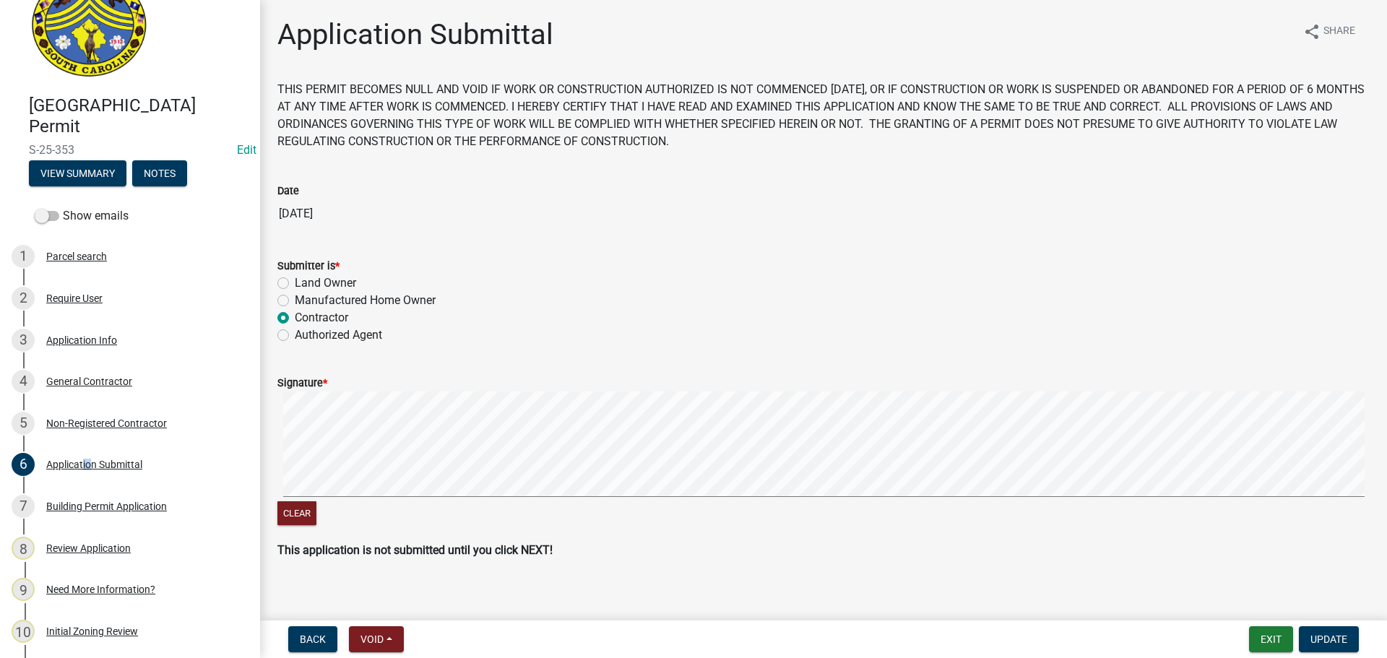
scroll to position [0, 0]
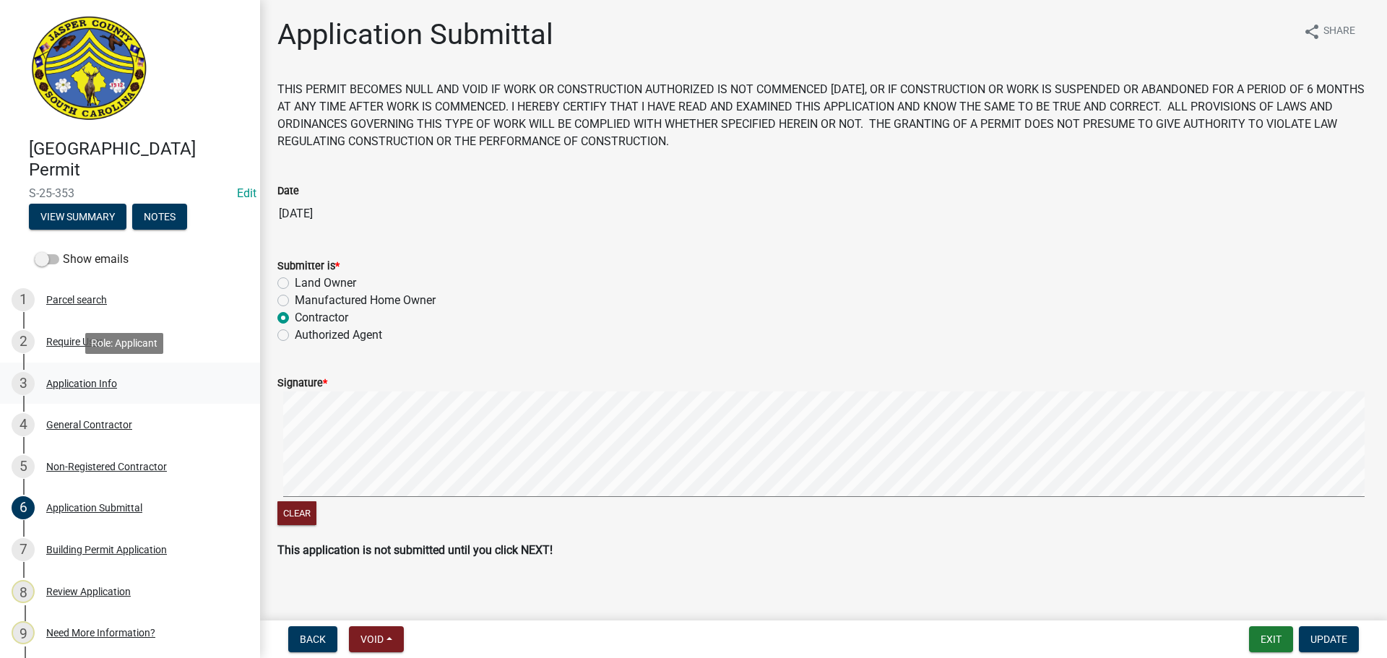
drag, startPoint x: 82, startPoint y: 368, endPoint x: 82, endPoint y: 377, distance: 8.7
click at [82, 370] on link "3 Application Info" at bounding box center [130, 384] width 260 height 42
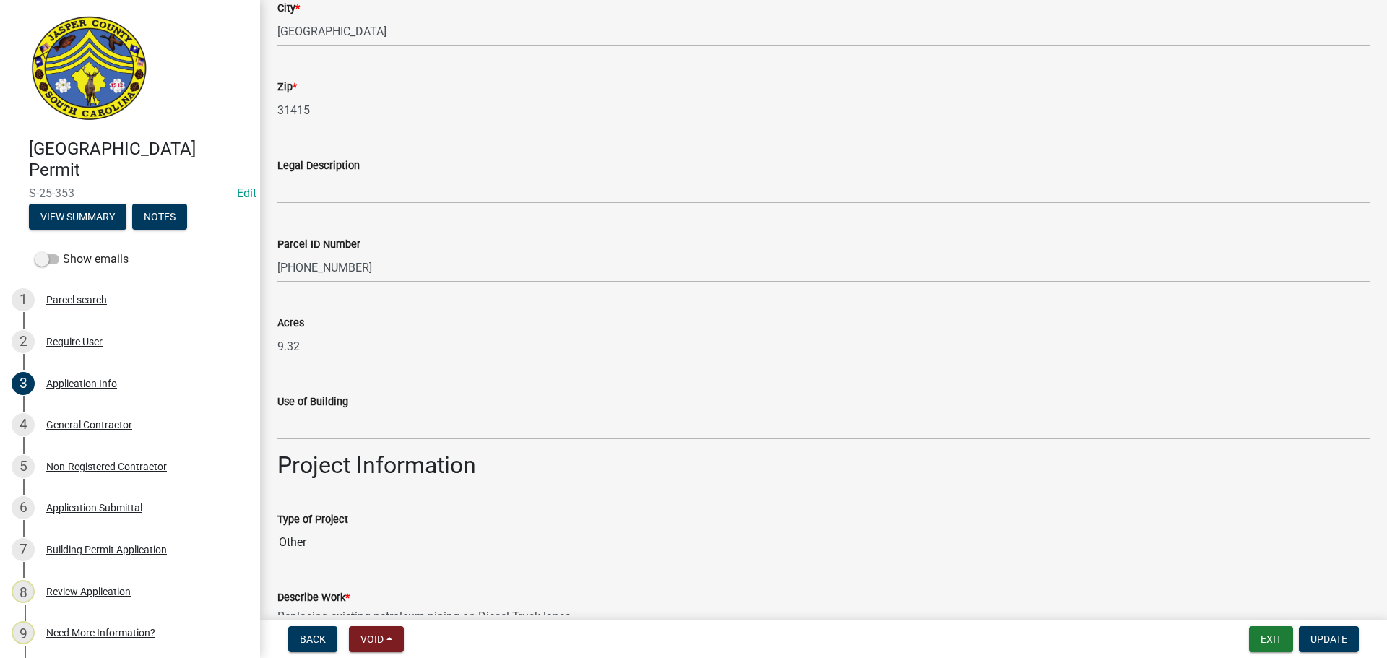
scroll to position [1011, 0]
